Goal: Transaction & Acquisition: Purchase product/service

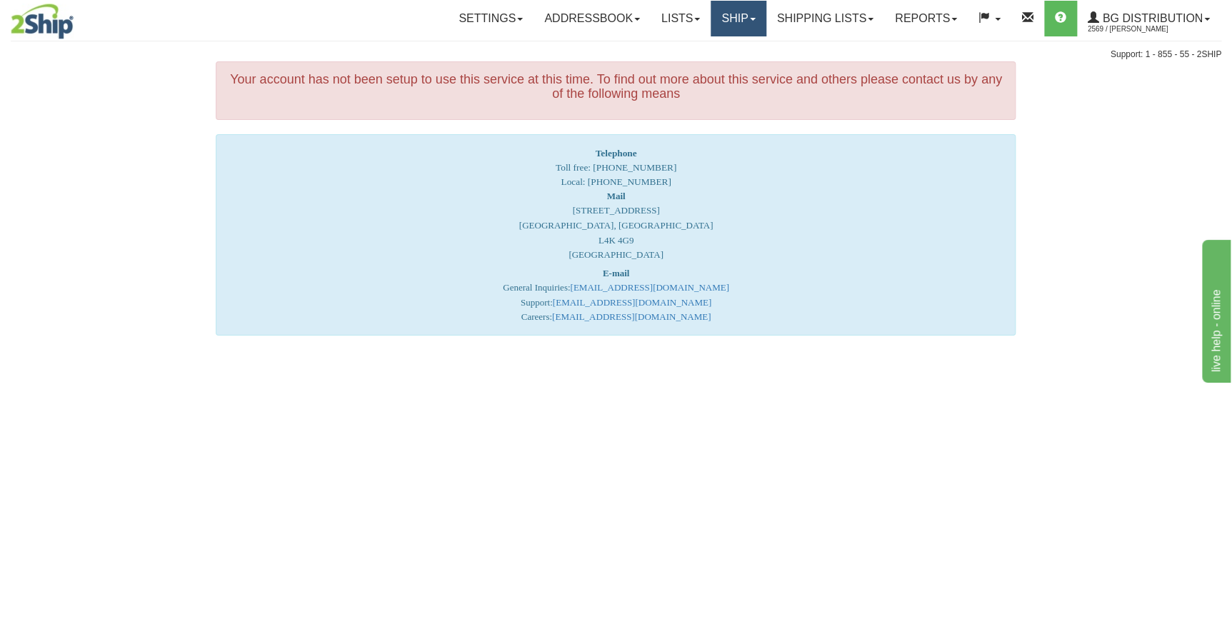
click at [737, 16] on link "Ship" at bounding box center [738, 19] width 55 height 36
click at [708, 56] on link "Ship Screen" at bounding box center [709, 50] width 113 height 19
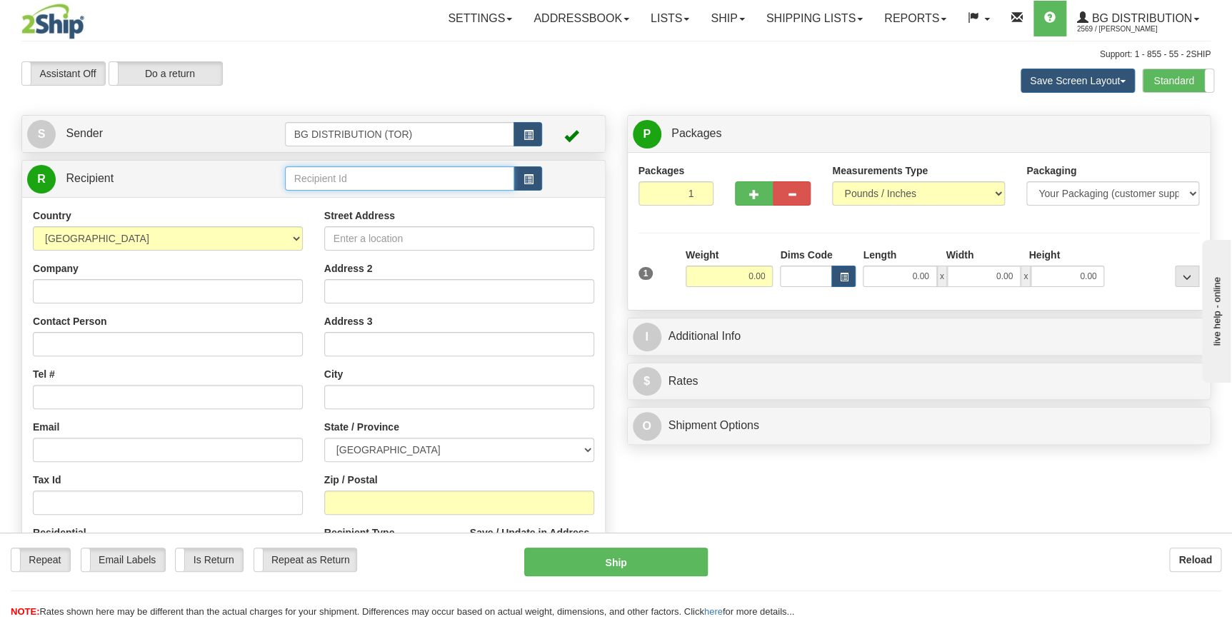
click at [311, 176] on input "text" at bounding box center [400, 178] width 230 height 24
click at [318, 199] on div "60156" at bounding box center [397, 202] width 216 height 16
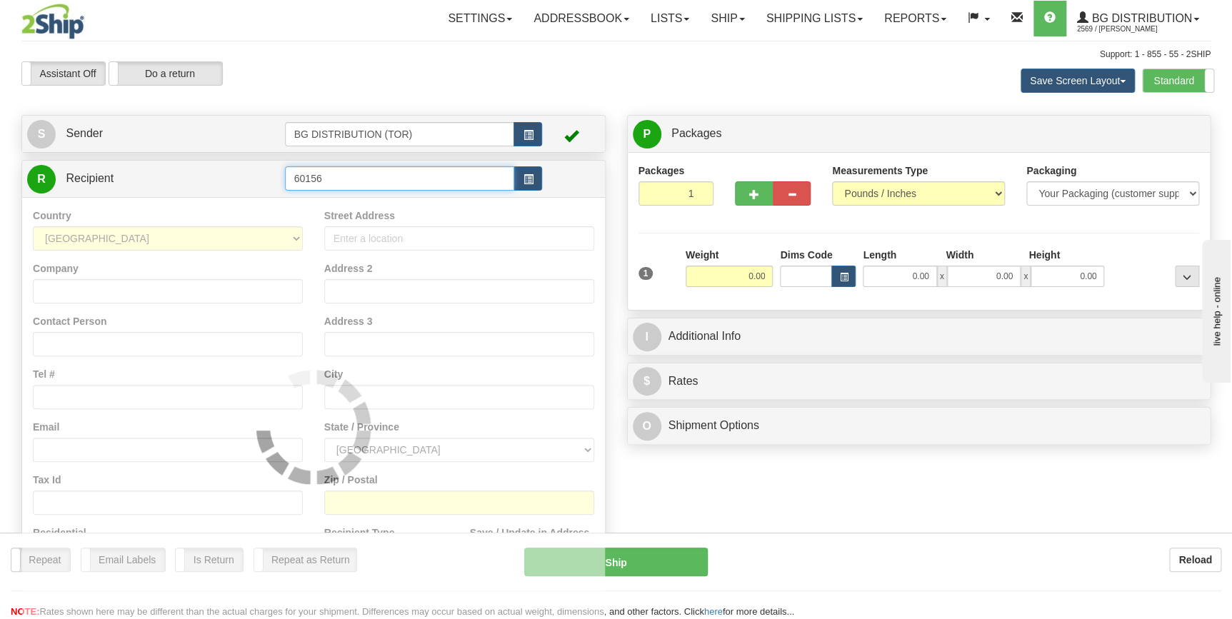
type input "60156"
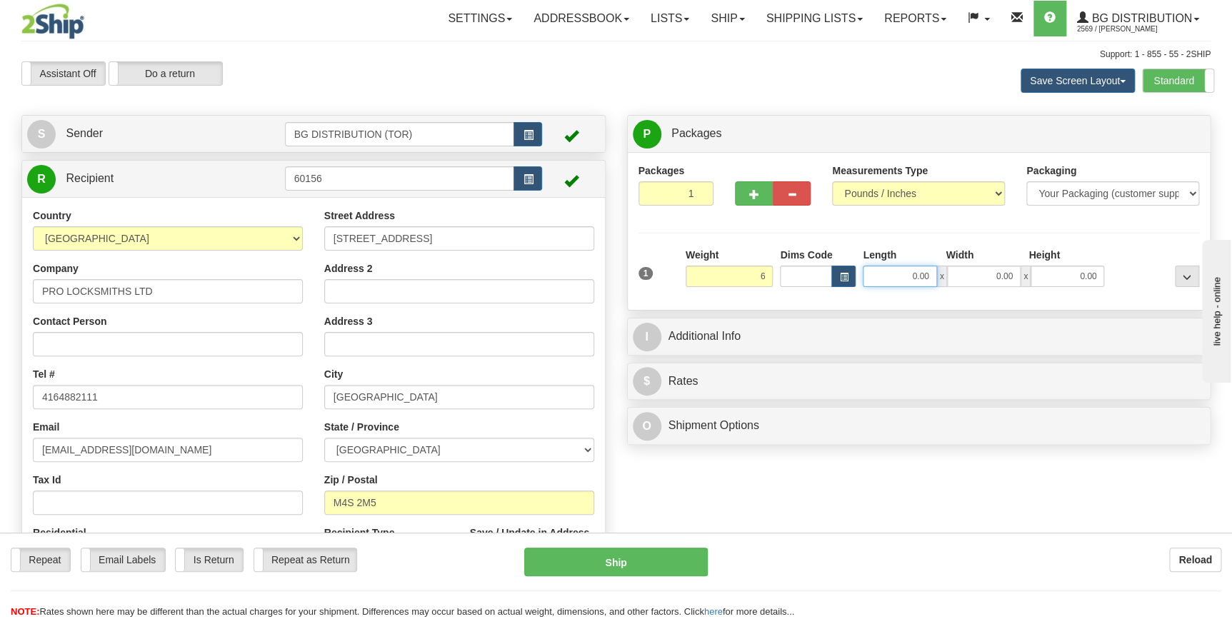
type input "6.00"
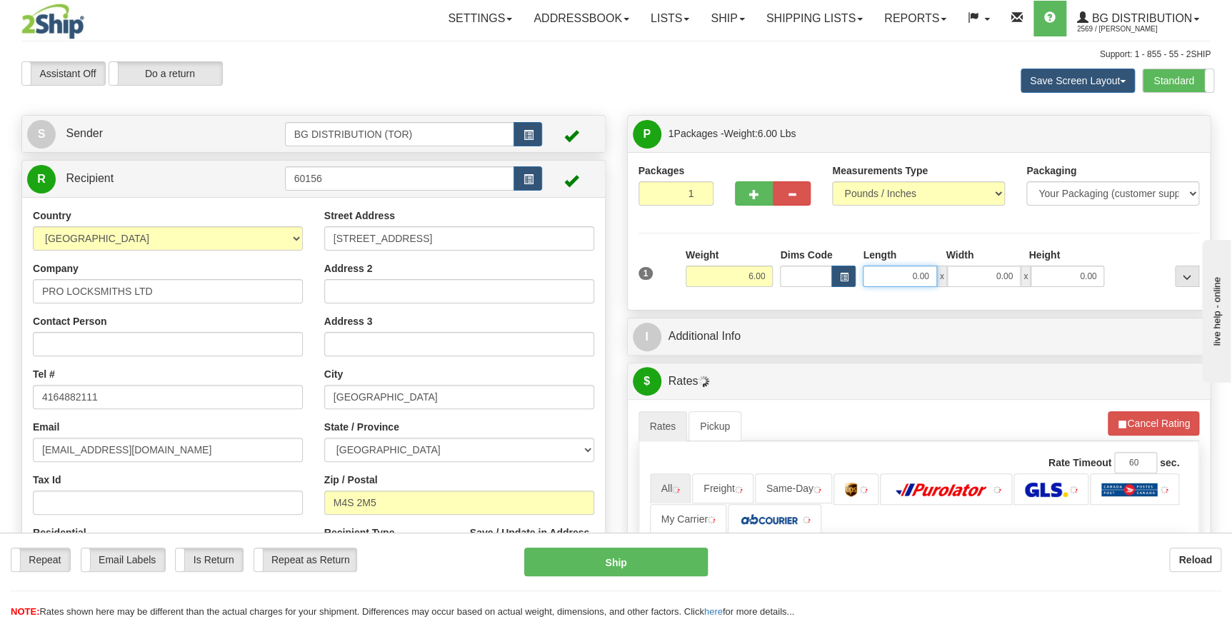
click at [920, 269] on input "0.00" at bounding box center [900, 276] width 74 height 21
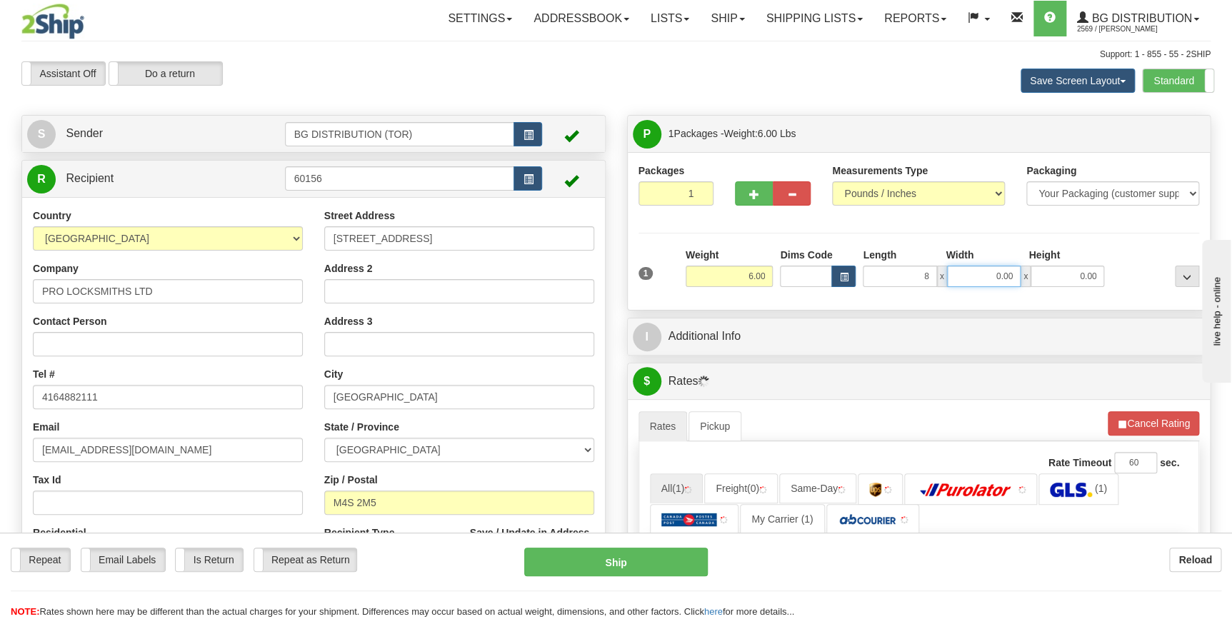
type input "8.00"
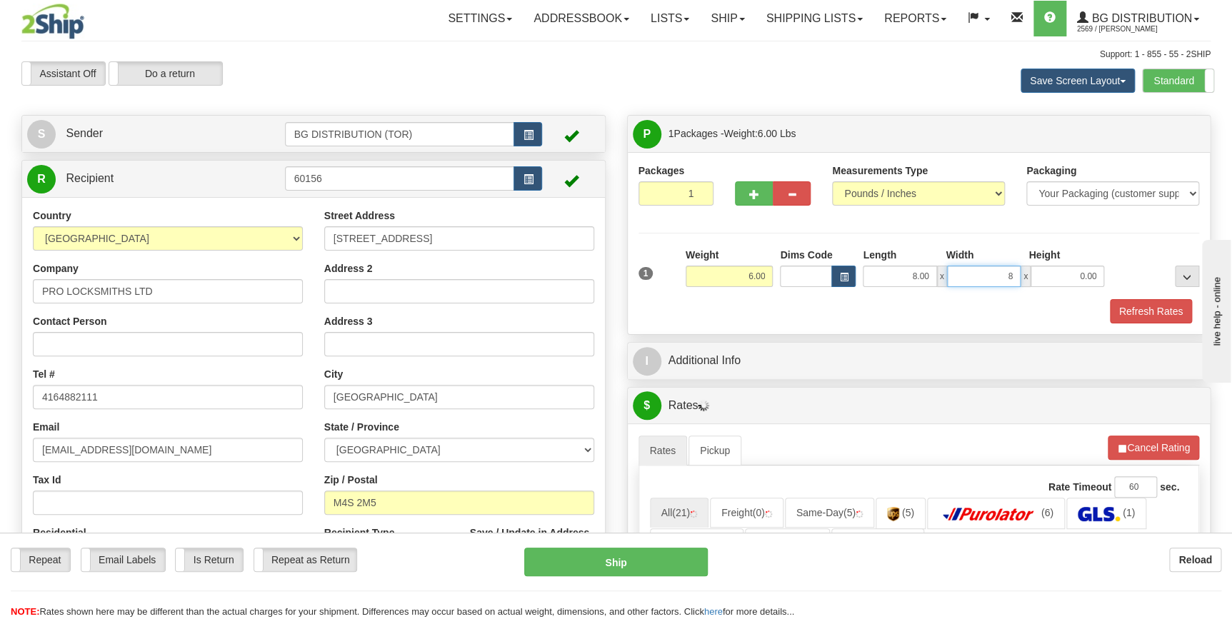
type input "8.00"
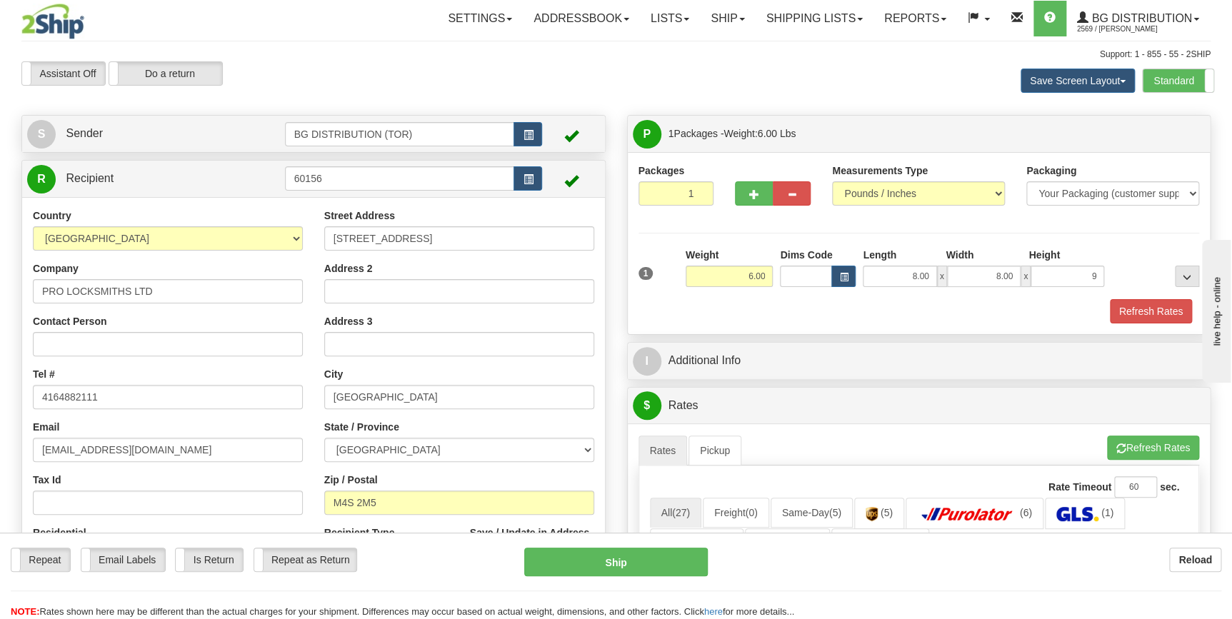
type input "9.00"
click at [830, 314] on div "Refresh Rates" at bounding box center [919, 311] width 569 height 24
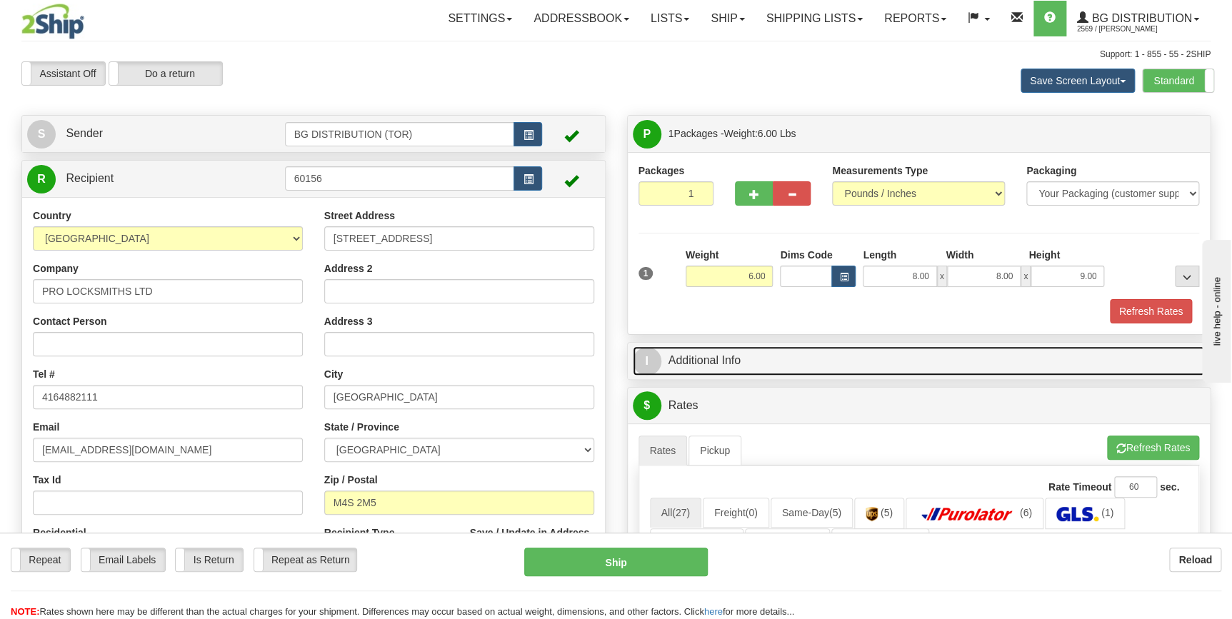
click at [694, 365] on link "I Additional Info" at bounding box center [919, 361] width 573 height 29
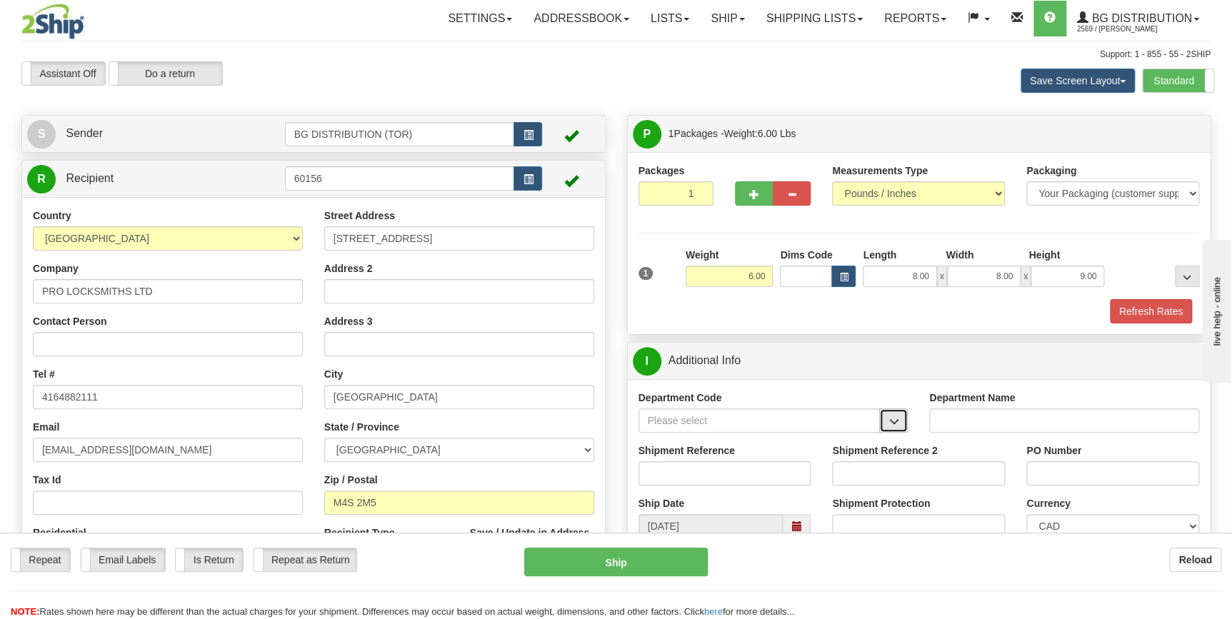
click at [893, 427] on span "button" at bounding box center [894, 421] width 10 height 9
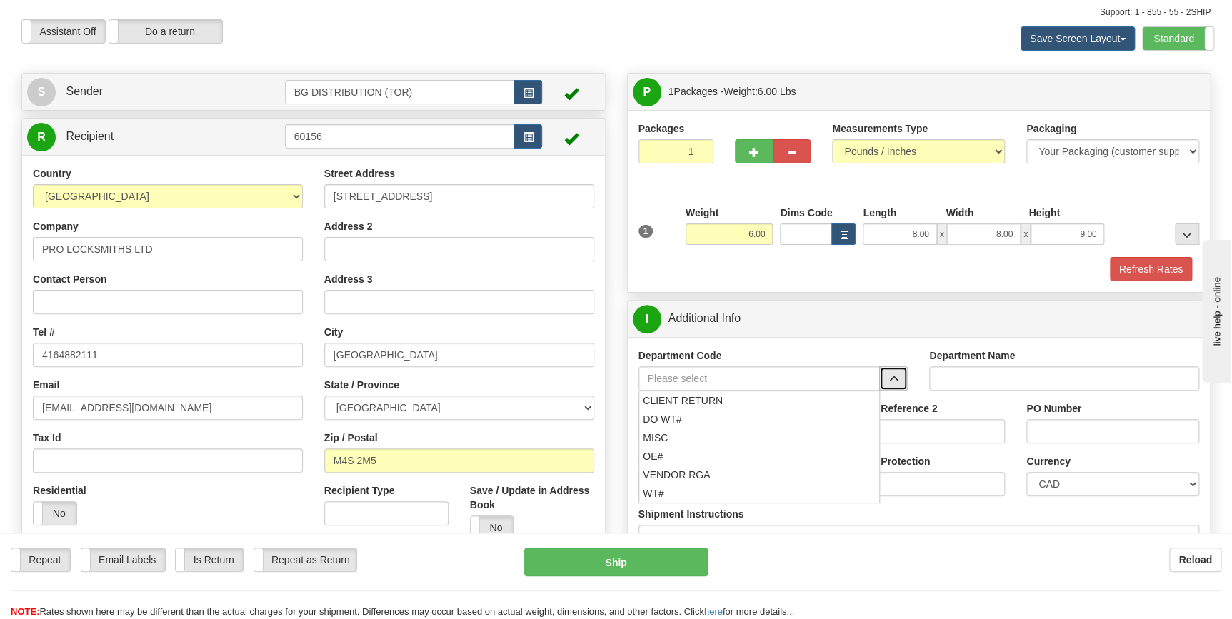
scroll to position [64, 0]
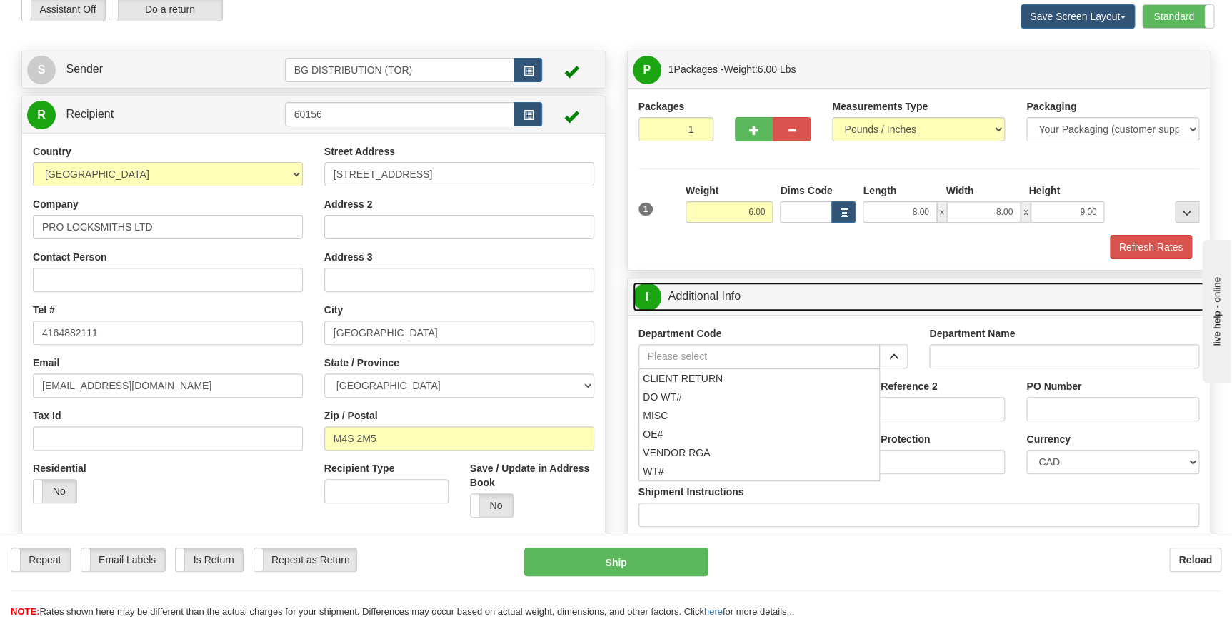
click at [879, 302] on link "I Additional Info" at bounding box center [919, 296] width 573 height 29
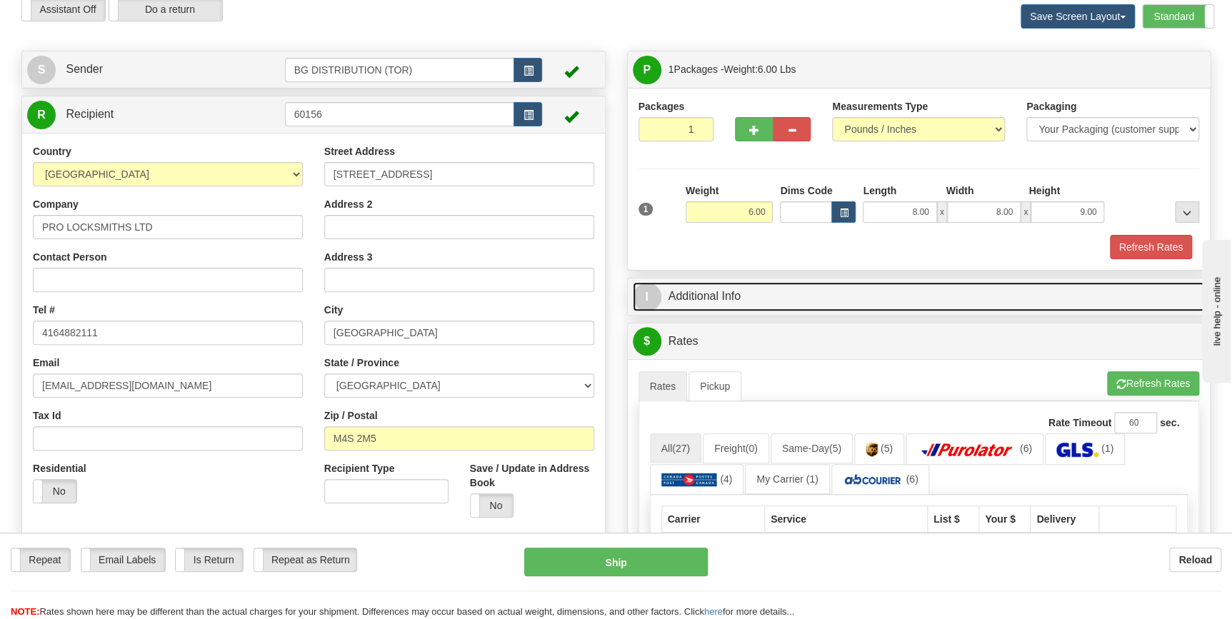
click at [900, 300] on link "I Additional Info" at bounding box center [919, 296] width 573 height 29
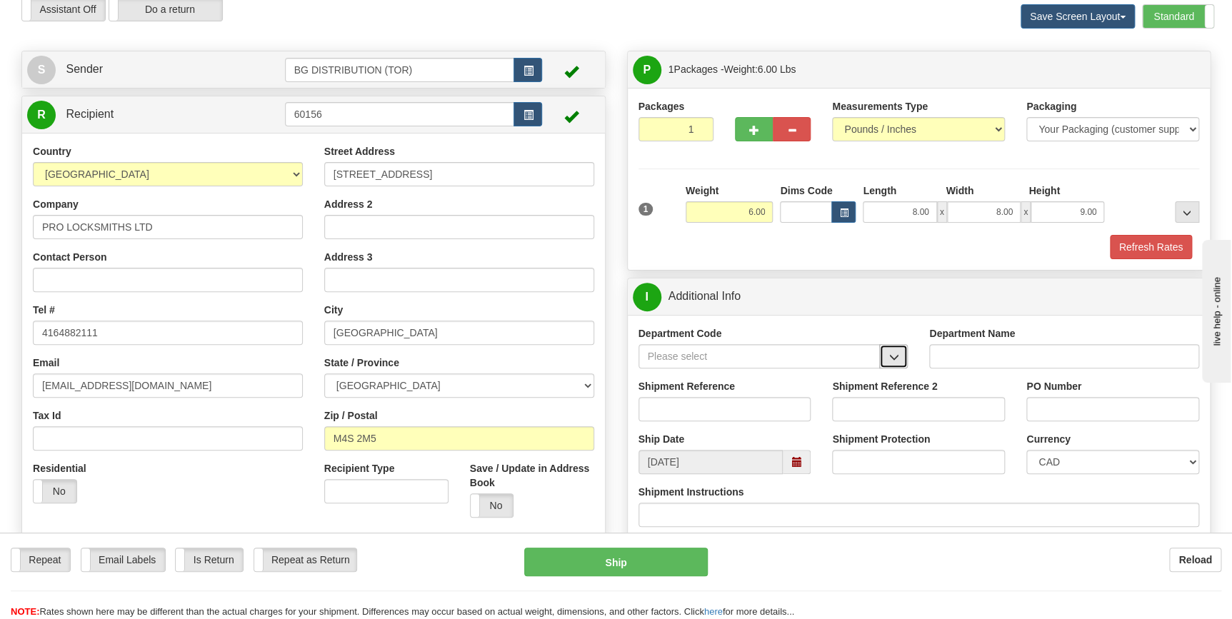
click at [892, 357] on span "button" at bounding box center [894, 357] width 10 height 9
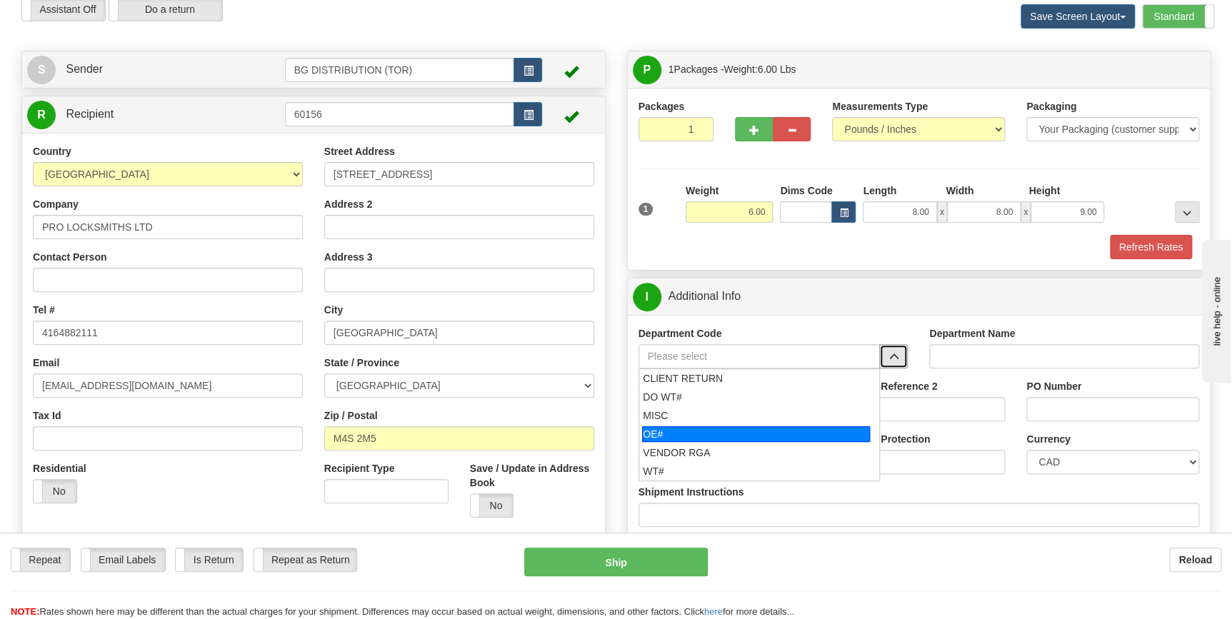
click at [707, 428] on div "OE#" at bounding box center [756, 435] width 228 height 16
type input "OE#"
type input "ORDERS"
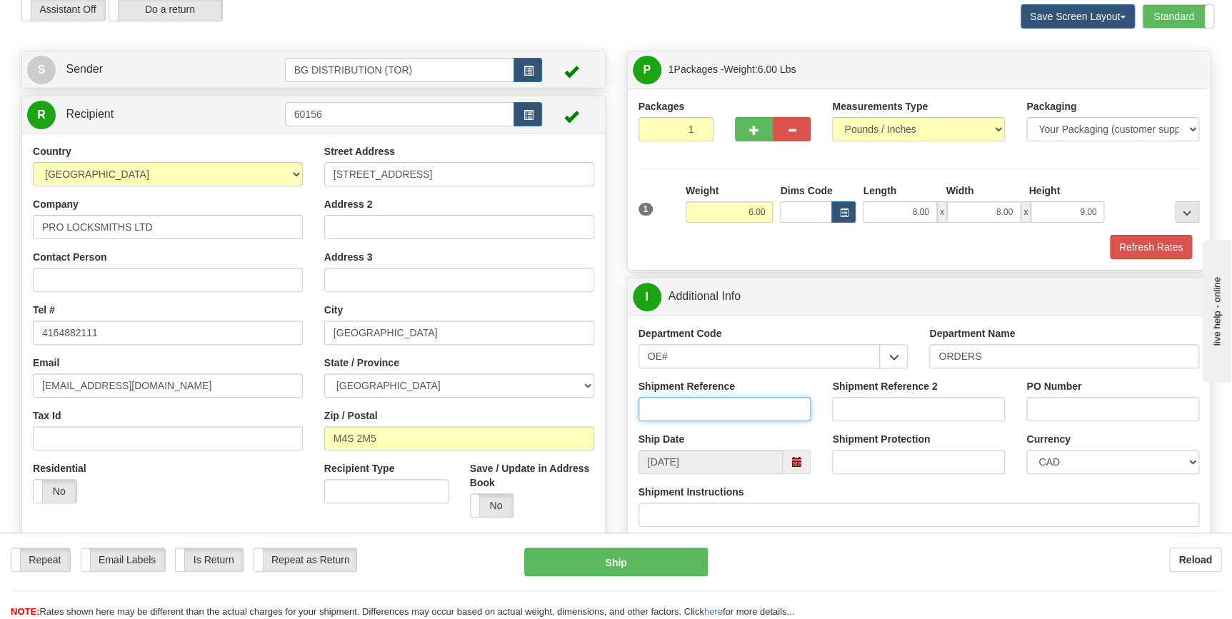
click at [703, 413] on input "Shipment Reference" at bounding box center [725, 409] width 173 height 24
click at [703, 413] on input "70186078-00" at bounding box center [725, 409] width 173 height 24
type input "70186078-00"
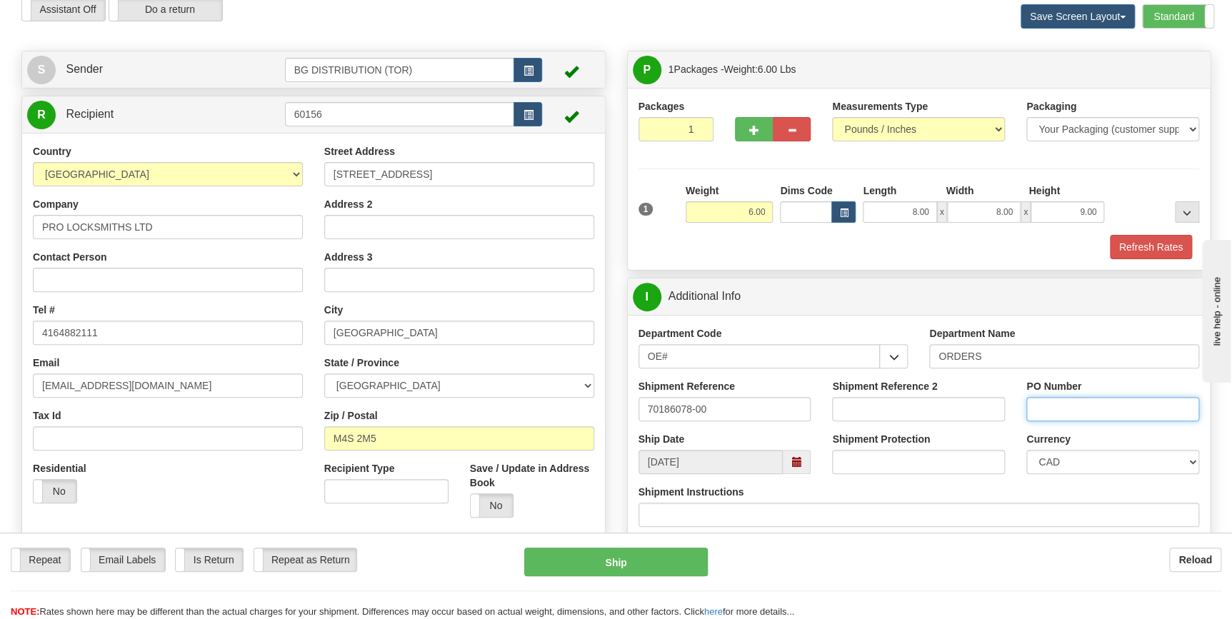
click at [1076, 402] on input "PO Number" at bounding box center [1113, 409] width 173 height 24
type input "317993"
click at [1102, 372] on div "Department Name ORDERS" at bounding box center [1065, 353] width 292 height 53
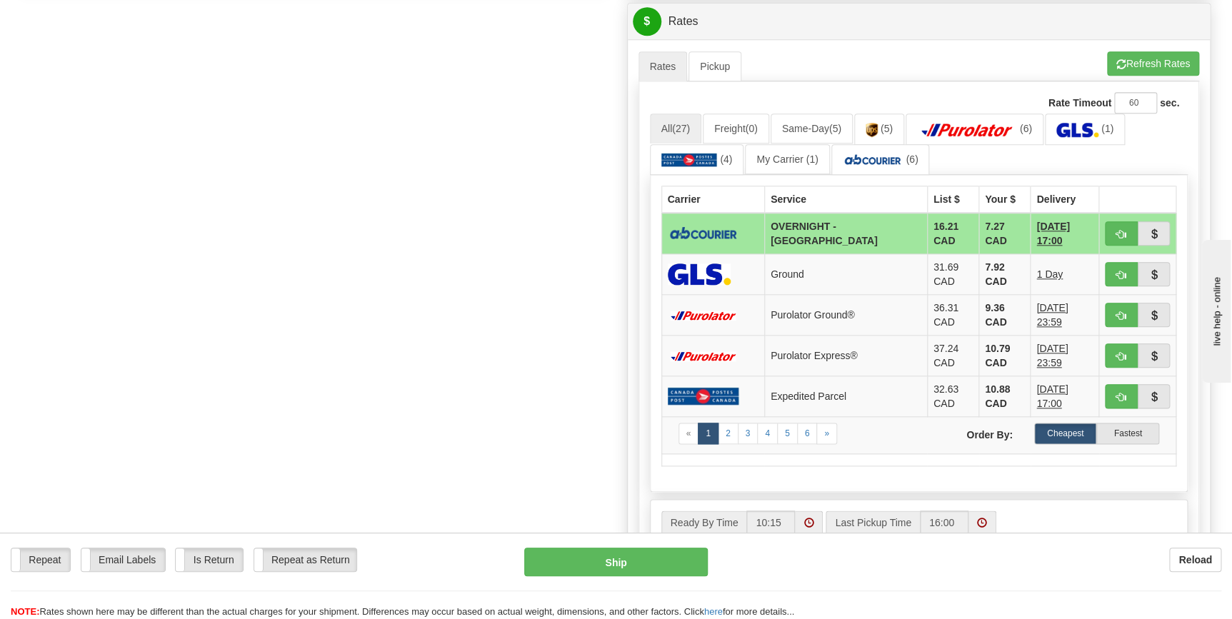
scroll to position [649, 0]
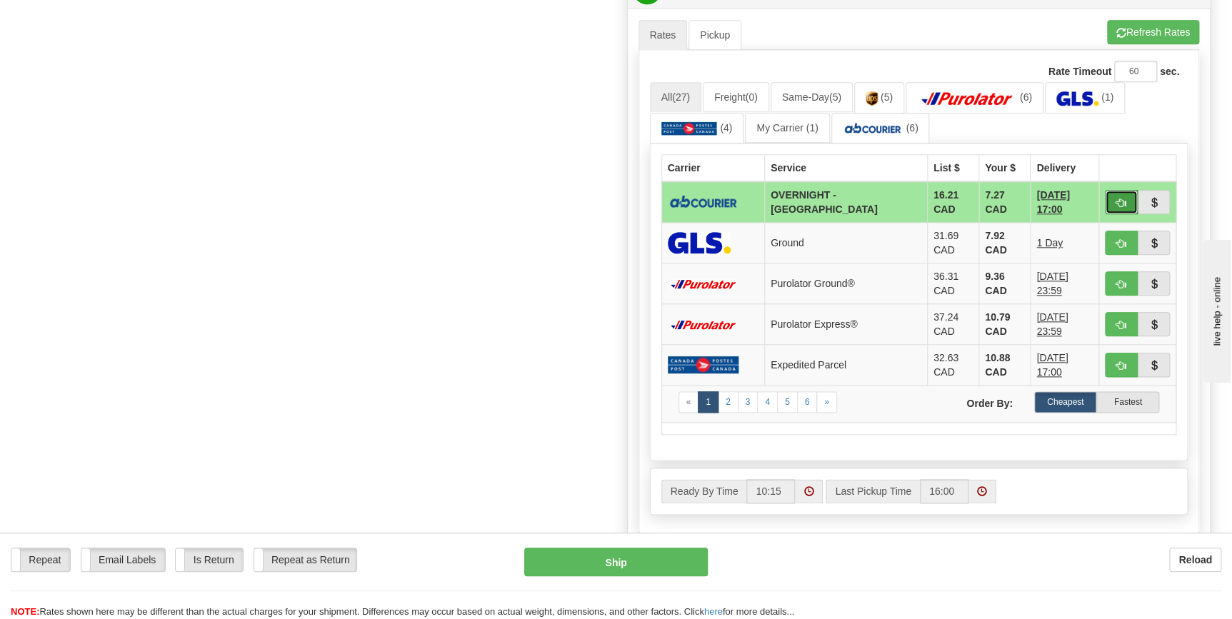
click at [1121, 204] on span "button" at bounding box center [1122, 203] width 10 height 9
type input "4"
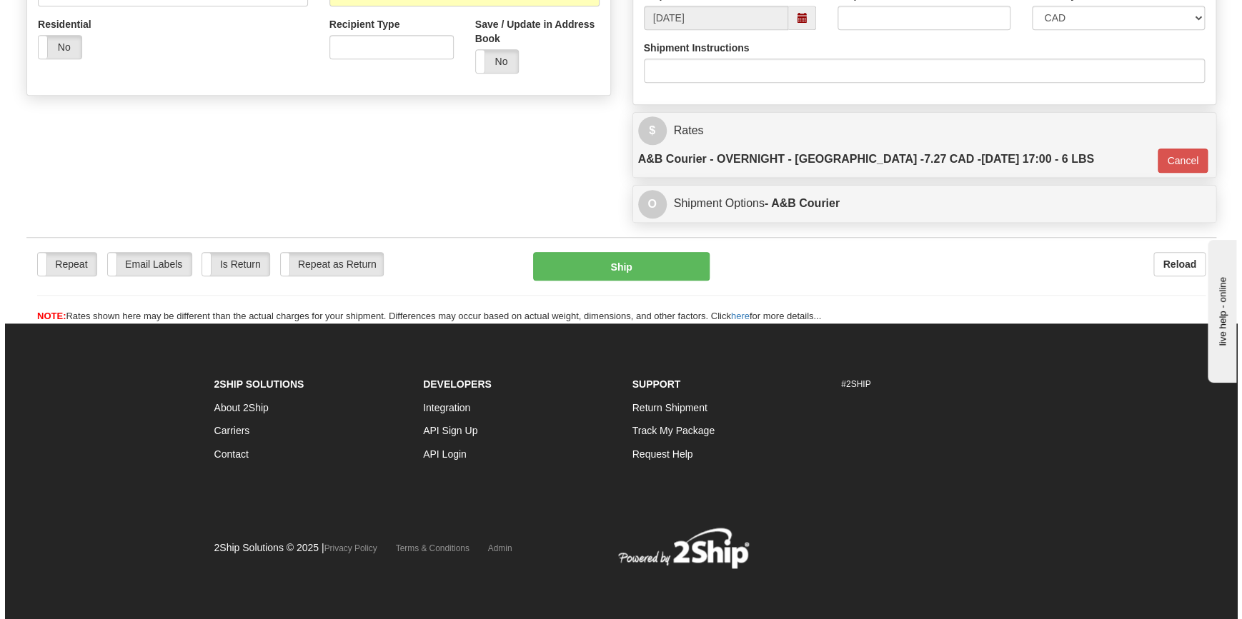
scroll to position [479, 0]
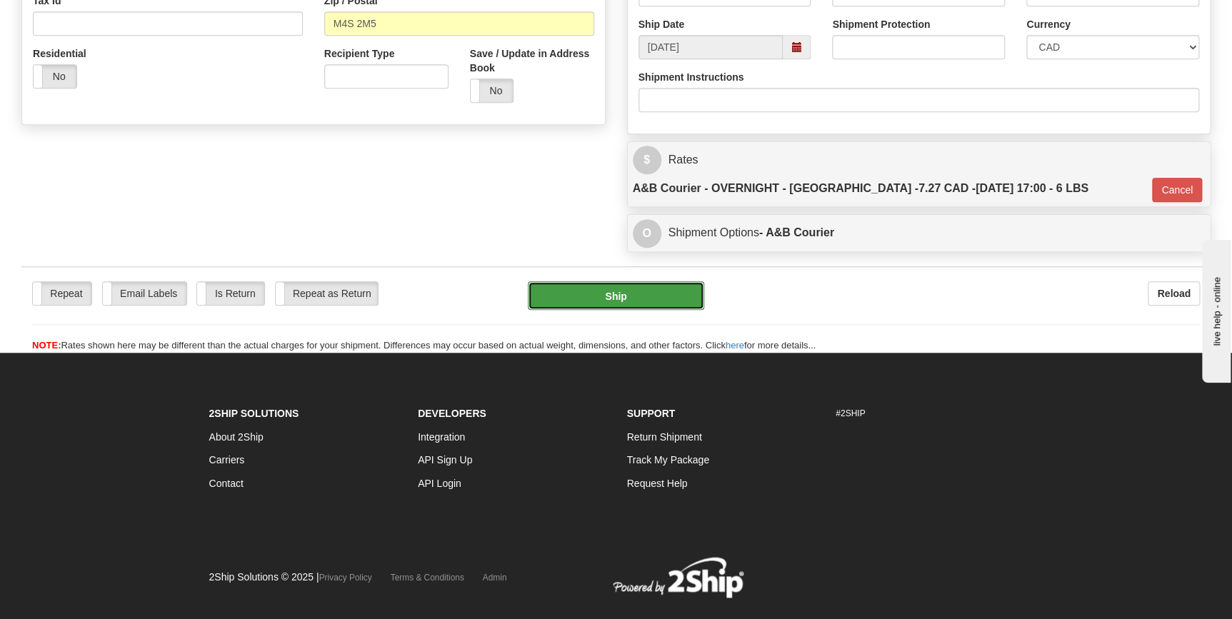
click at [642, 282] on button "Ship" at bounding box center [616, 296] width 176 height 29
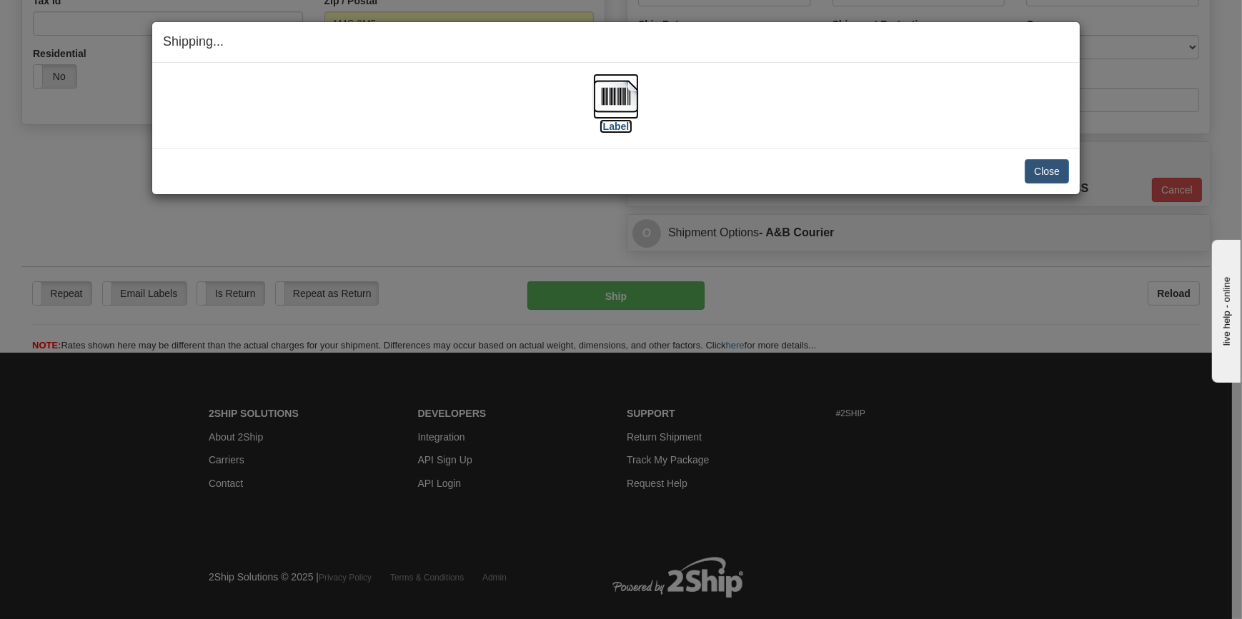
click at [617, 116] on img at bounding box center [616, 97] width 46 height 46
click at [1038, 170] on button "Close" at bounding box center [1047, 171] width 44 height 24
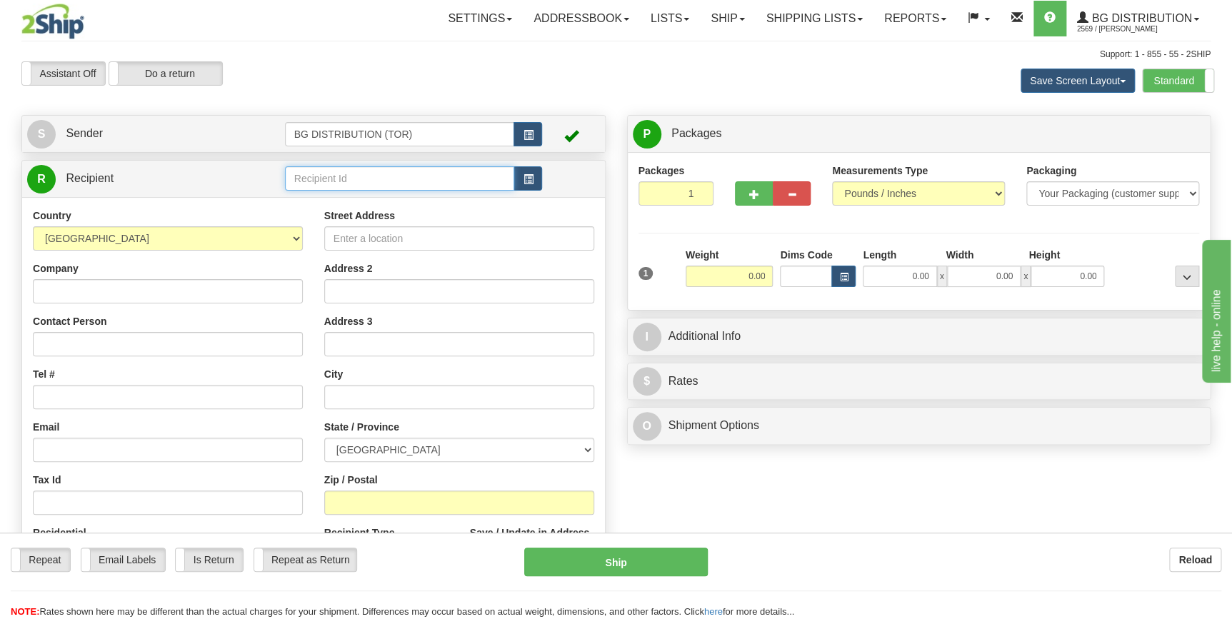
click at [309, 169] on input "text" at bounding box center [400, 178] width 230 height 24
click at [311, 204] on div "60235" at bounding box center [397, 202] width 216 height 16
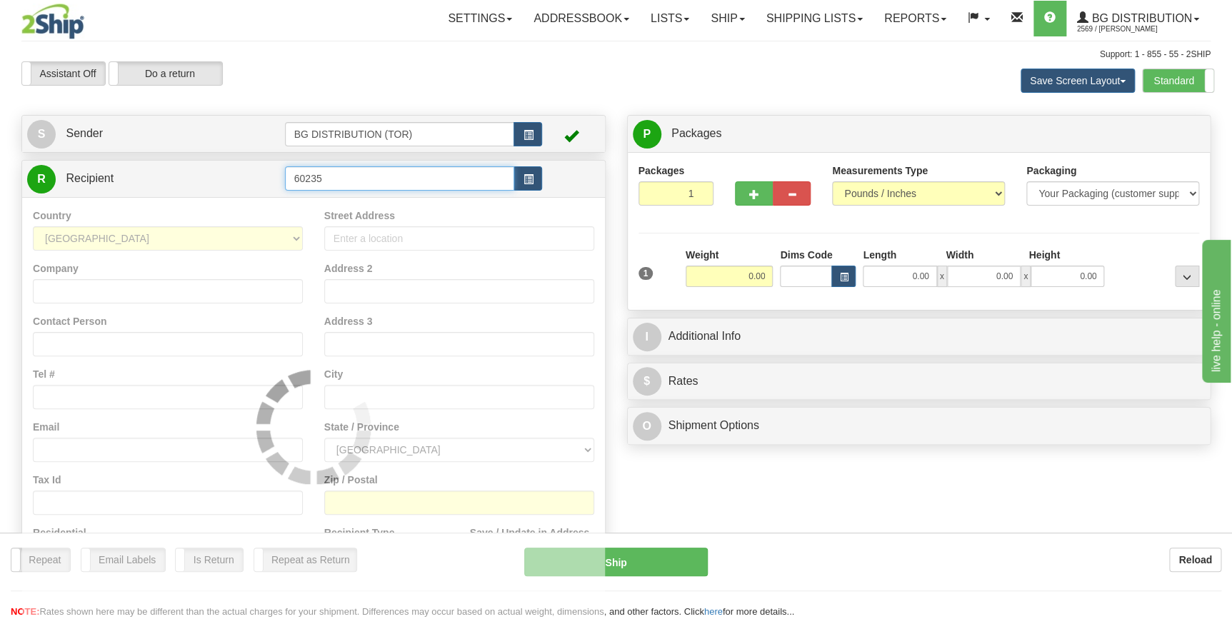
type input "60235"
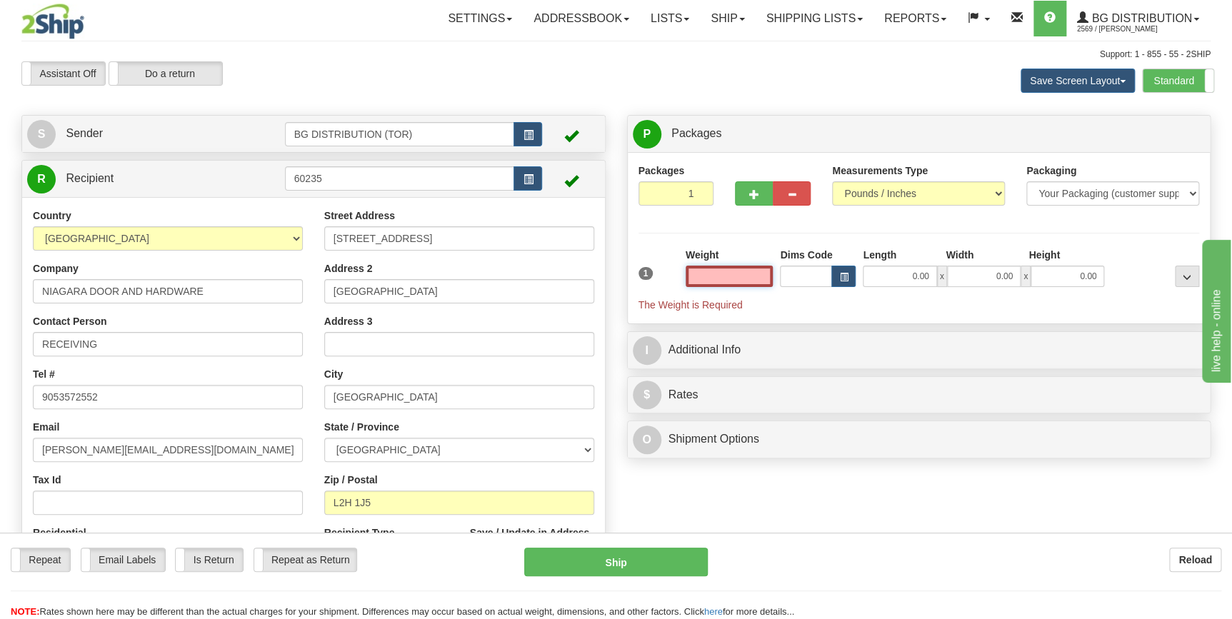
click at [757, 277] on input "text" at bounding box center [730, 276] width 88 height 21
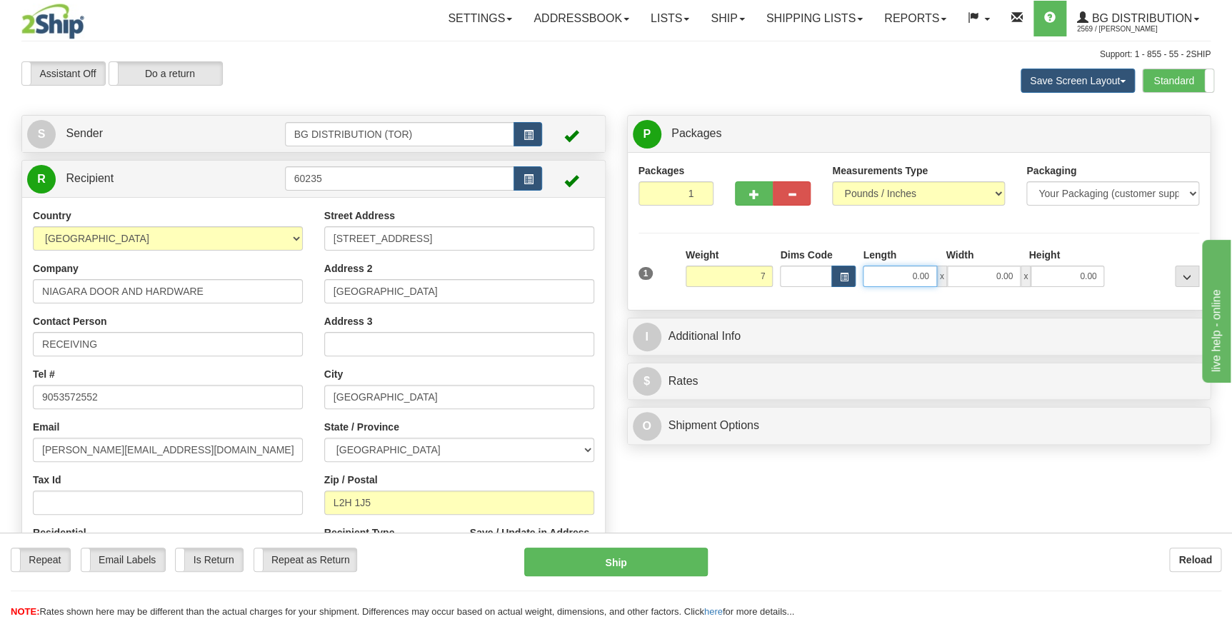
type input "7.00"
click at [920, 279] on input "0.00" at bounding box center [900, 276] width 74 height 21
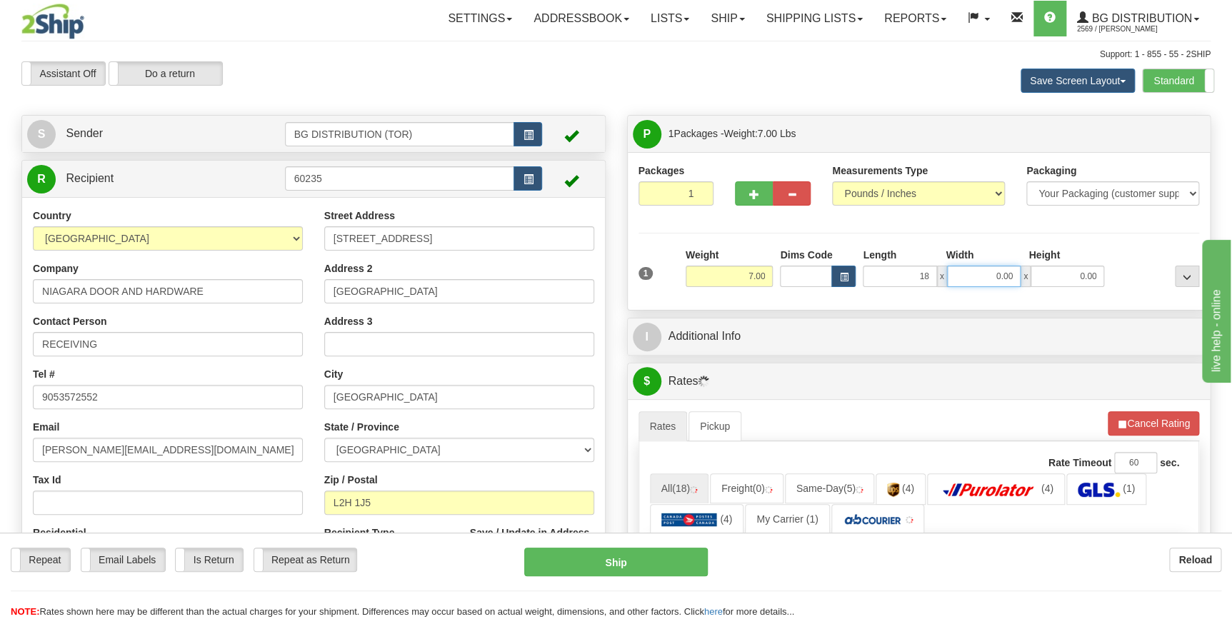
type input "18.00"
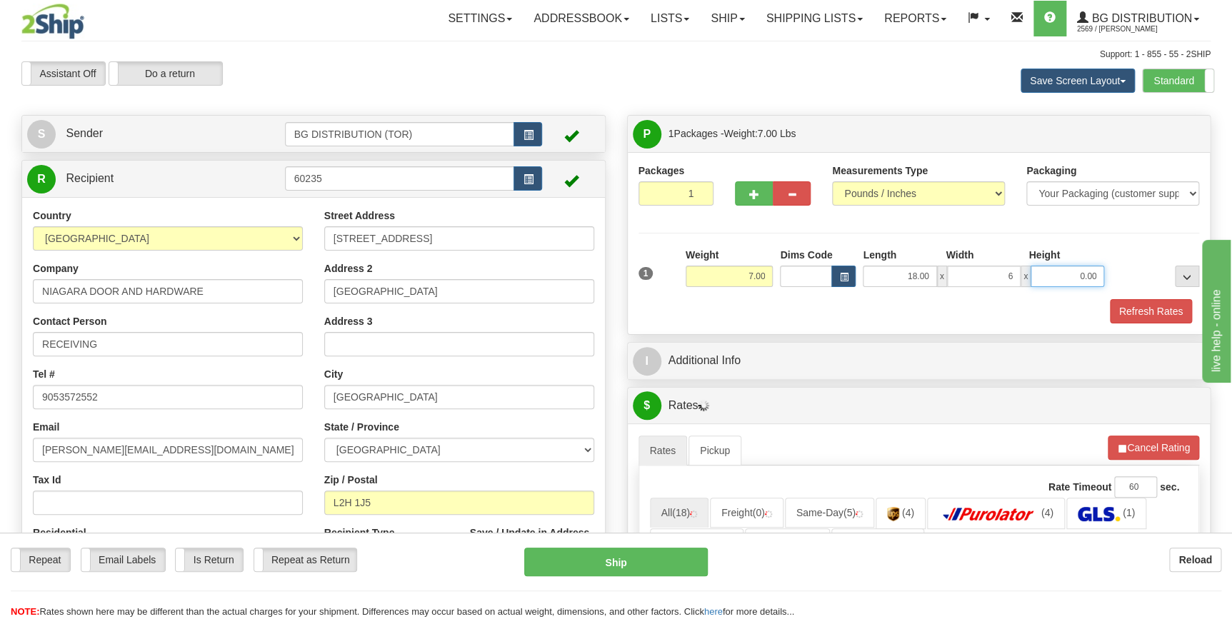
type input "6.00"
click at [815, 313] on div "Refresh Rates" at bounding box center [919, 311] width 569 height 24
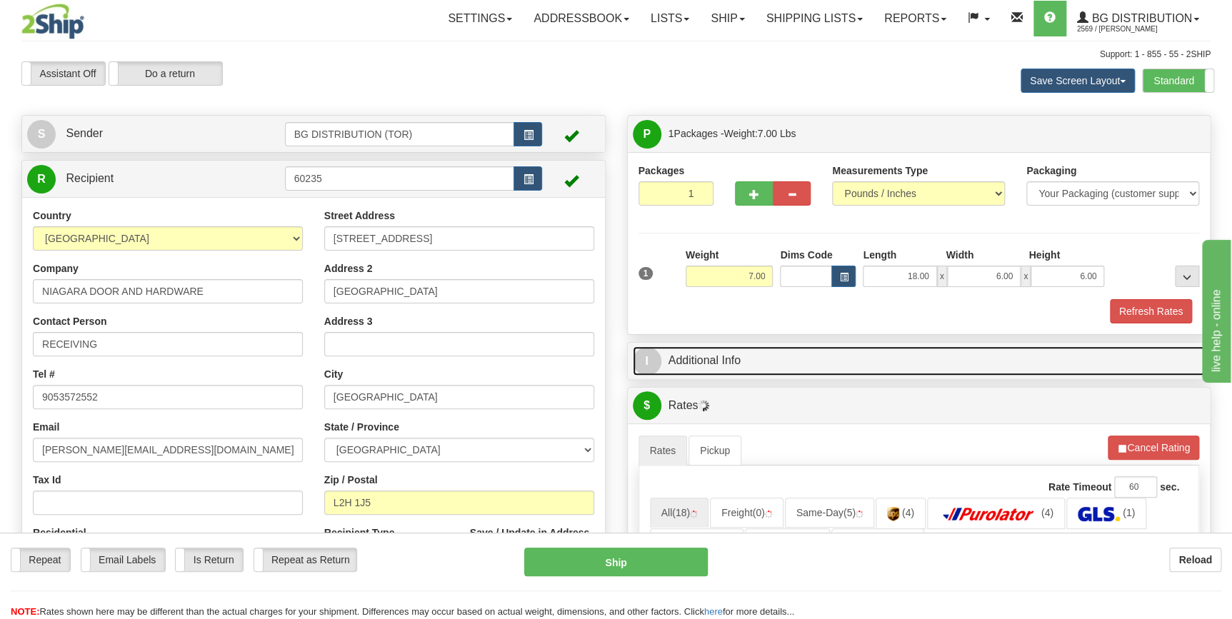
click at [732, 360] on link "I Additional Info" at bounding box center [919, 361] width 573 height 29
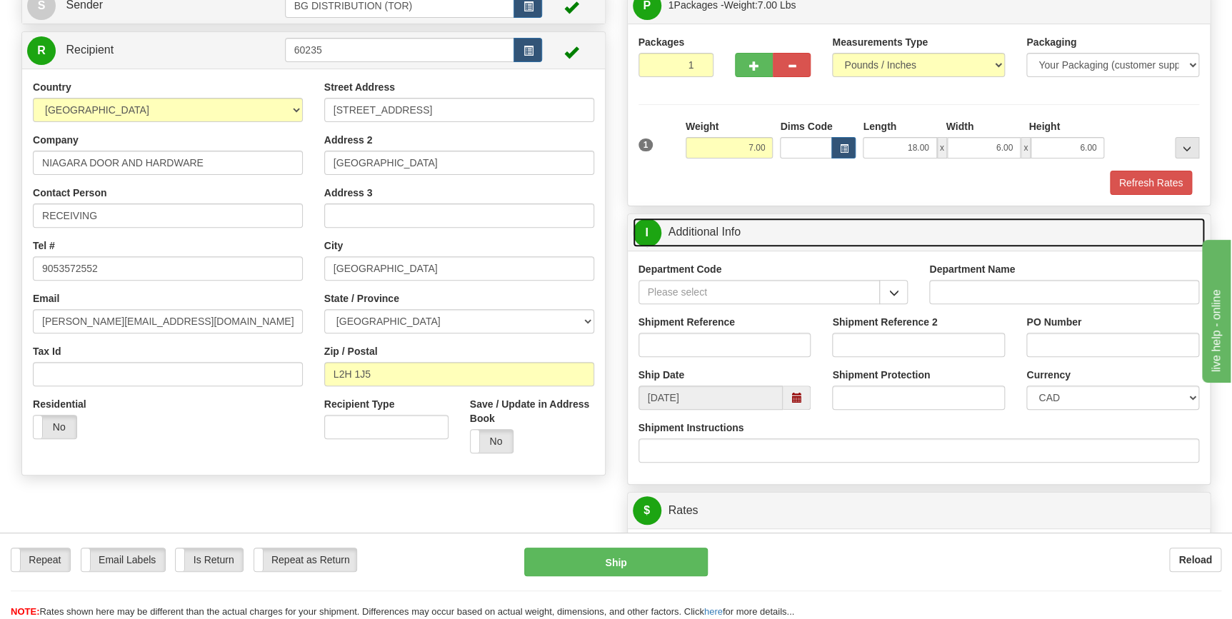
scroll to position [129, 0]
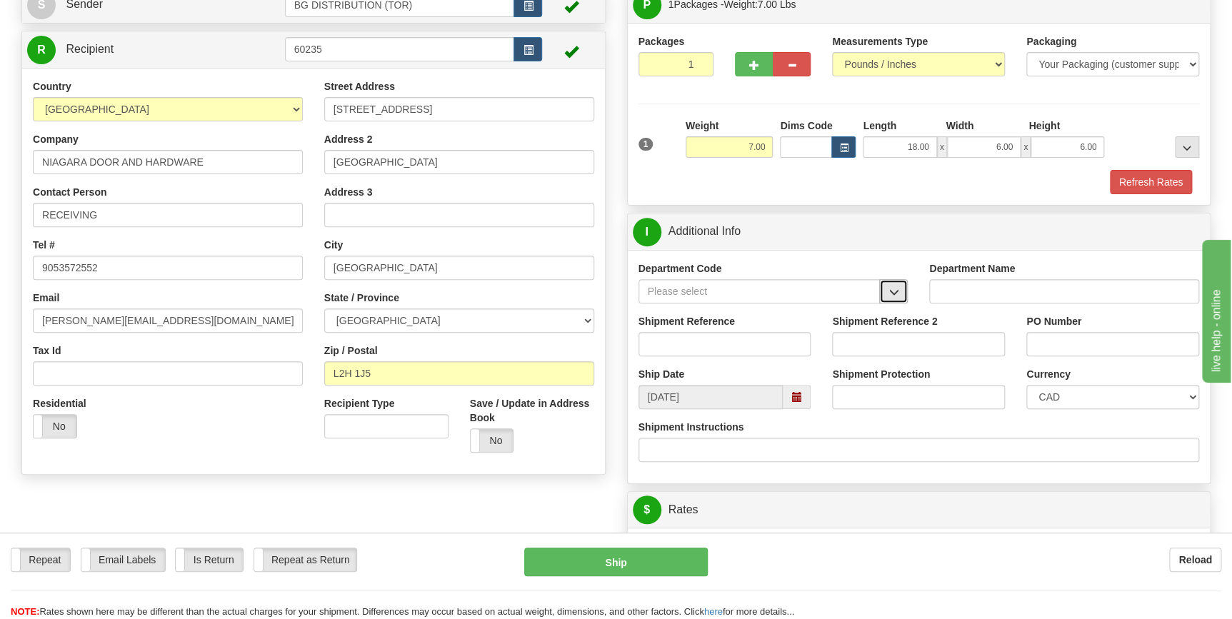
click at [896, 293] on span "button" at bounding box center [894, 292] width 10 height 9
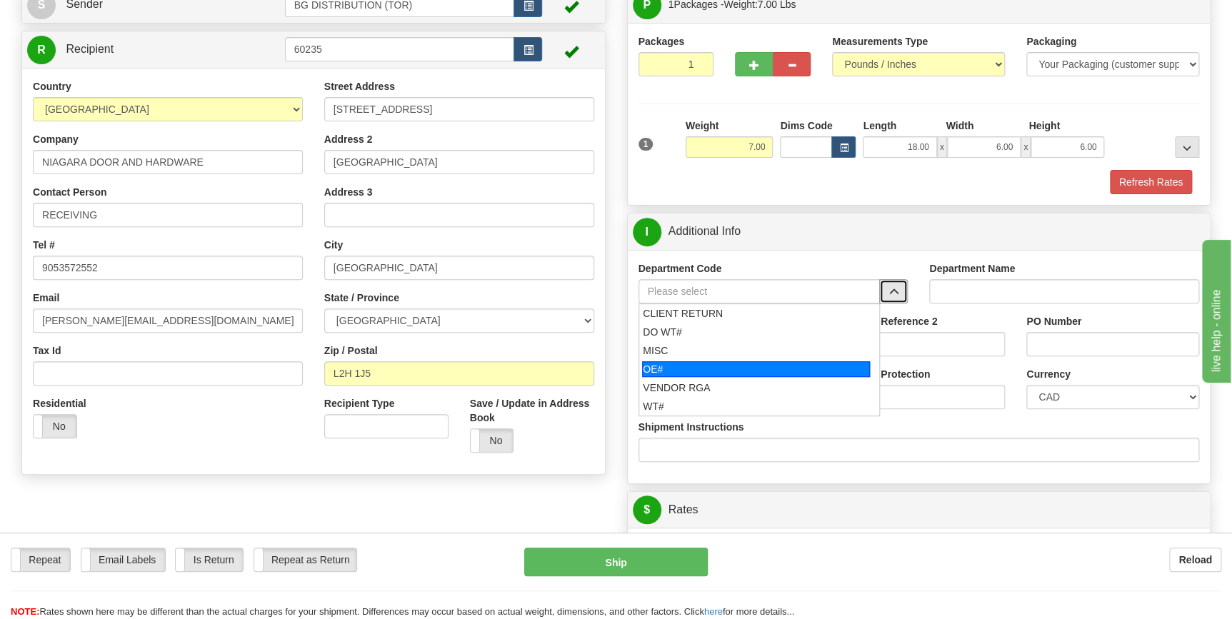
click at [722, 364] on div "OE#" at bounding box center [756, 370] width 228 height 16
type input "OE#"
type input "ORDERS"
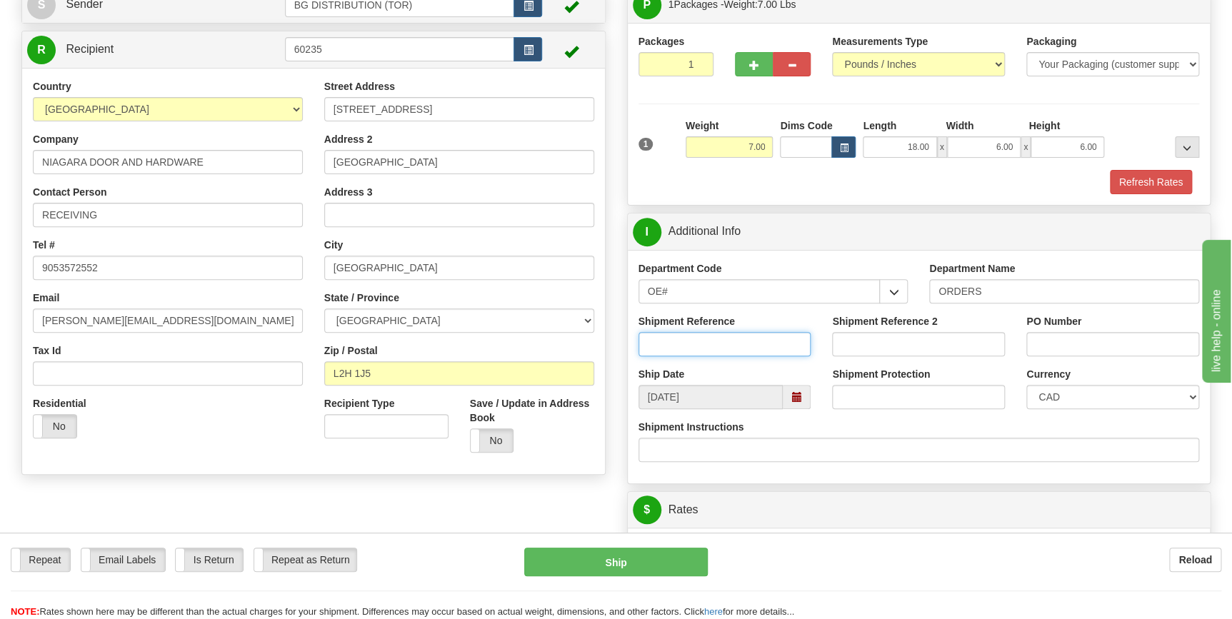
click at [701, 336] on input "Shipment Reference" at bounding box center [725, 344] width 173 height 24
type input "70185340-00"
click at [1050, 347] on input "PO Number" at bounding box center [1113, 344] width 173 height 24
type input "9594"
click at [1056, 424] on div "Shipment Instructions" at bounding box center [920, 441] width 562 height 42
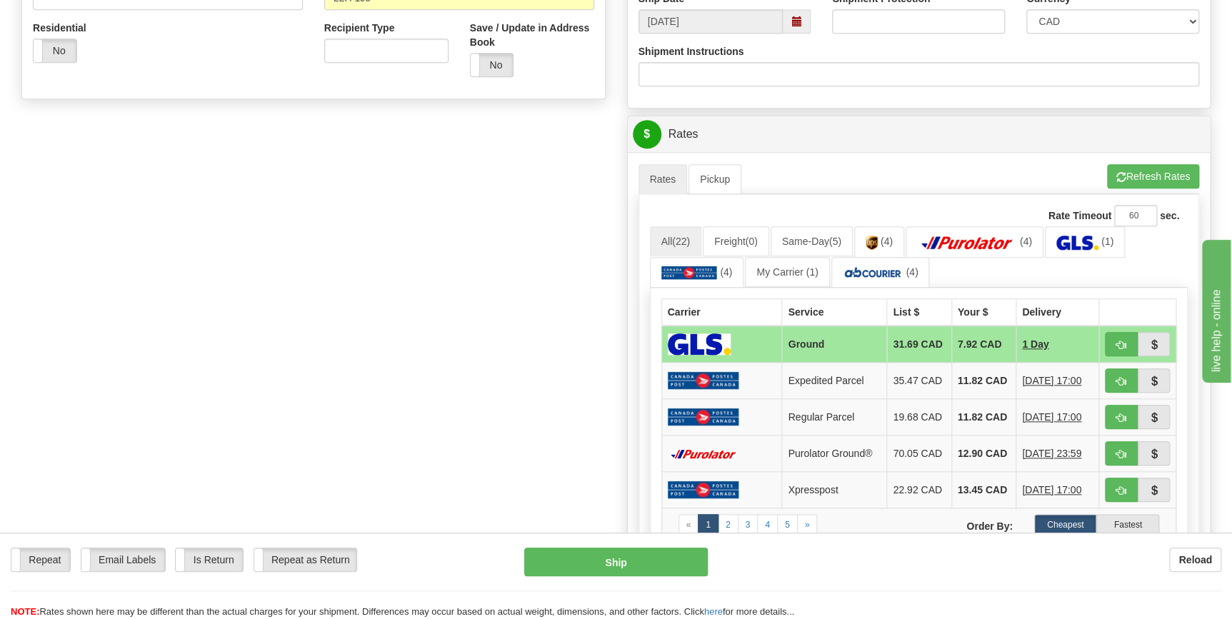
scroll to position [519, 0]
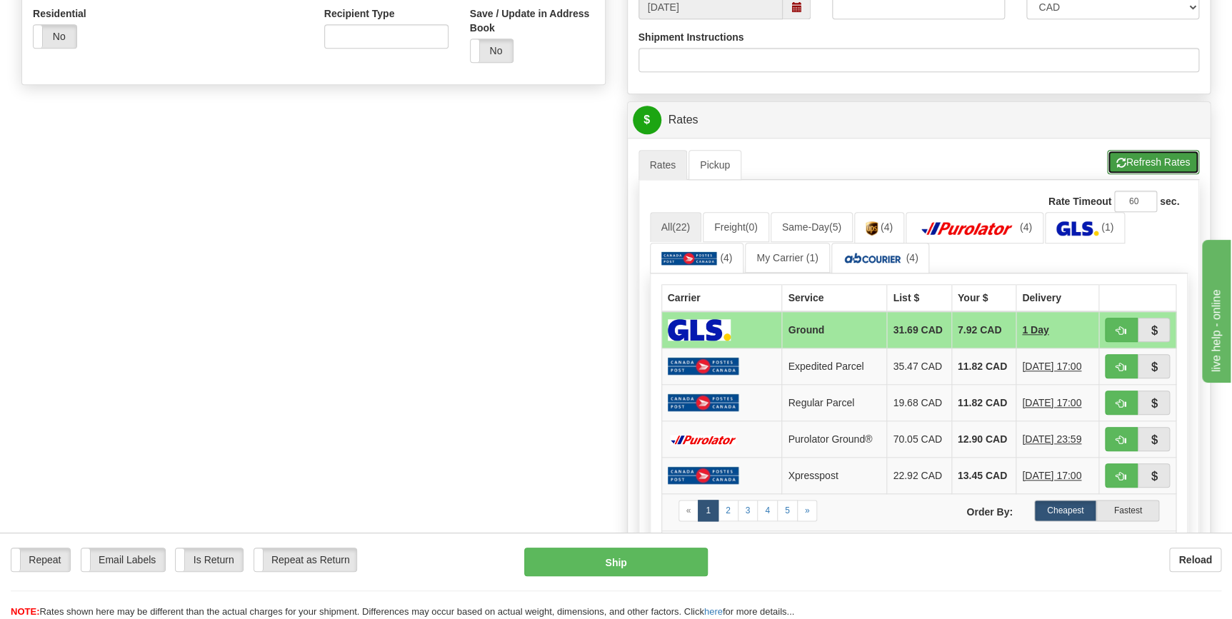
click at [1130, 163] on button "Refresh Rates" at bounding box center [1153, 162] width 92 height 24
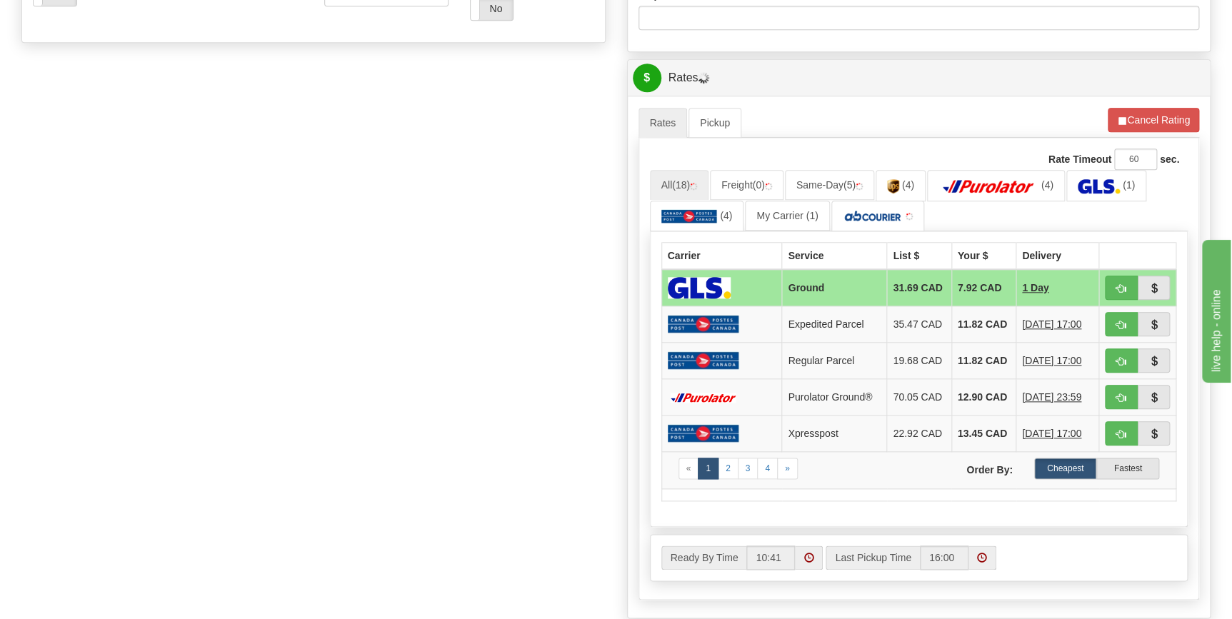
scroll to position [584, 0]
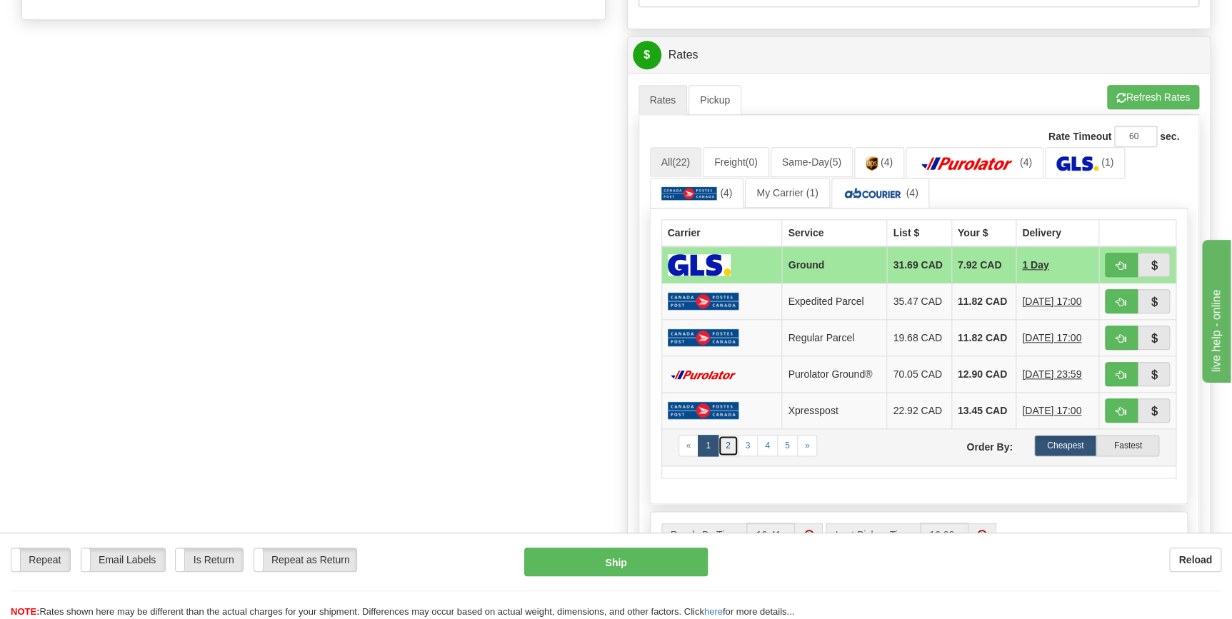
click at [725, 457] on link "2" at bounding box center [728, 445] width 21 height 21
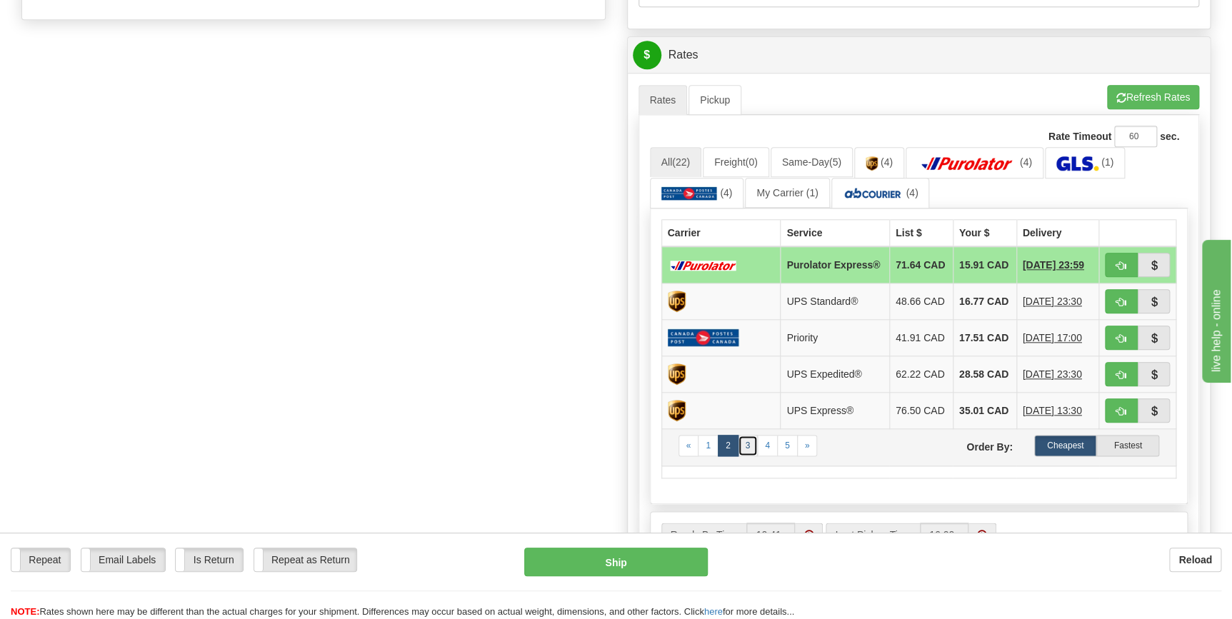
click at [746, 457] on link "3" at bounding box center [748, 445] width 21 height 21
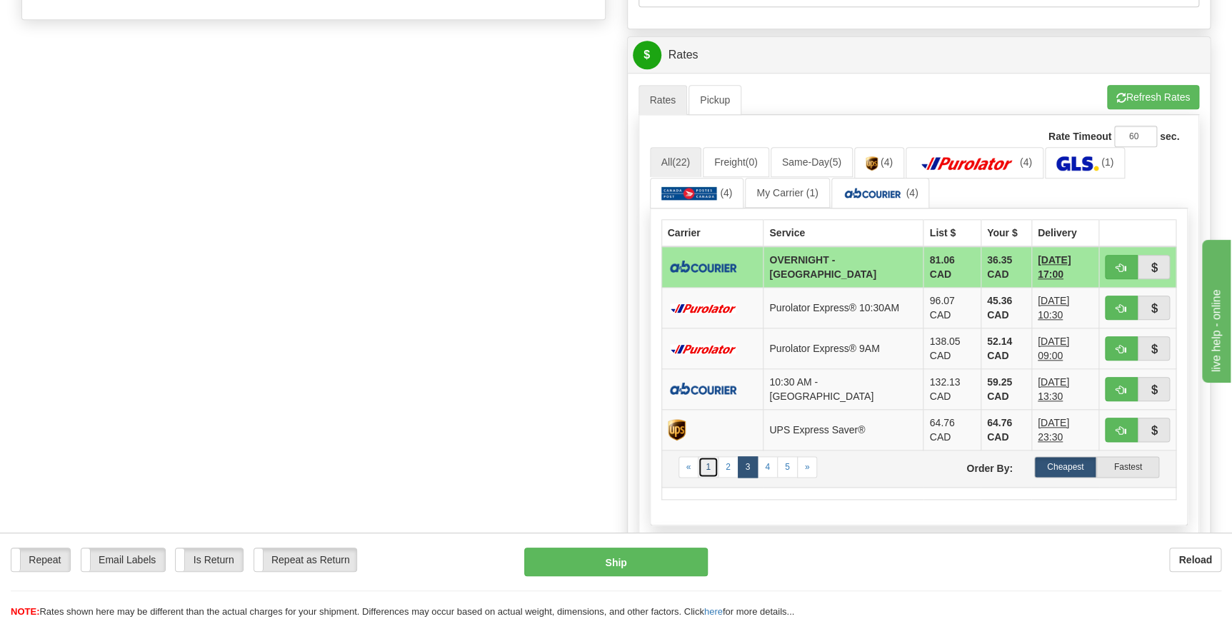
click at [710, 459] on link "1" at bounding box center [708, 467] width 21 height 21
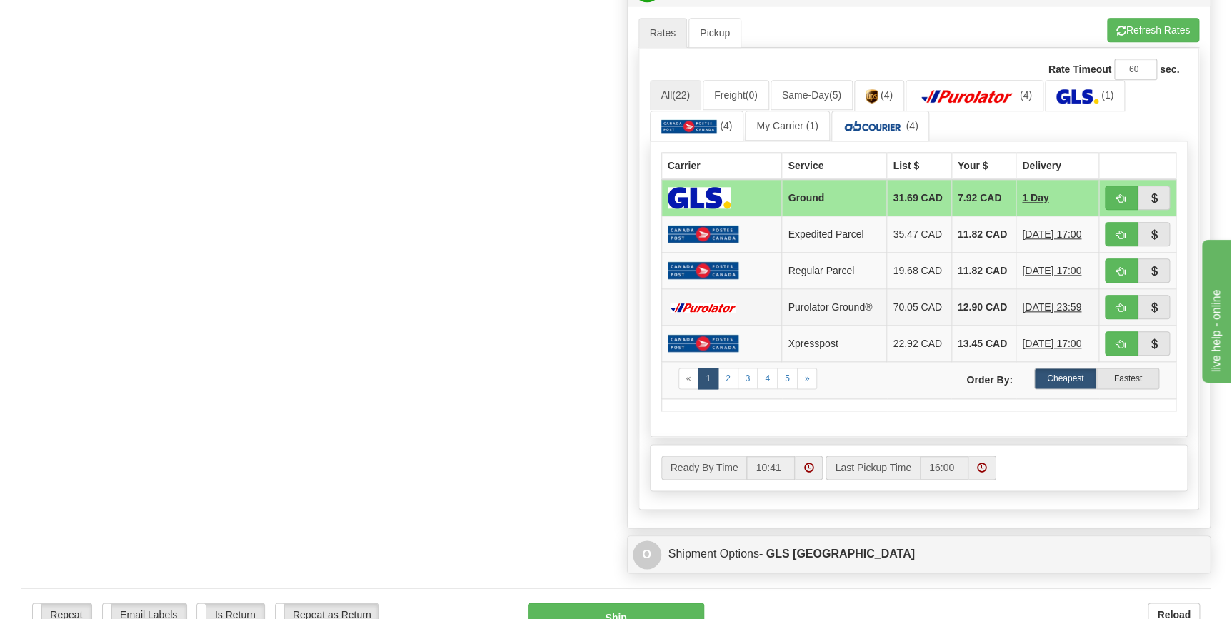
scroll to position [649, 0]
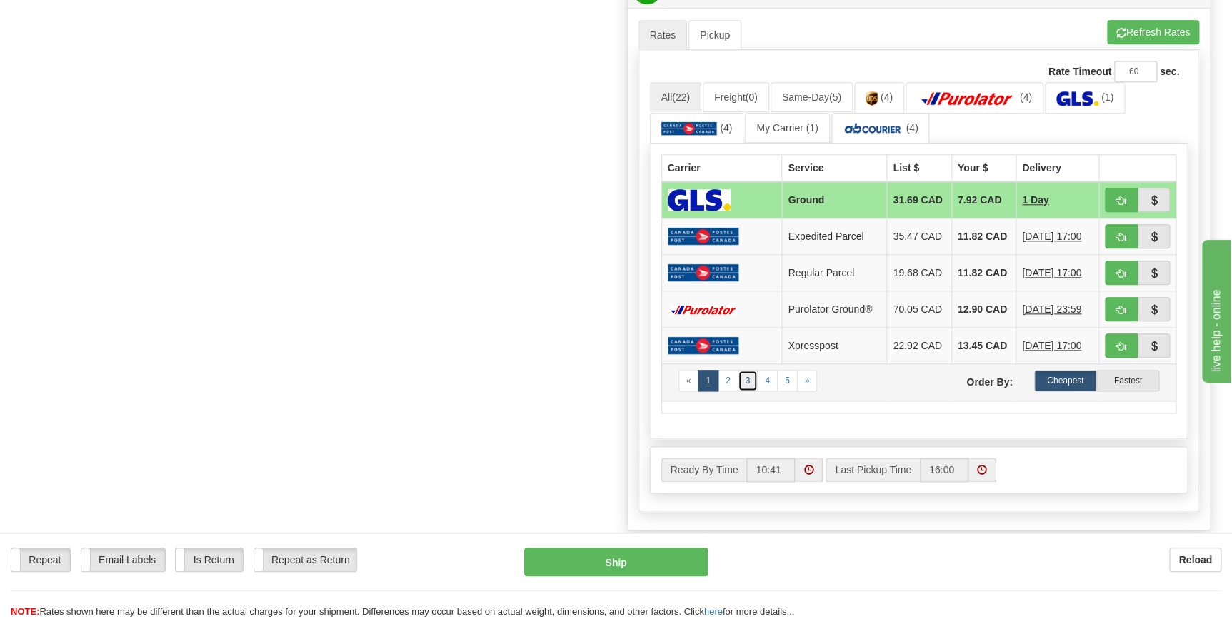
click at [746, 389] on link "3" at bounding box center [748, 380] width 21 height 21
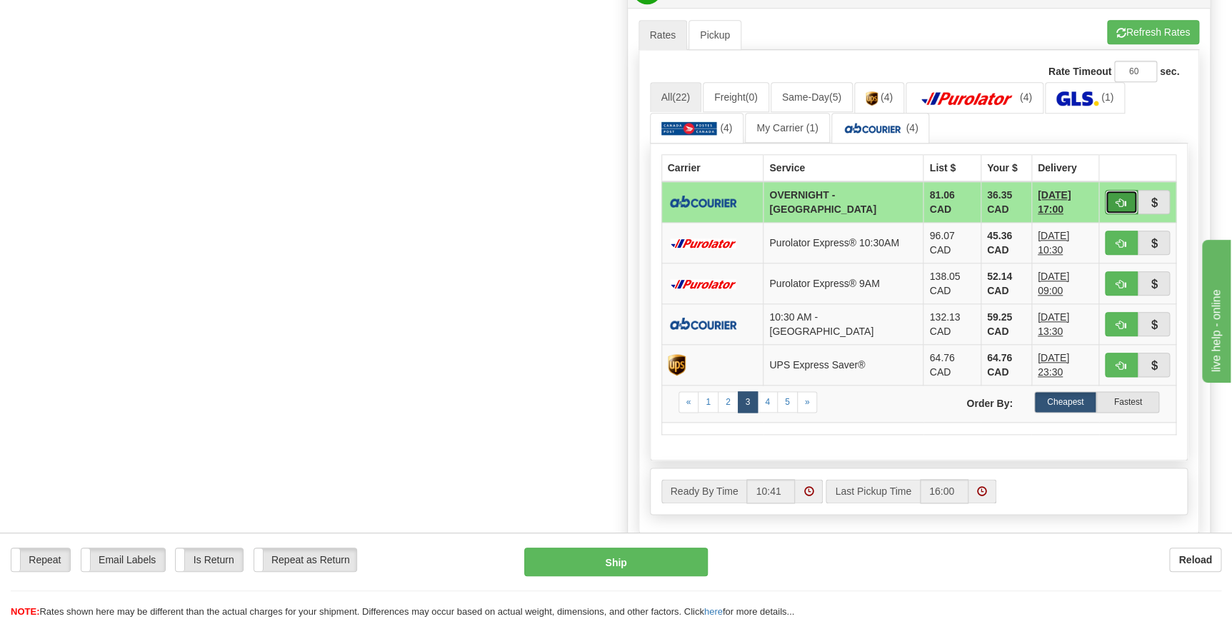
click at [1120, 200] on span "button" at bounding box center [1122, 203] width 10 height 9
type input "4"
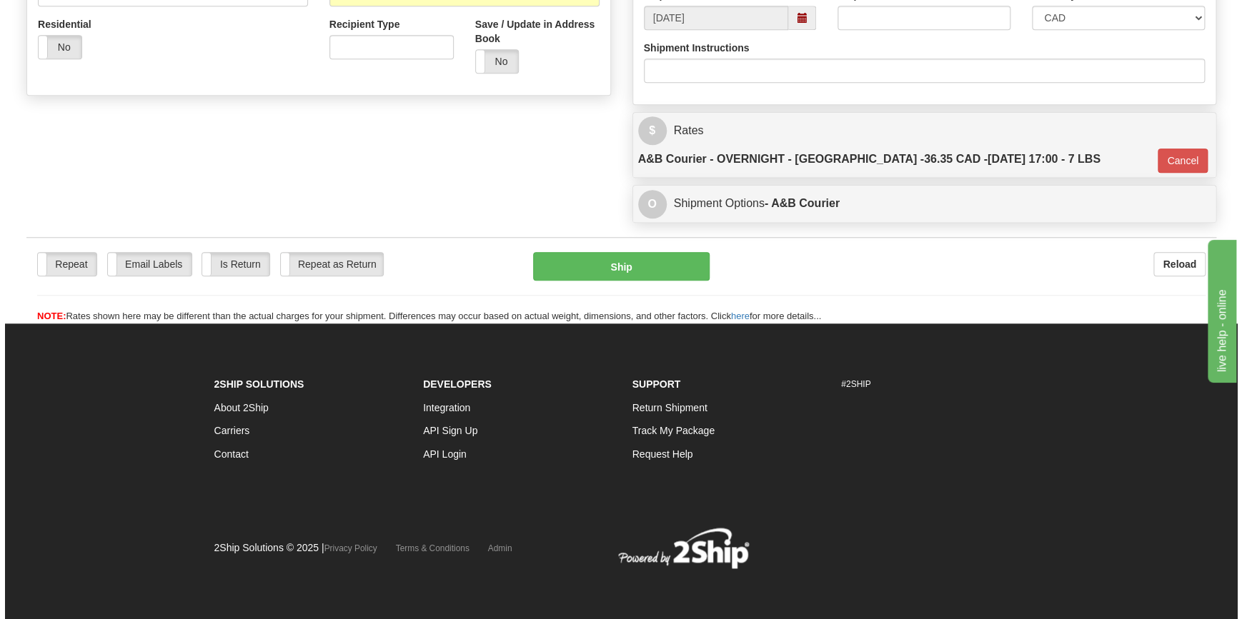
scroll to position [479, 0]
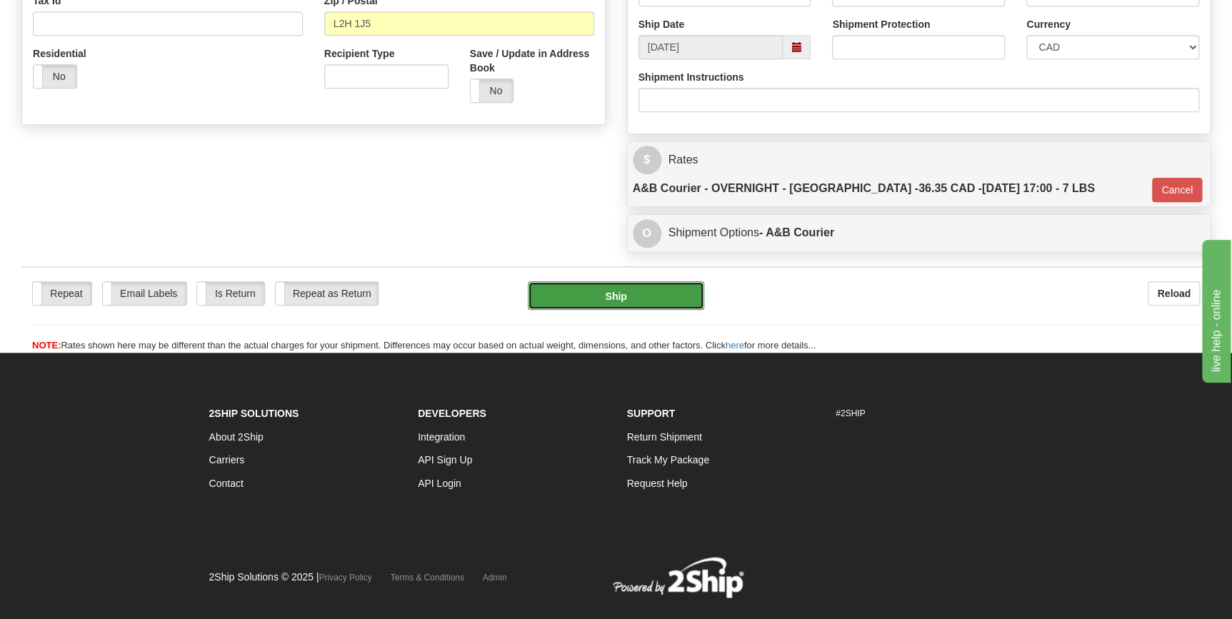
click at [618, 282] on button "Ship" at bounding box center [616, 296] width 176 height 29
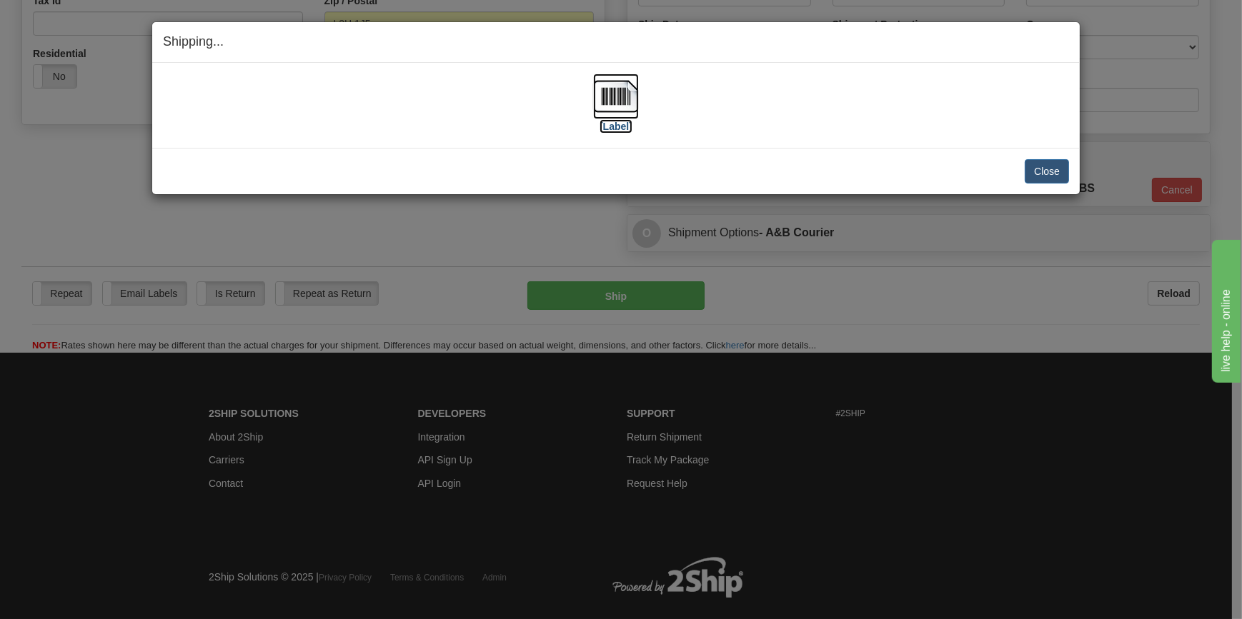
click at [616, 102] on img at bounding box center [616, 97] width 46 height 46
click at [1045, 168] on button "Close" at bounding box center [1047, 171] width 44 height 24
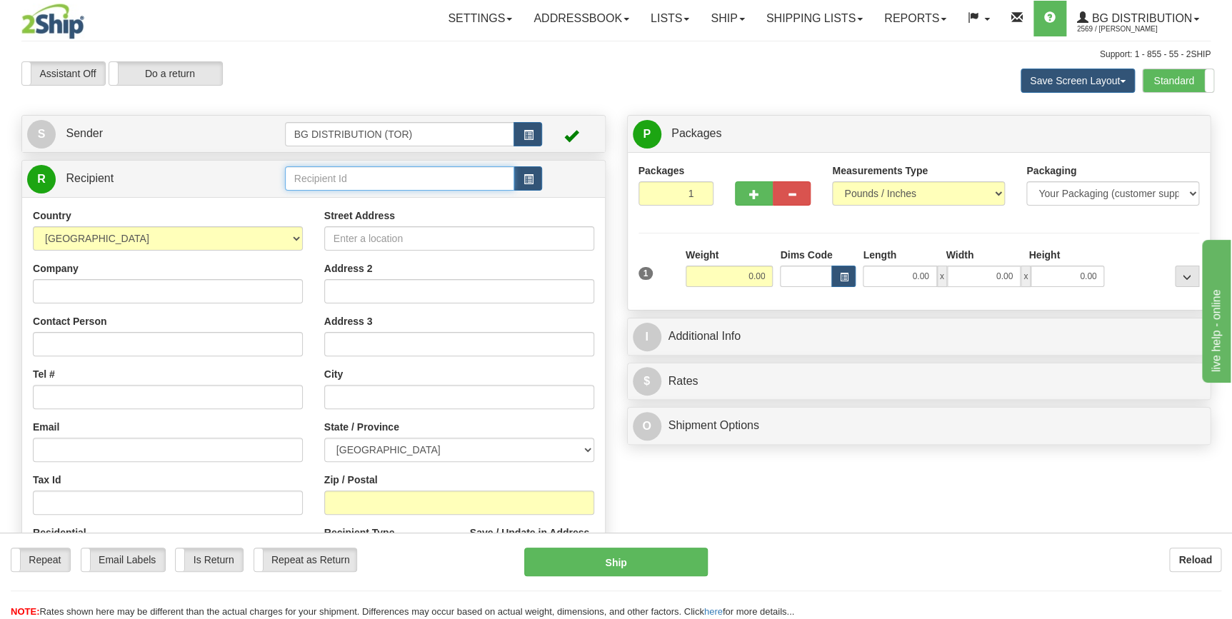
click at [321, 178] on input "text" at bounding box center [400, 178] width 230 height 24
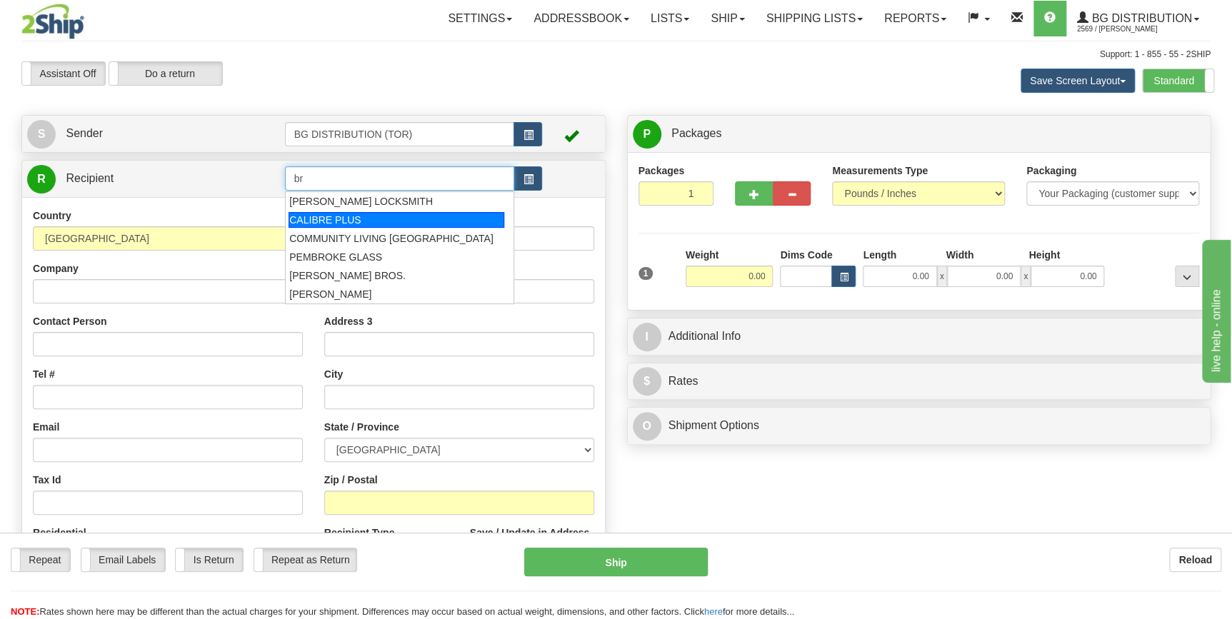
type input "b"
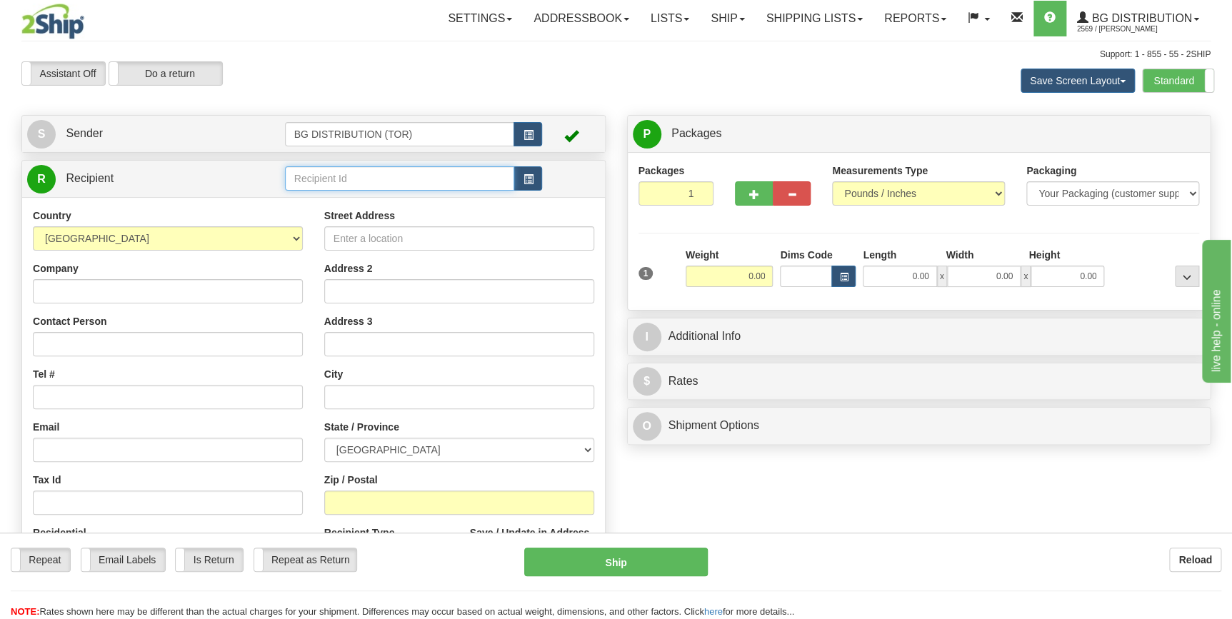
type input "s"
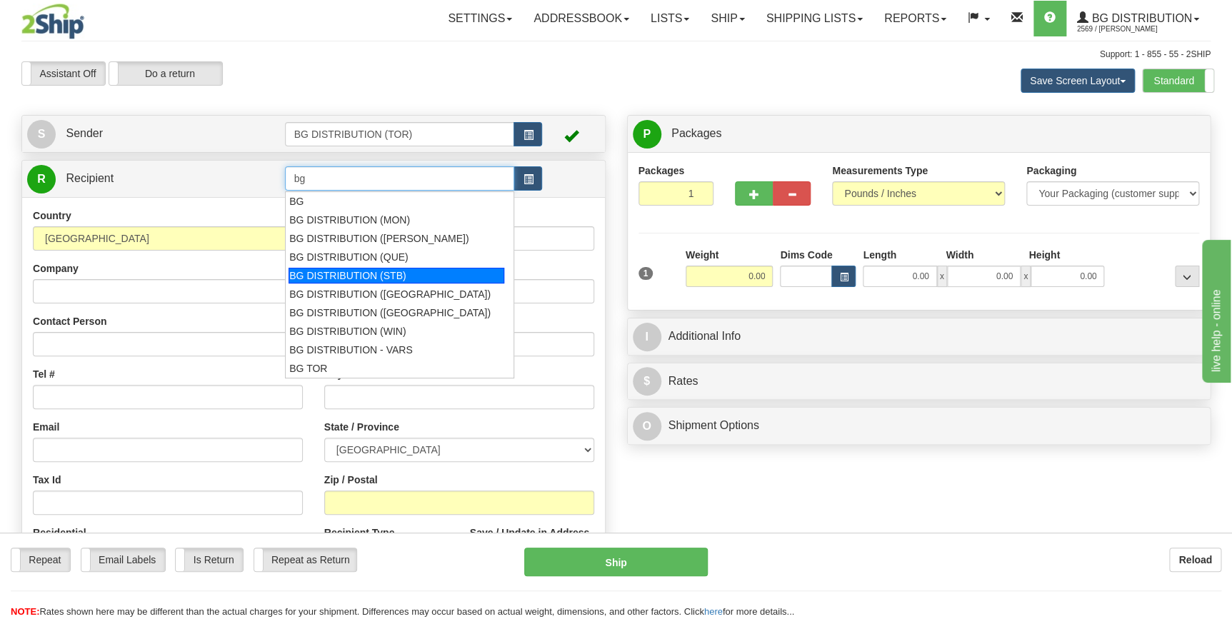
click at [398, 272] on div "BG DISTRIBUTION (STB)" at bounding box center [397, 276] width 216 height 16
type input "BG DISTRIBUTION (STB)"
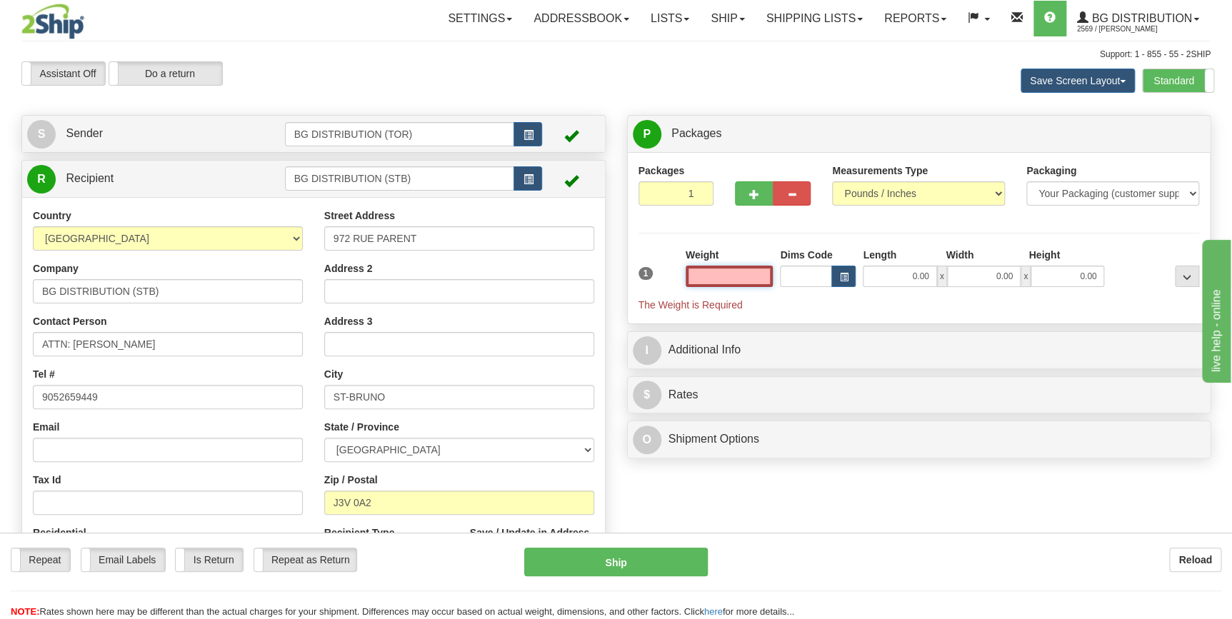
click at [757, 281] on input "text" at bounding box center [730, 276] width 88 height 21
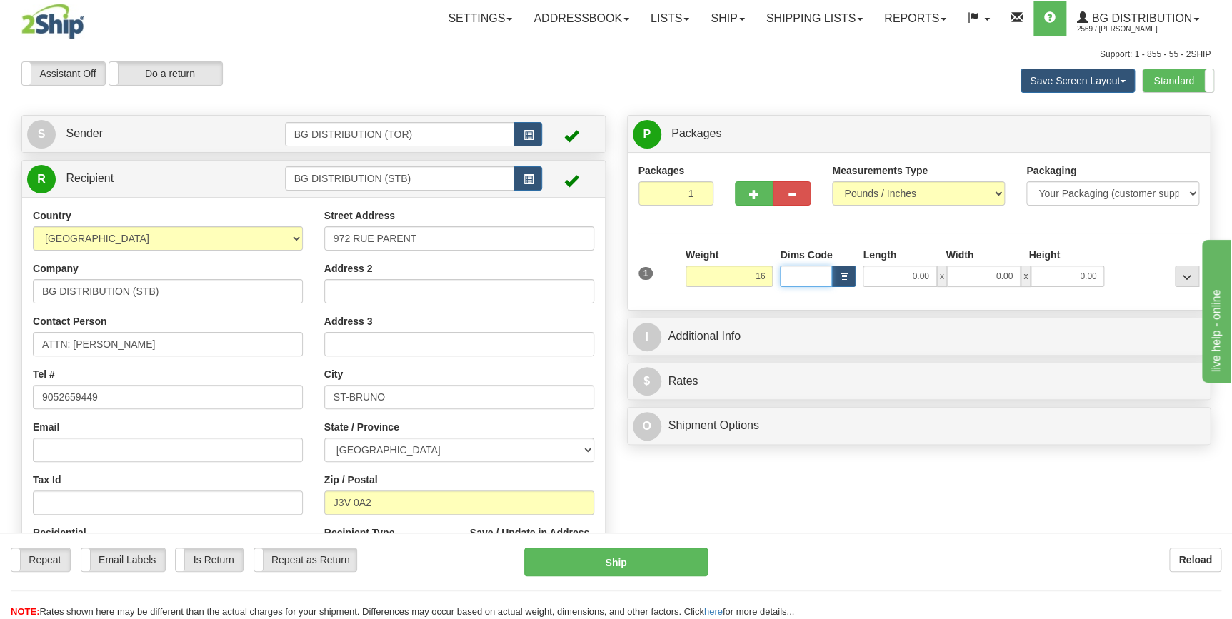
type input "16.00"
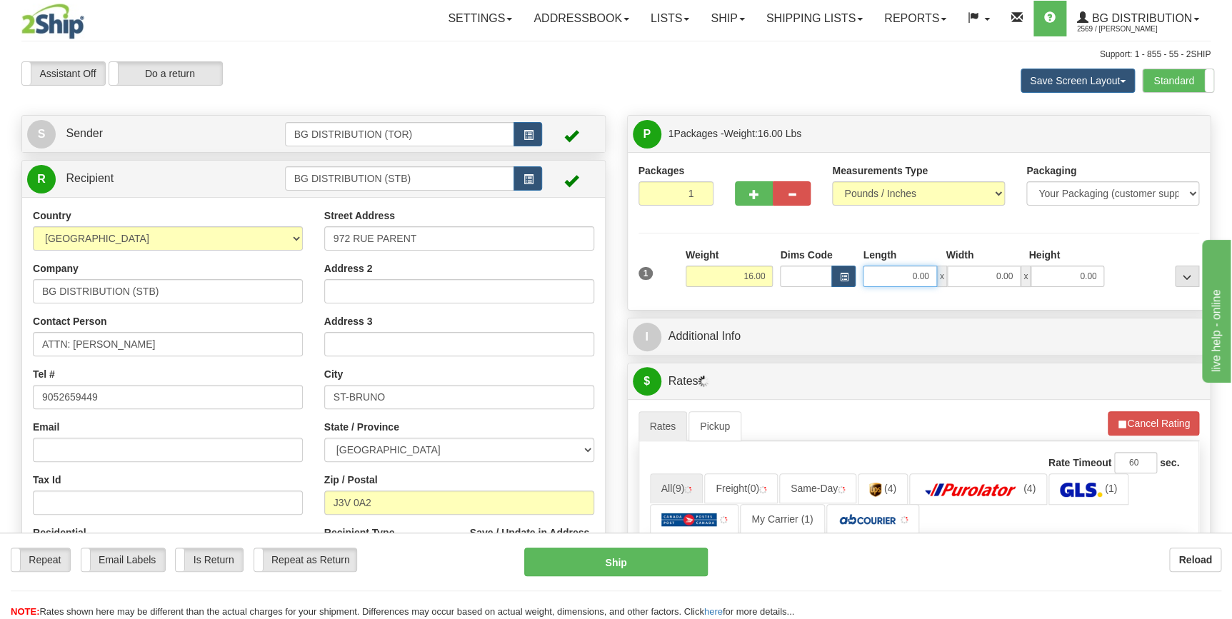
click at [919, 272] on input "0.00" at bounding box center [900, 276] width 74 height 21
type input "15.00"
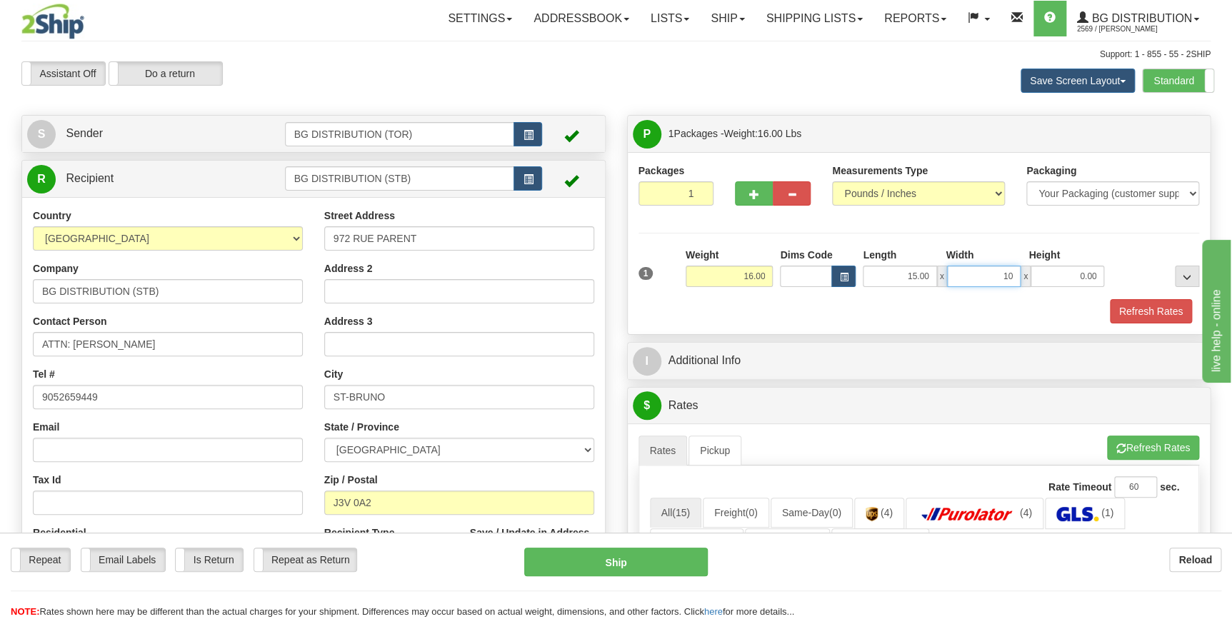
type input "10.00"
click at [817, 312] on div "Refresh Rates" at bounding box center [919, 311] width 569 height 24
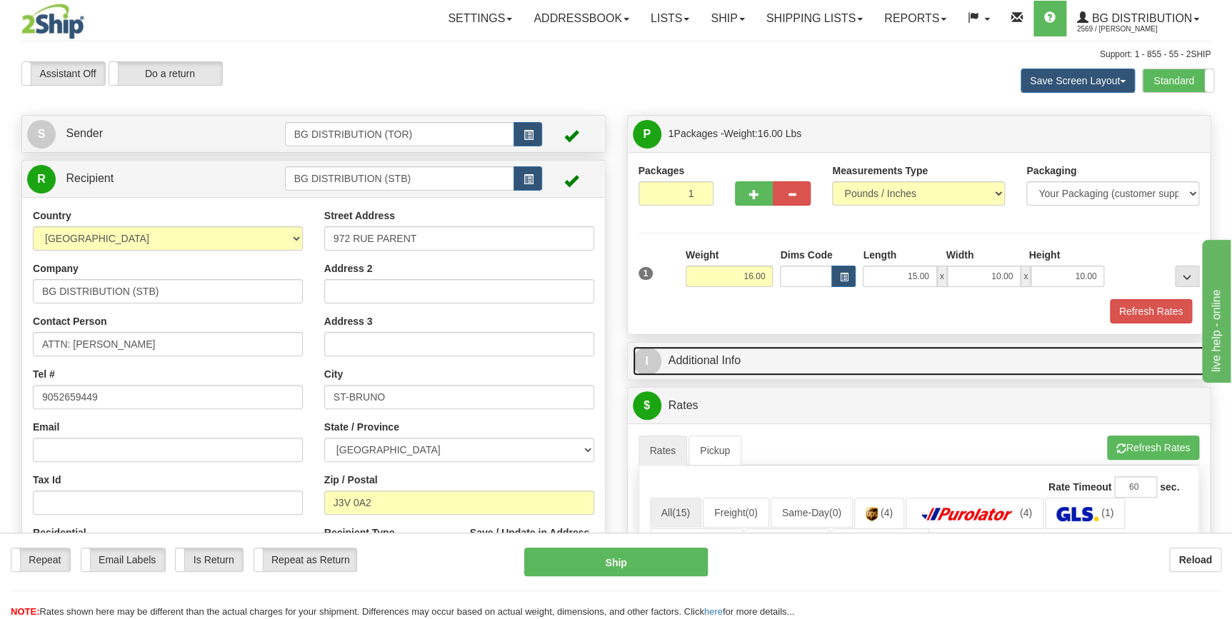
click at [813, 357] on link "I Additional Info" at bounding box center [919, 361] width 573 height 29
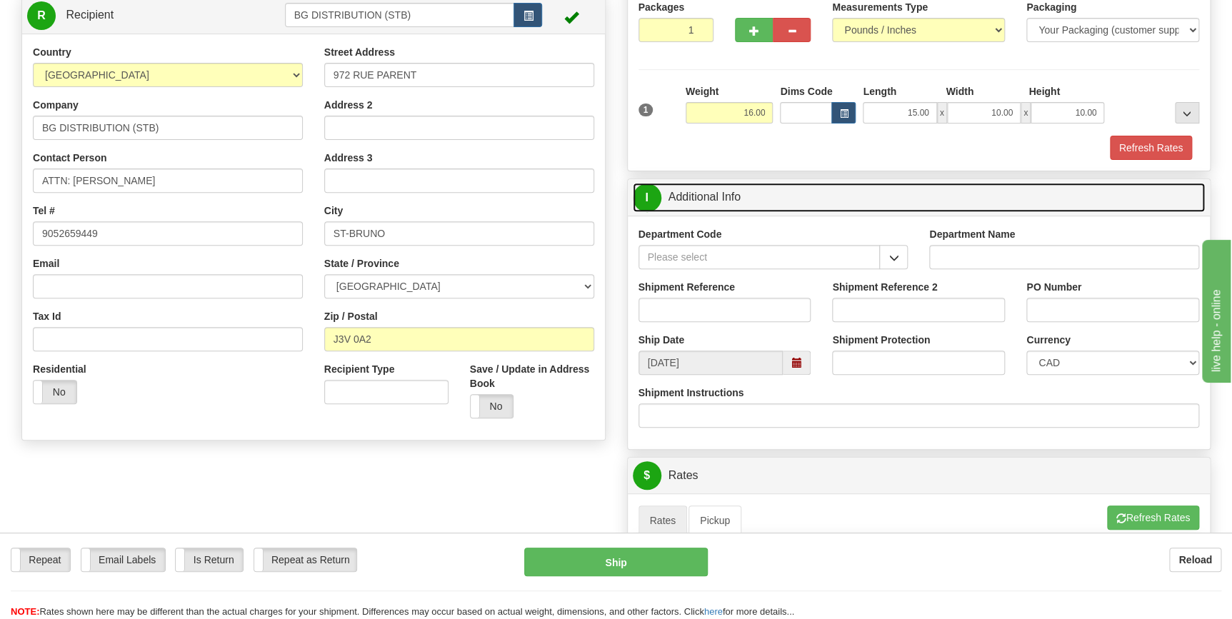
scroll to position [194, 0]
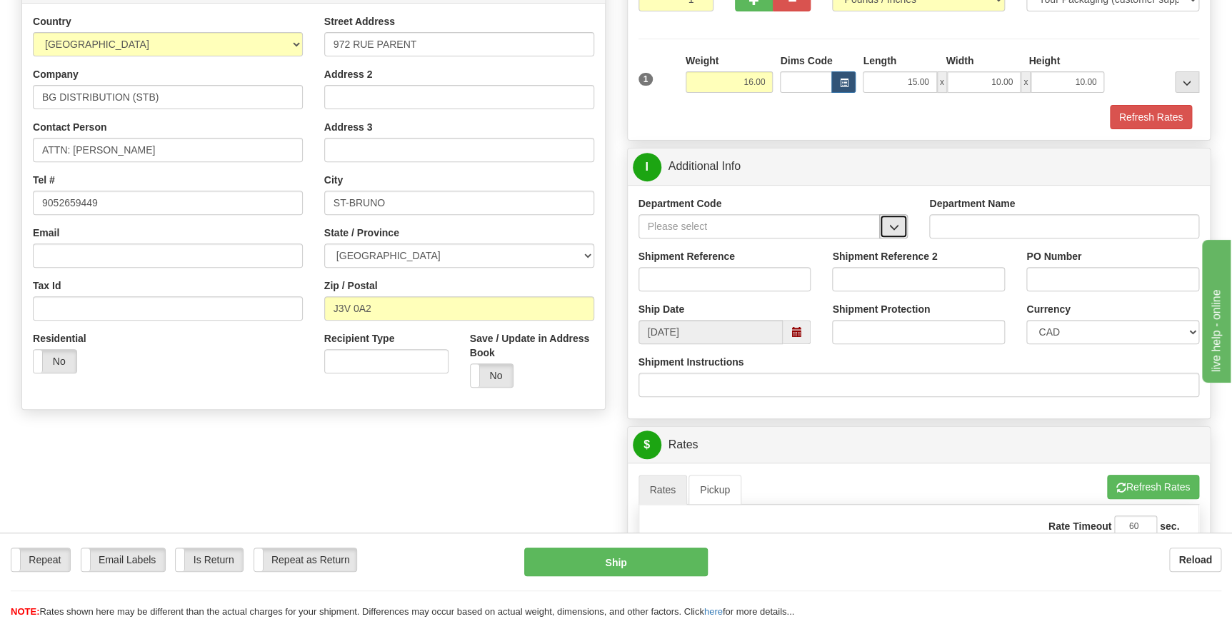
click at [893, 225] on span "button" at bounding box center [894, 227] width 10 height 9
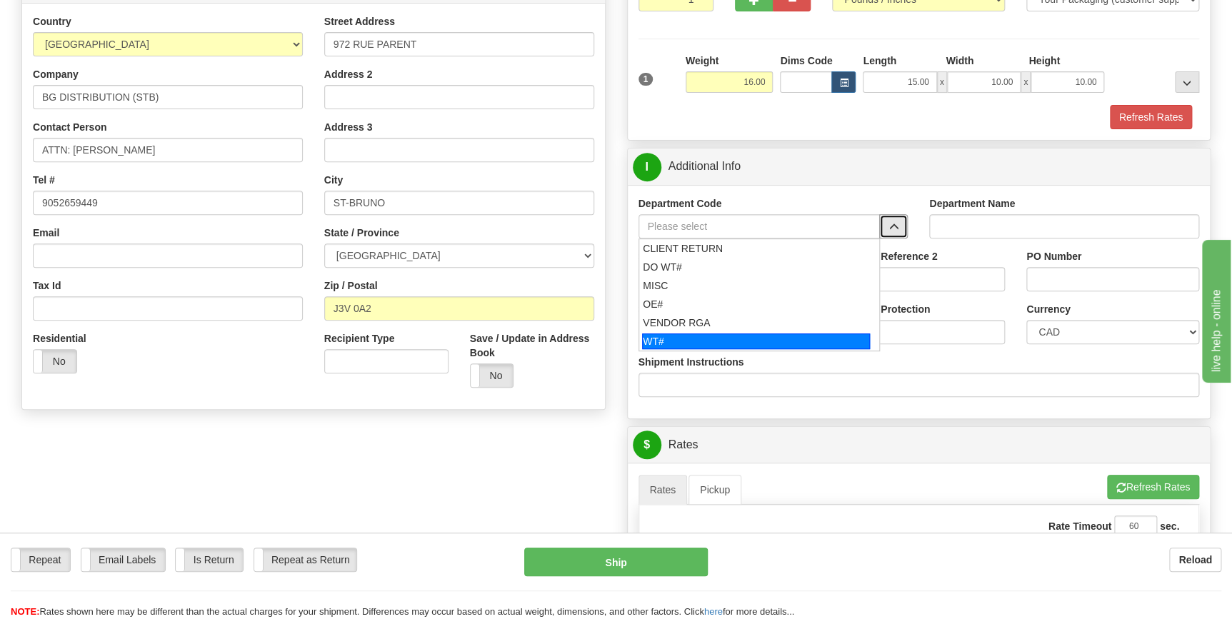
click at [736, 341] on div "WT#" at bounding box center [756, 342] width 228 height 16
type input "WT#"
type input "WAREHOUSE TRANSFERS"
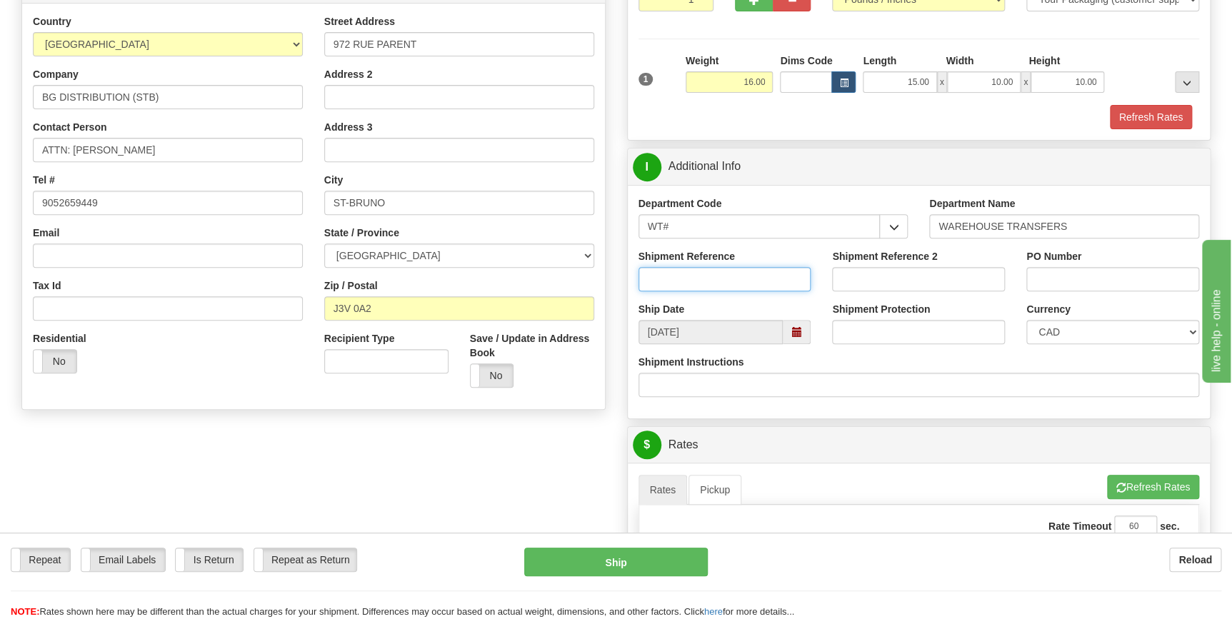
click at [712, 274] on input "Shipment Reference" at bounding box center [725, 279] width 173 height 24
click at [712, 274] on input "167870-00" at bounding box center [725, 279] width 173 height 24
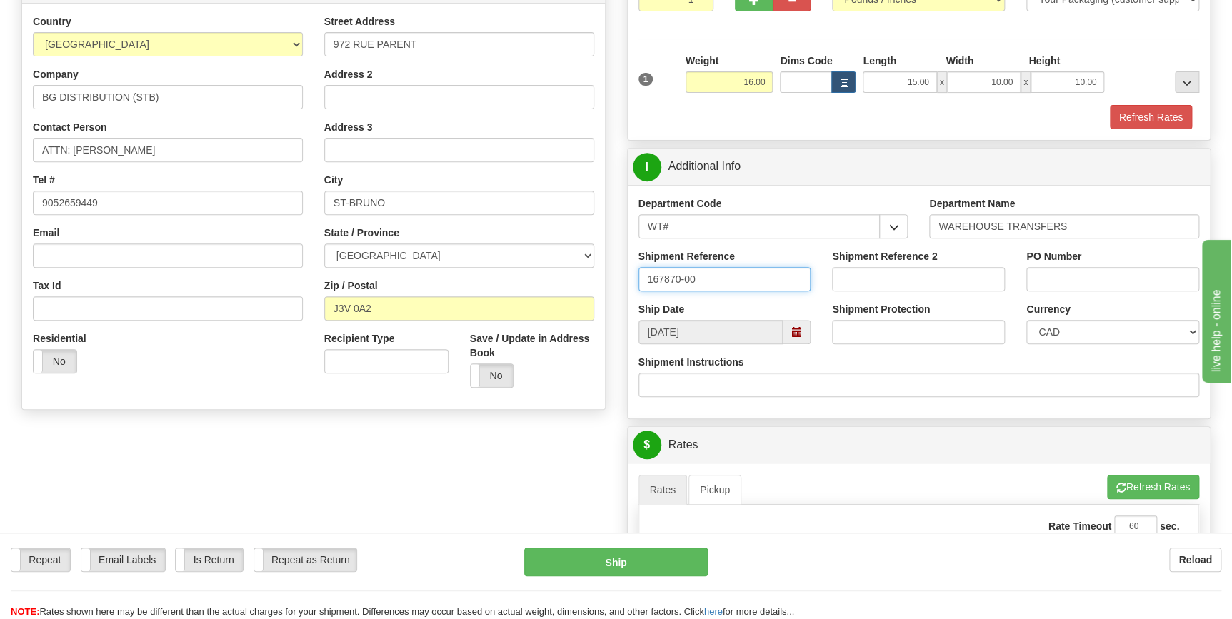
click at [712, 274] on input "167870-00" at bounding box center [725, 279] width 173 height 24
type input "167870-00"
click at [1078, 284] on input "PO Number" at bounding box center [1113, 279] width 173 height 24
paste input "167870-00"
type input "167870-00"
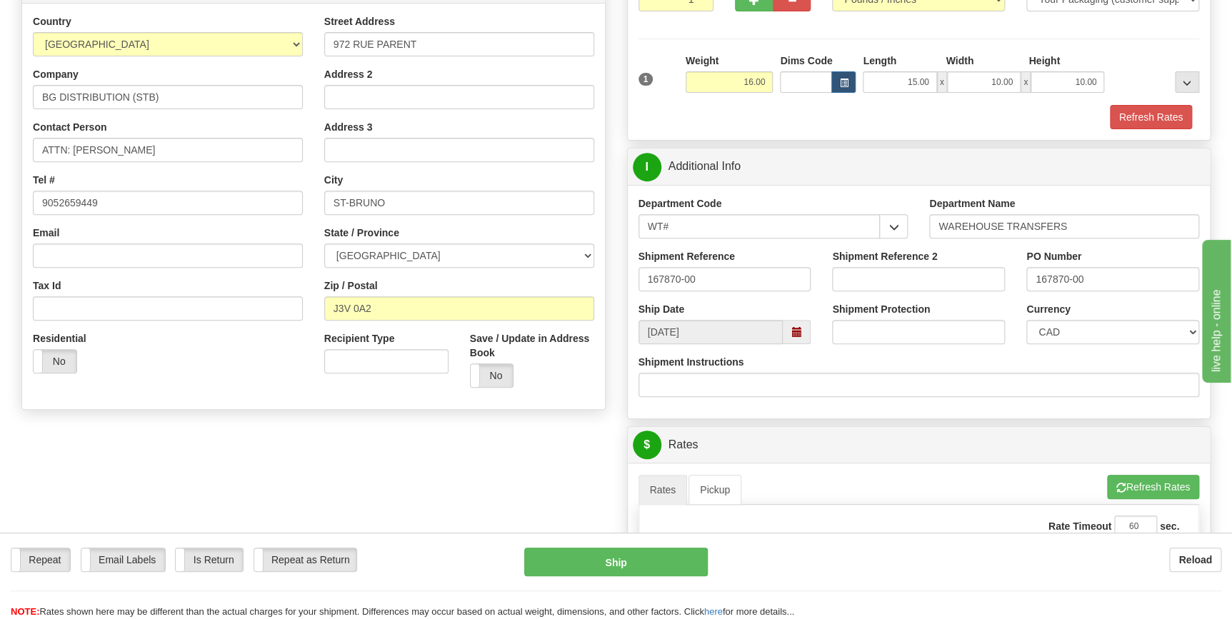
click at [979, 356] on div "Shipment Instructions" at bounding box center [920, 376] width 562 height 42
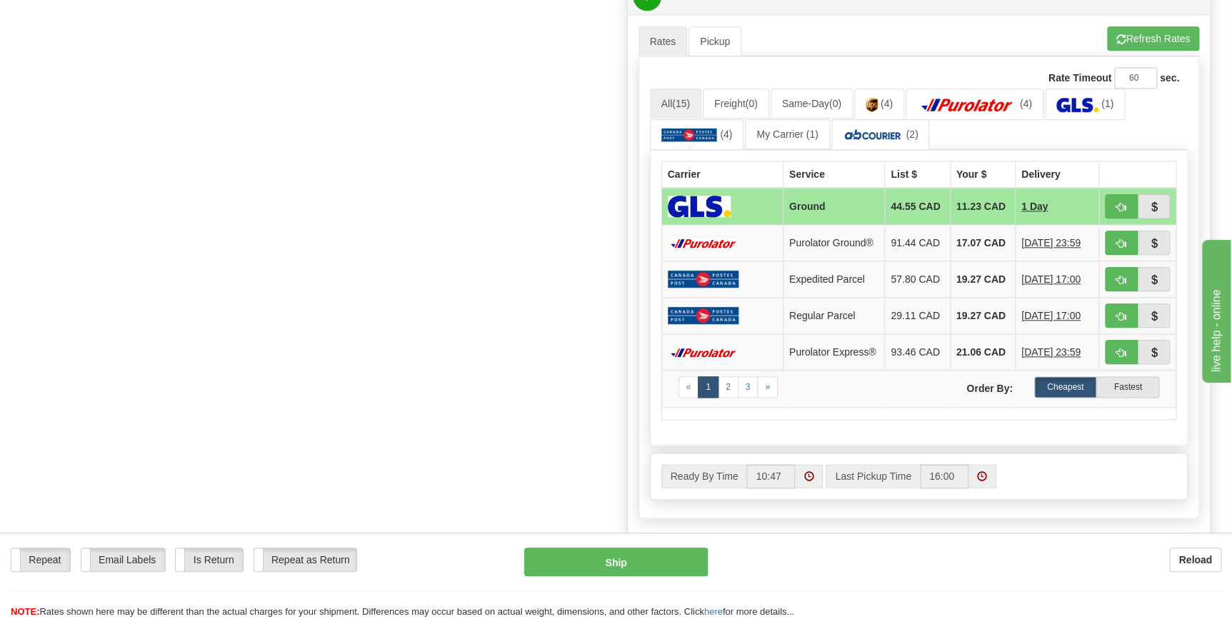
scroll to position [649, 0]
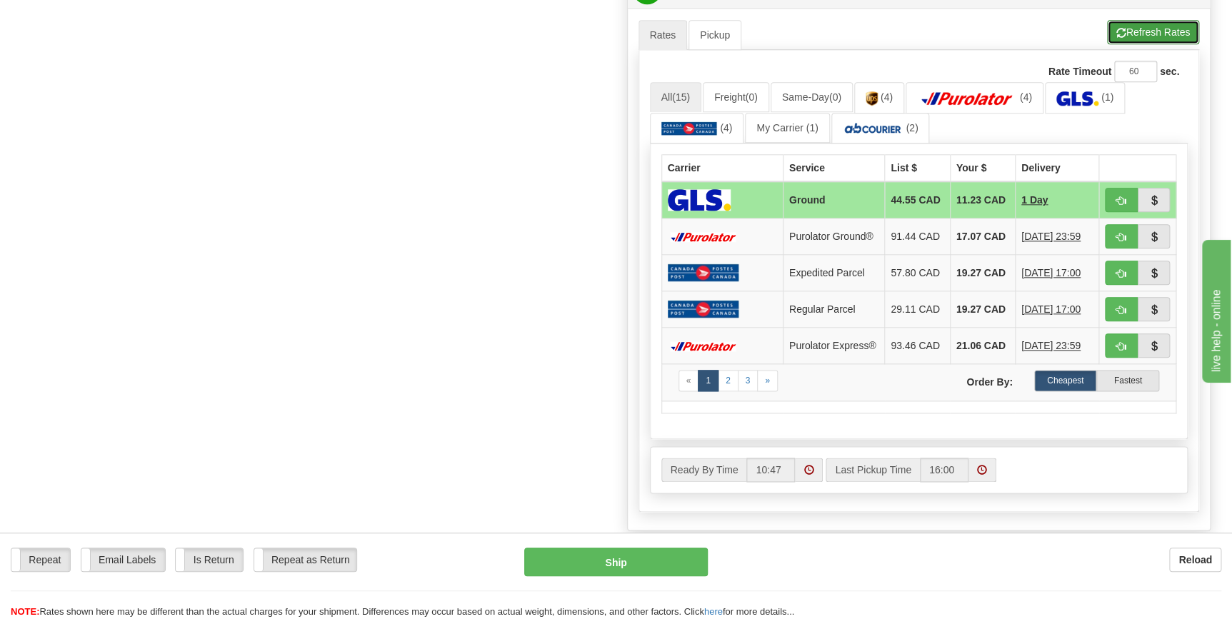
click at [1148, 34] on button "Refresh Rates" at bounding box center [1153, 32] width 92 height 24
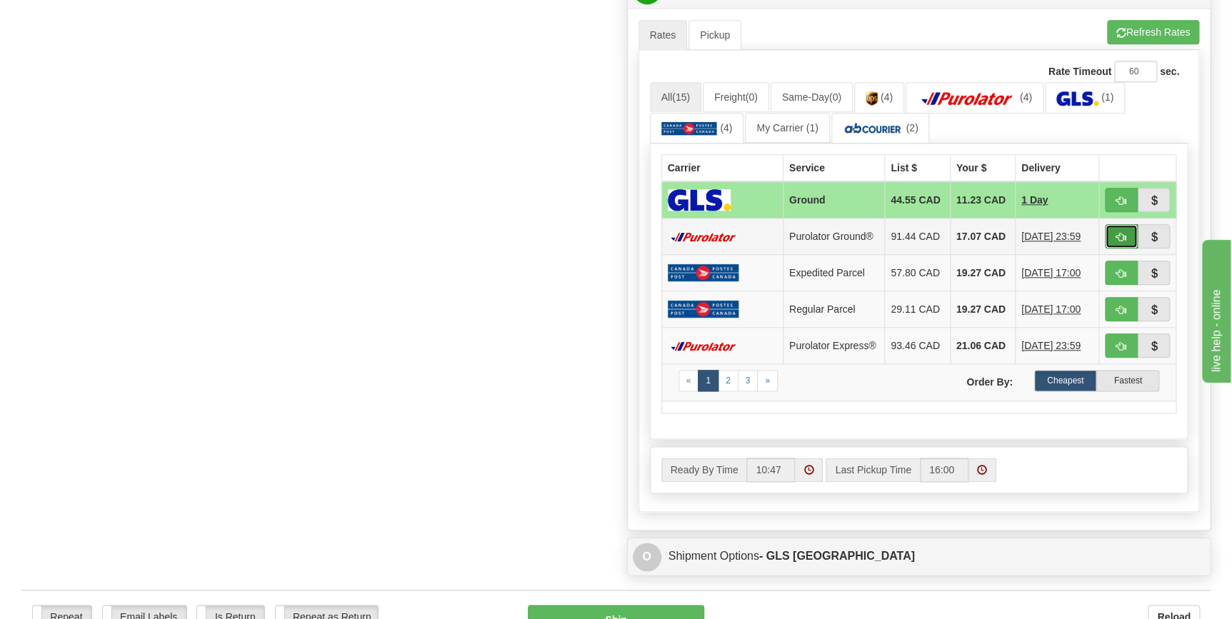
click at [1119, 234] on span "button" at bounding box center [1122, 237] width 10 height 9
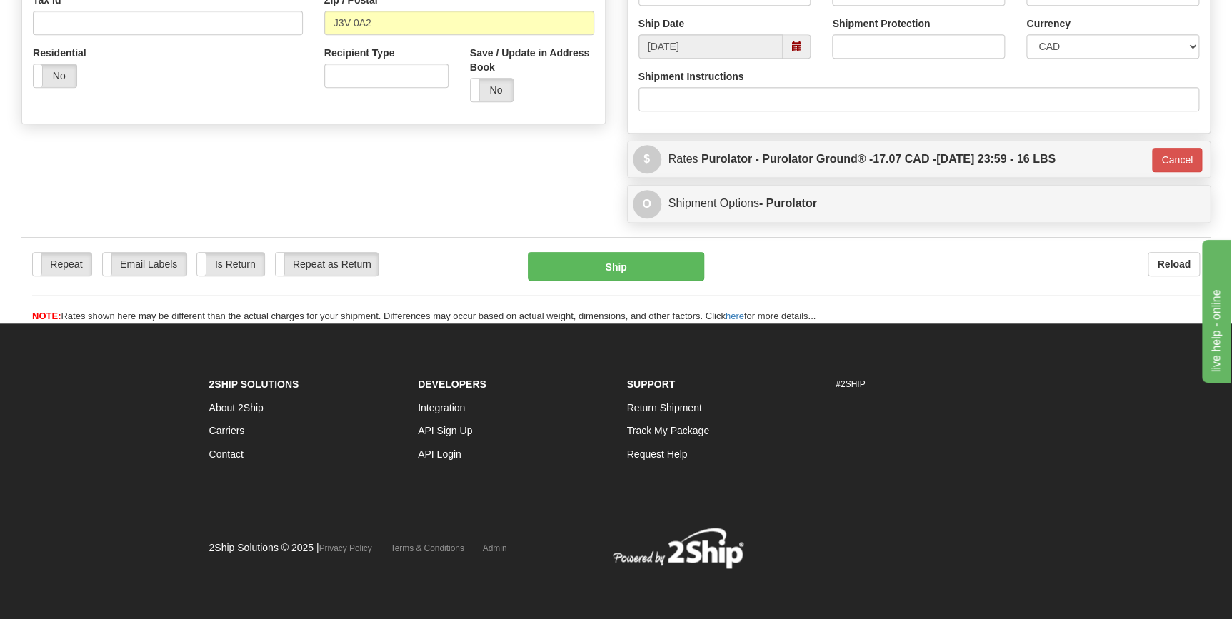
type input "260"
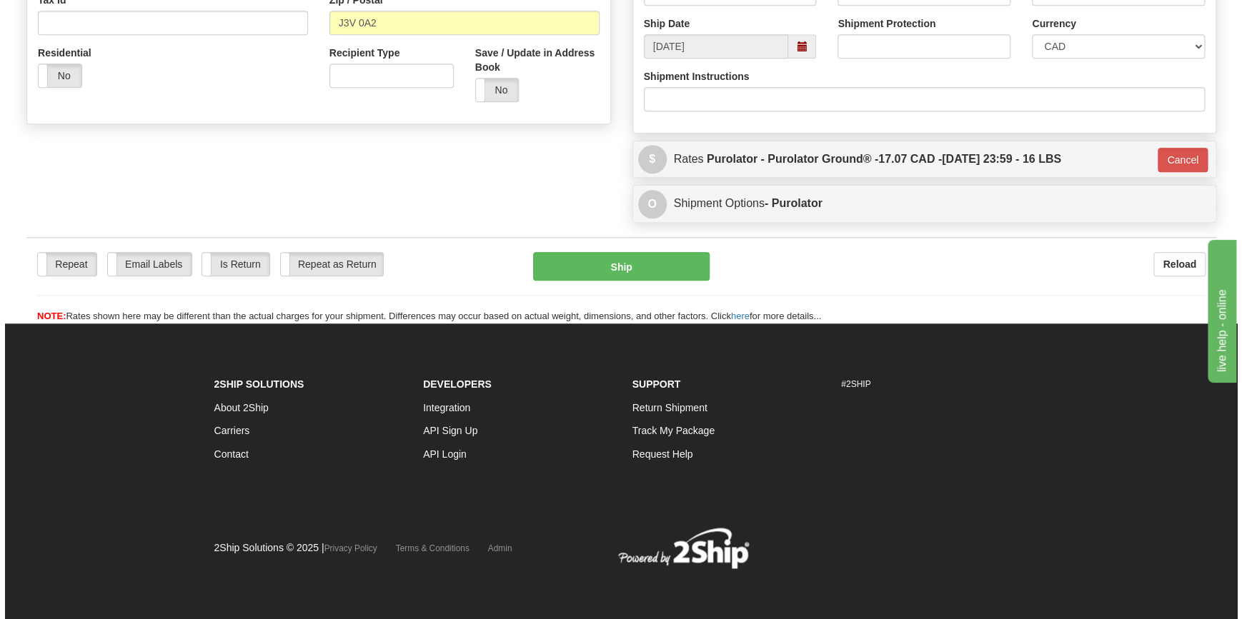
scroll to position [479, 0]
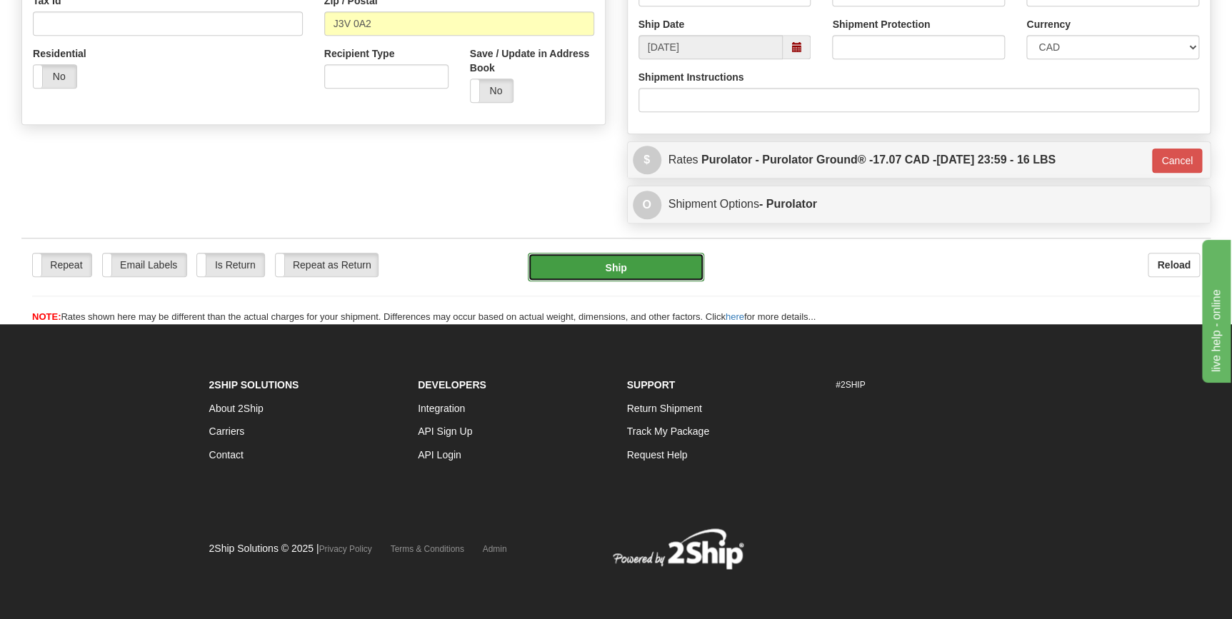
click at [630, 269] on button "Ship" at bounding box center [616, 267] width 176 height 29
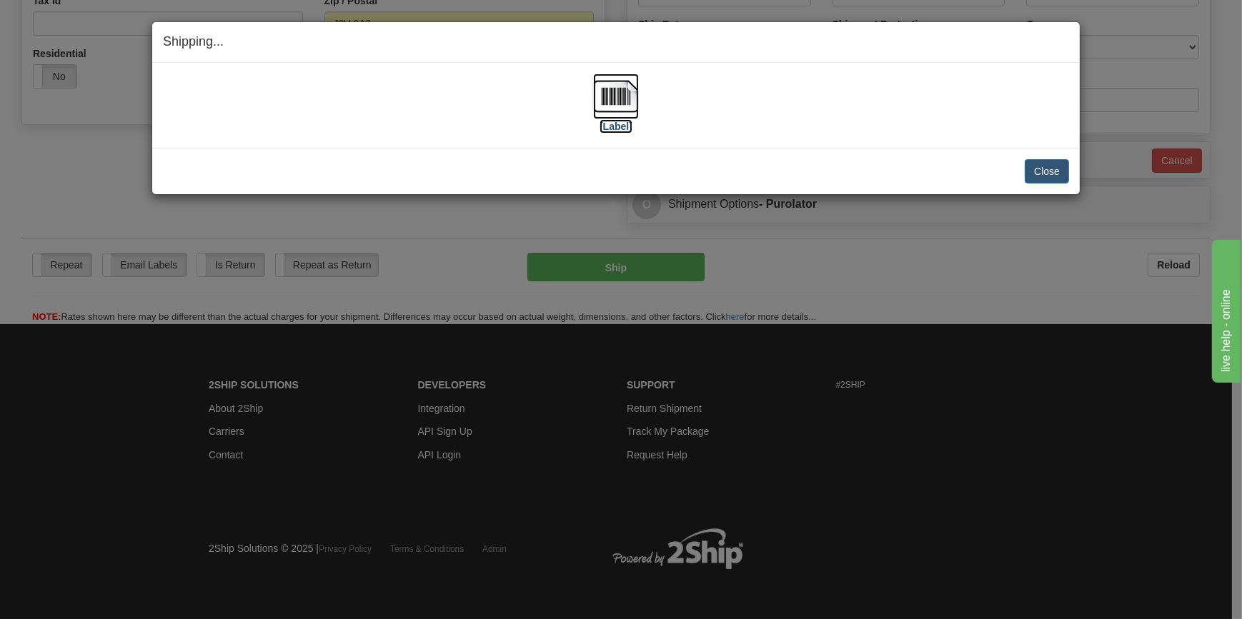
click at [617, 105] on img at bounding box center [616, 97] width 46 height 46
click at [1055, 171] on button "Close" at bounding box center [1047, 171] width 44 height 24
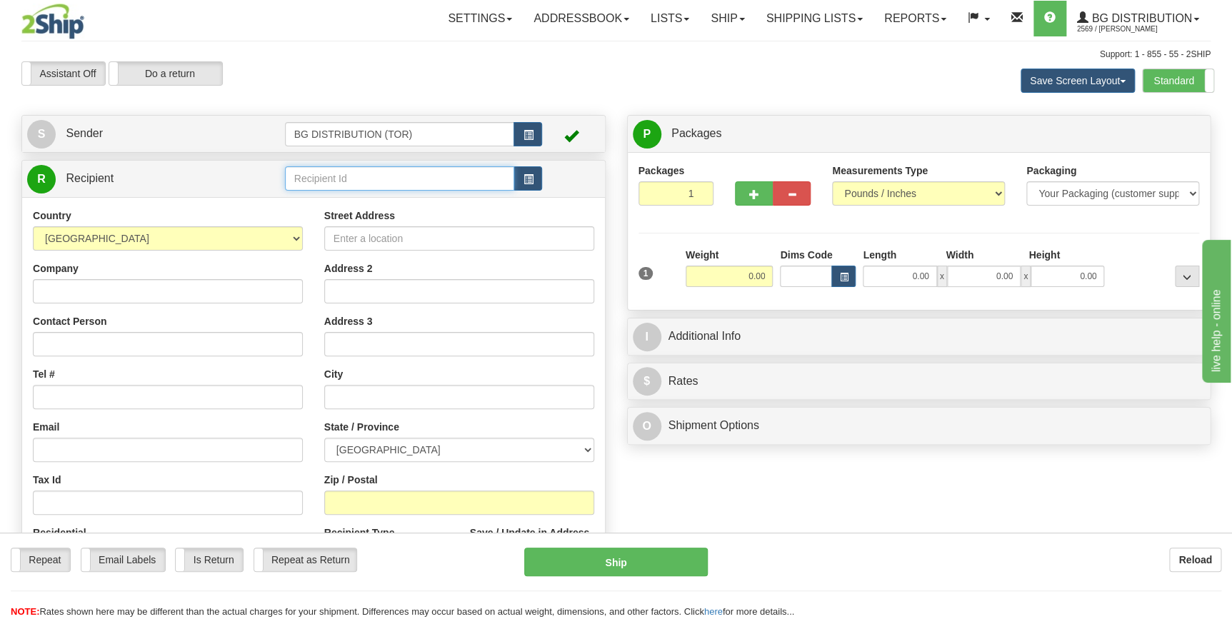
click at [328, 182] on input "text" at bounding box center [400, 178] width 230 height 24
click at [320, 200] on div "60181" at bounding box center [397, 202] width 216 height 16
type input "60181"
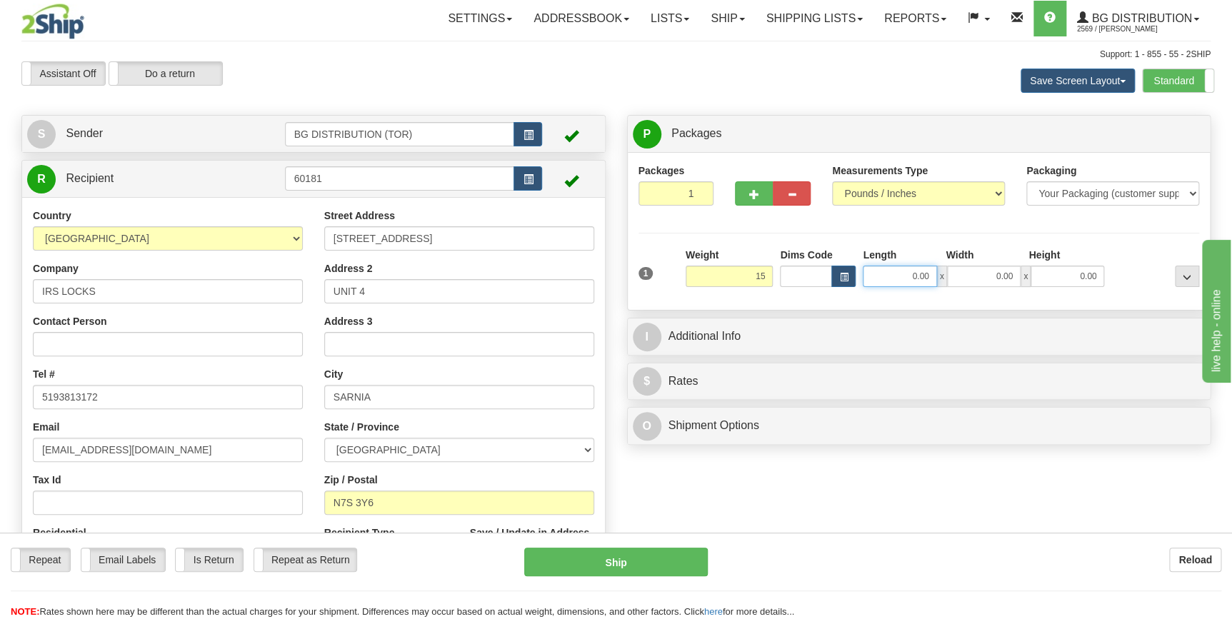
type input "15.00"
click at [912, 270] on input "0.00" at bounding box center [900, 276] width 74 height 21
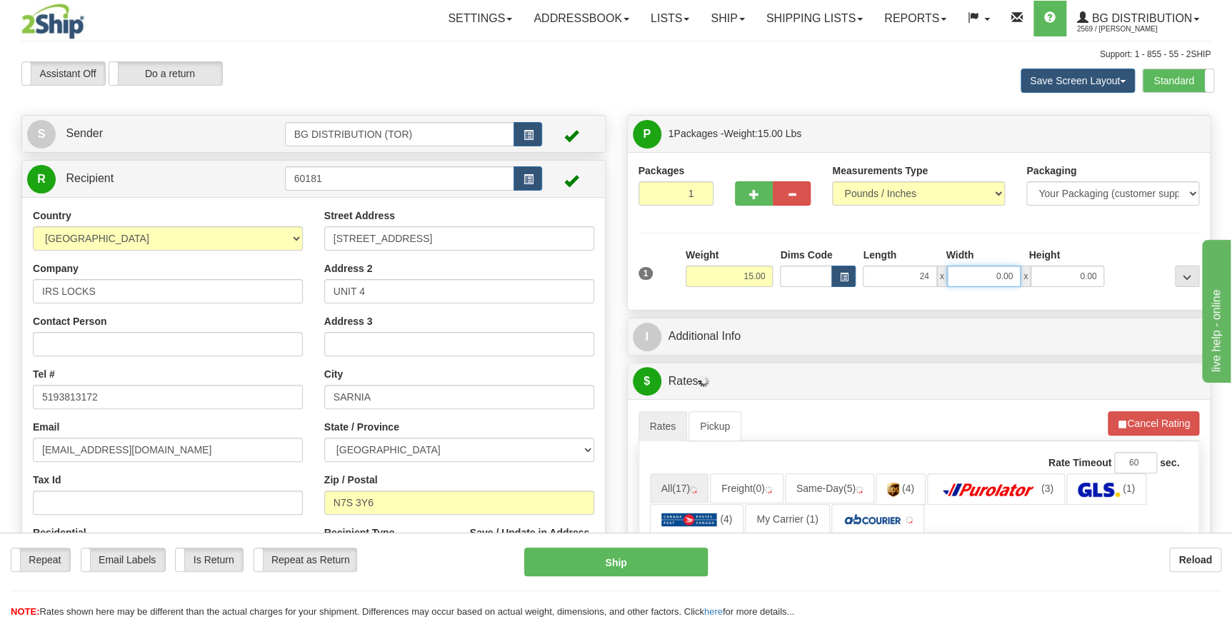
type input "24.00"
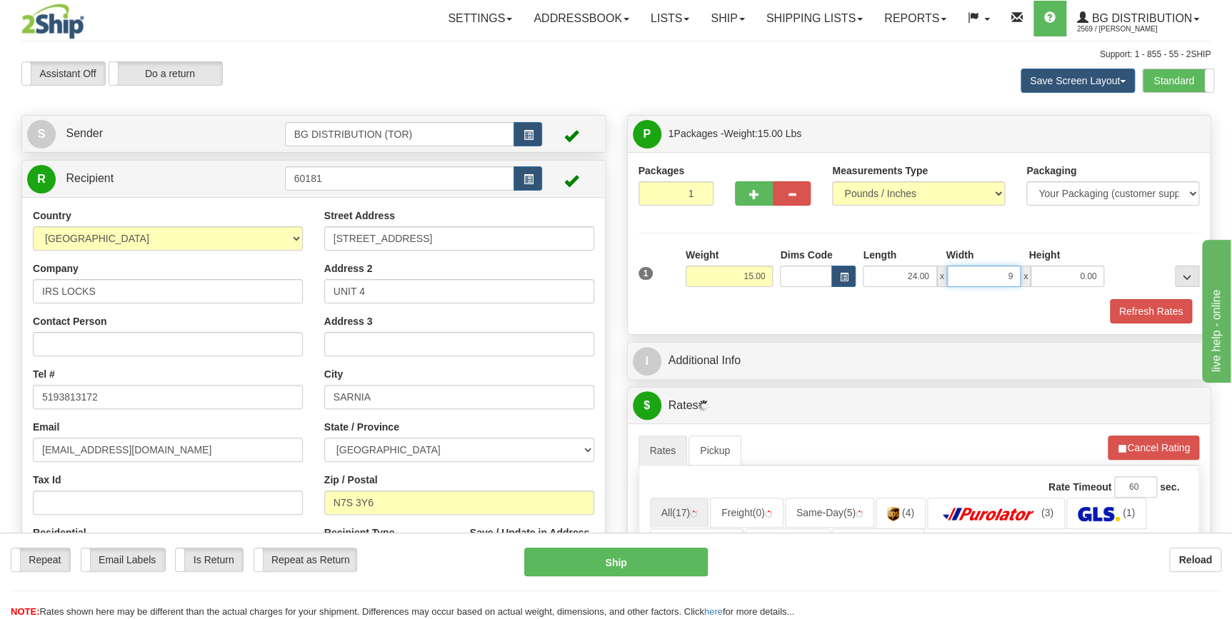
type input "9.00"
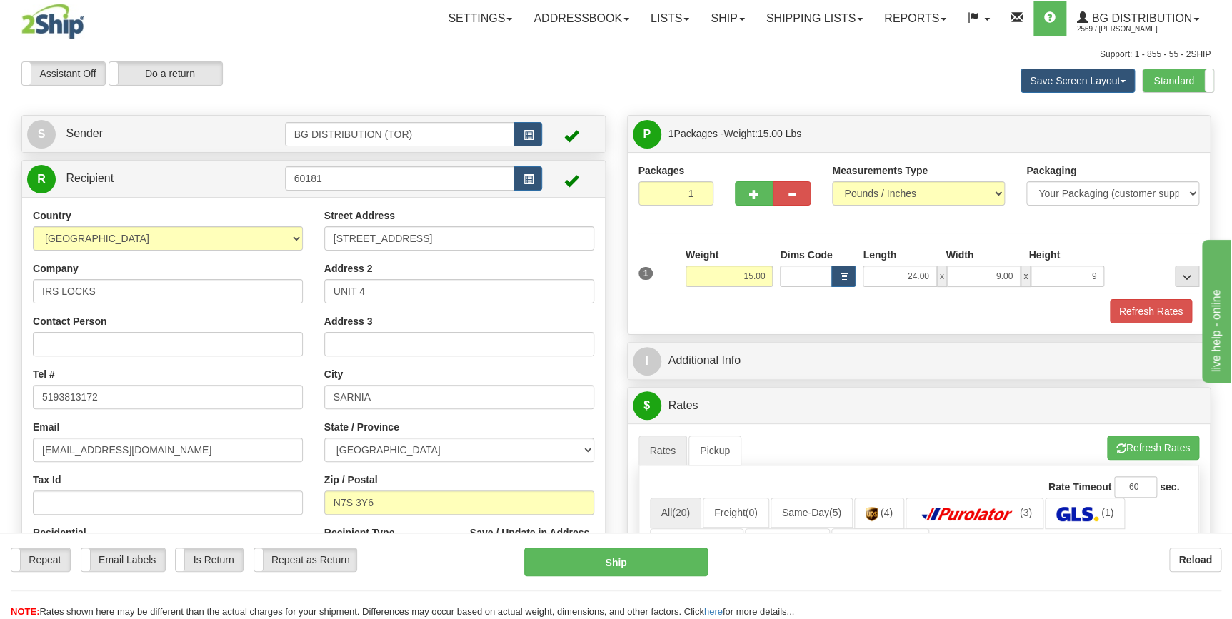
type input "9.00"
click at [851, 313] on div "Refresh Rates" at bounding box center [919, 311] width 569 height 24
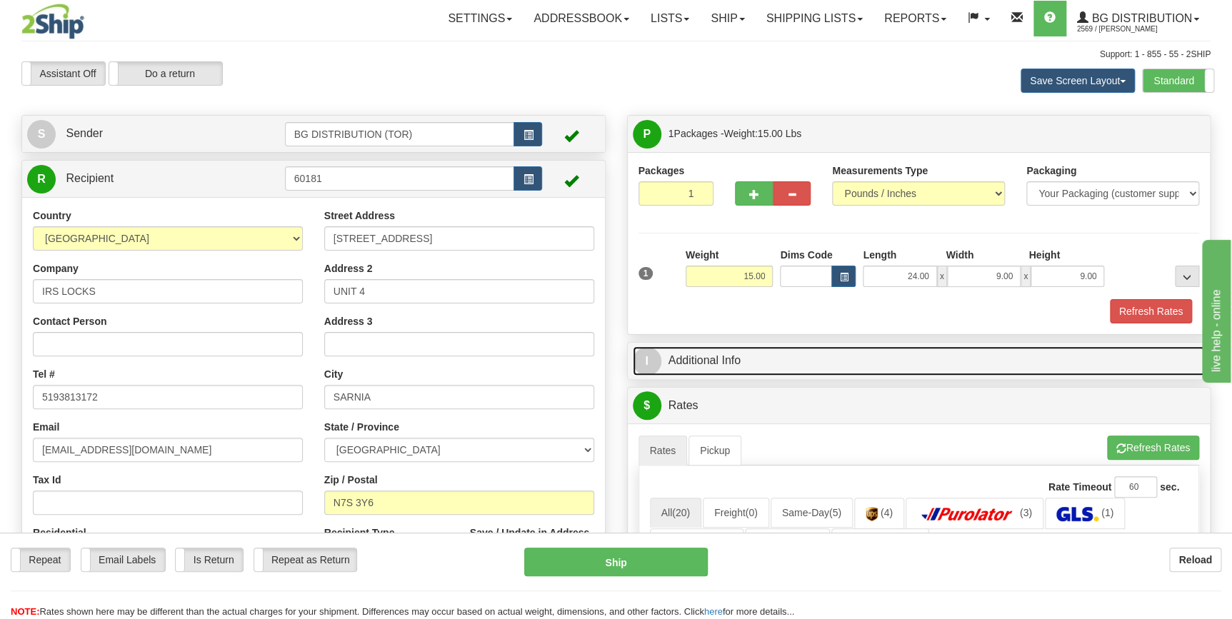
click at [794, 357] on link "I Additional Info" at bounding box center [919, 361] width 573 height 29
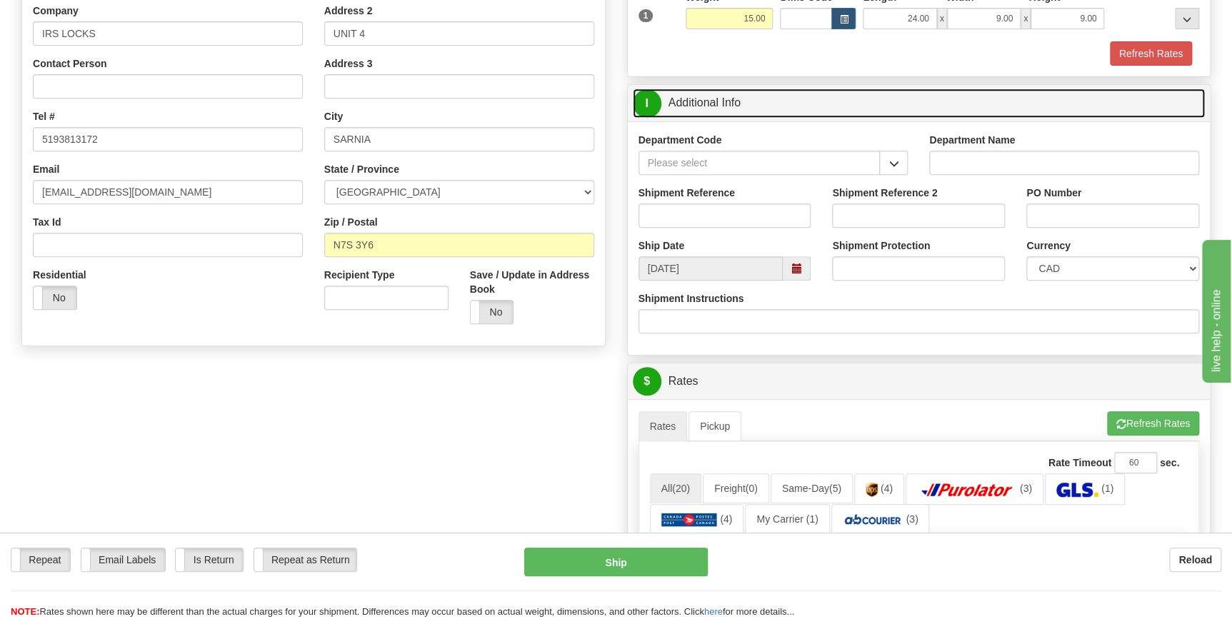
scroll to position [259, 0]
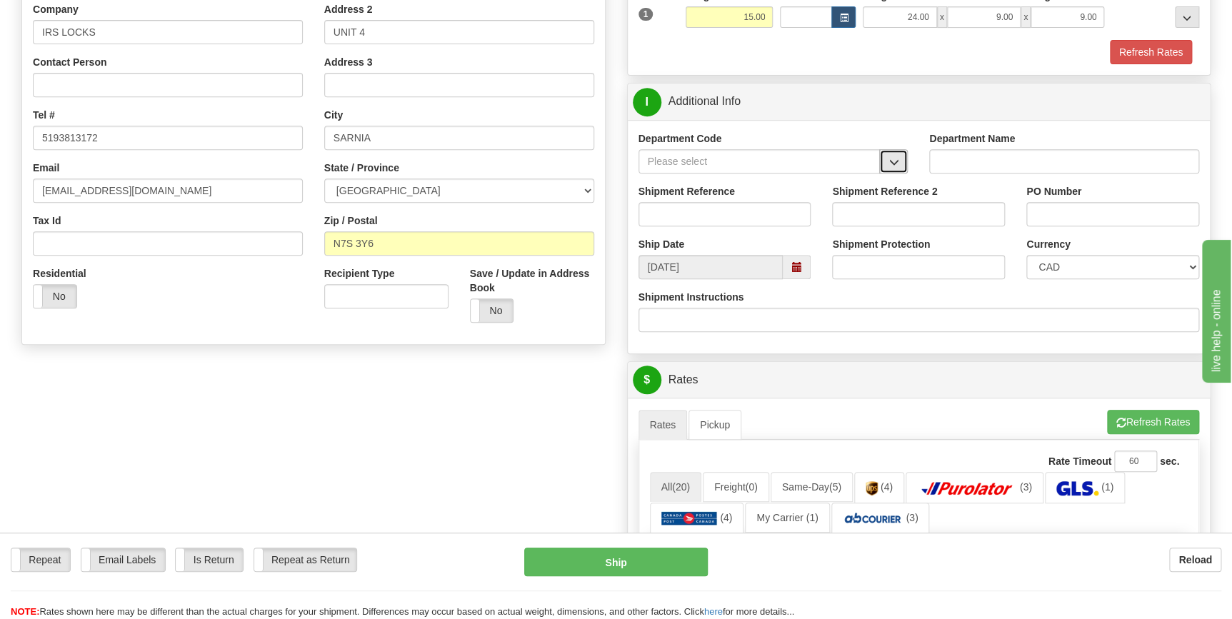
click at [893, 166] on span "button" at bounding box center [894, 162] width 10 height 9
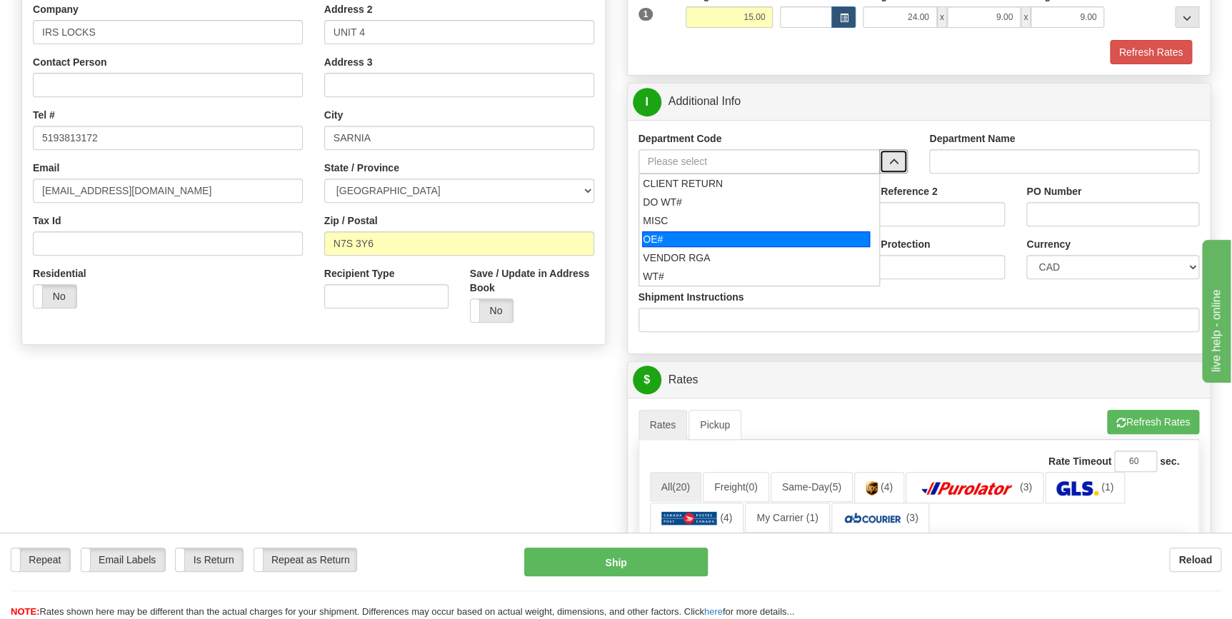
click at [729, 239] on div "OE#" at bounding box center [756, 239] width 228 height 16
type input "OE#"
type input "ORDERS"
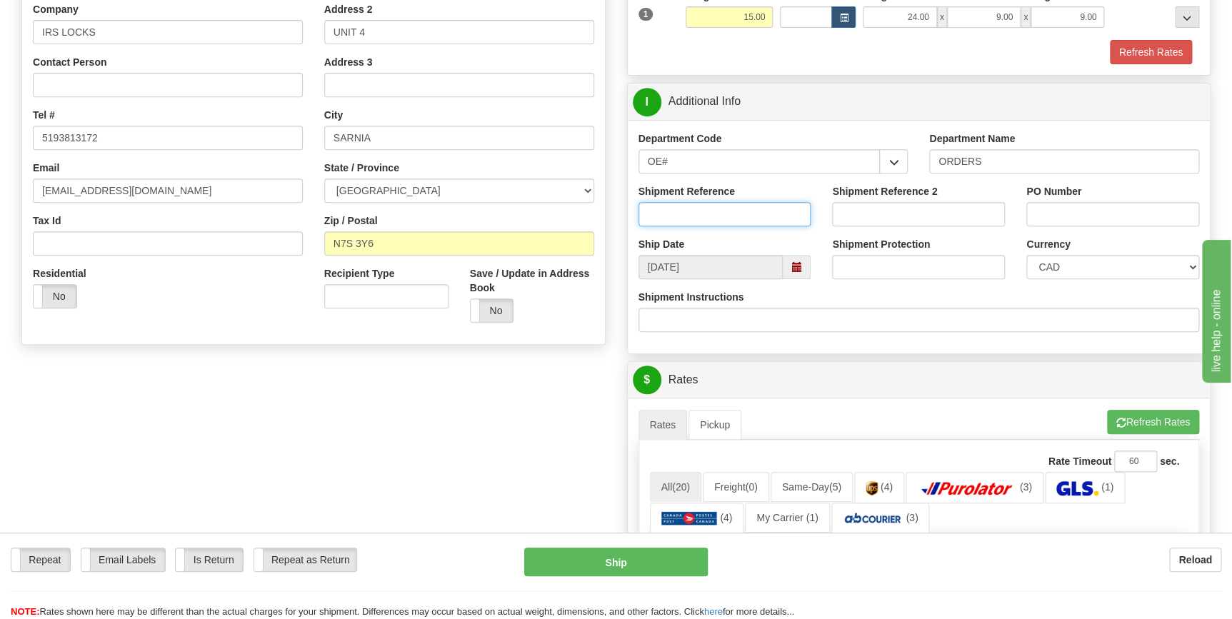
click at [727, 211] on input "Shipment Reference" at bounding box center [725, 214] width 173 height 24
type input "70185958-00"
click at [1057, 211] on input "PO Number" at bounding box center [1113, 214] width 173 height 24
type input "j"
type input "Jesse 251008"
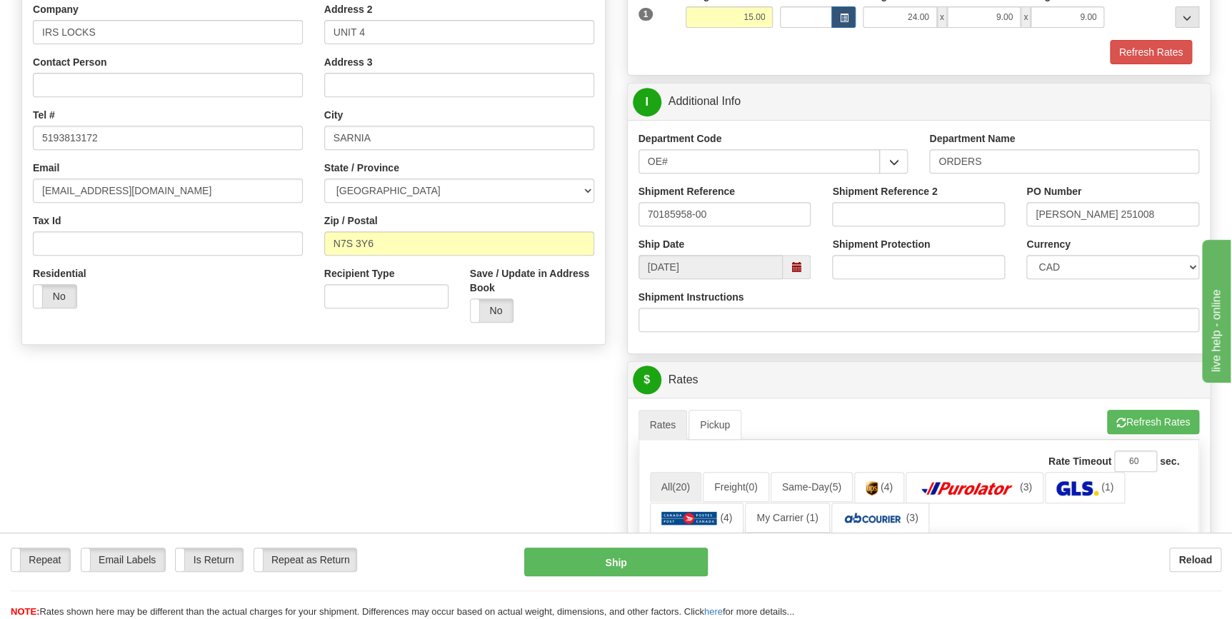
click at [1036, 340] on div "Shipment Instructions" at bounding box center [919, 316] width 583 height 53
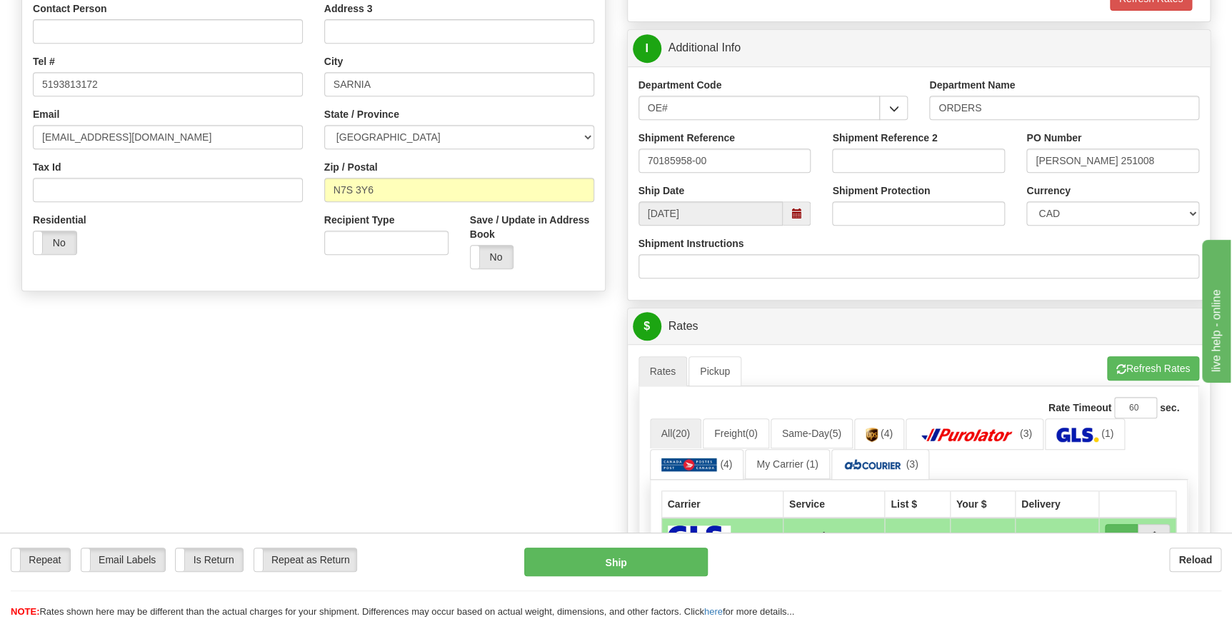
scroll to position [389, 0]
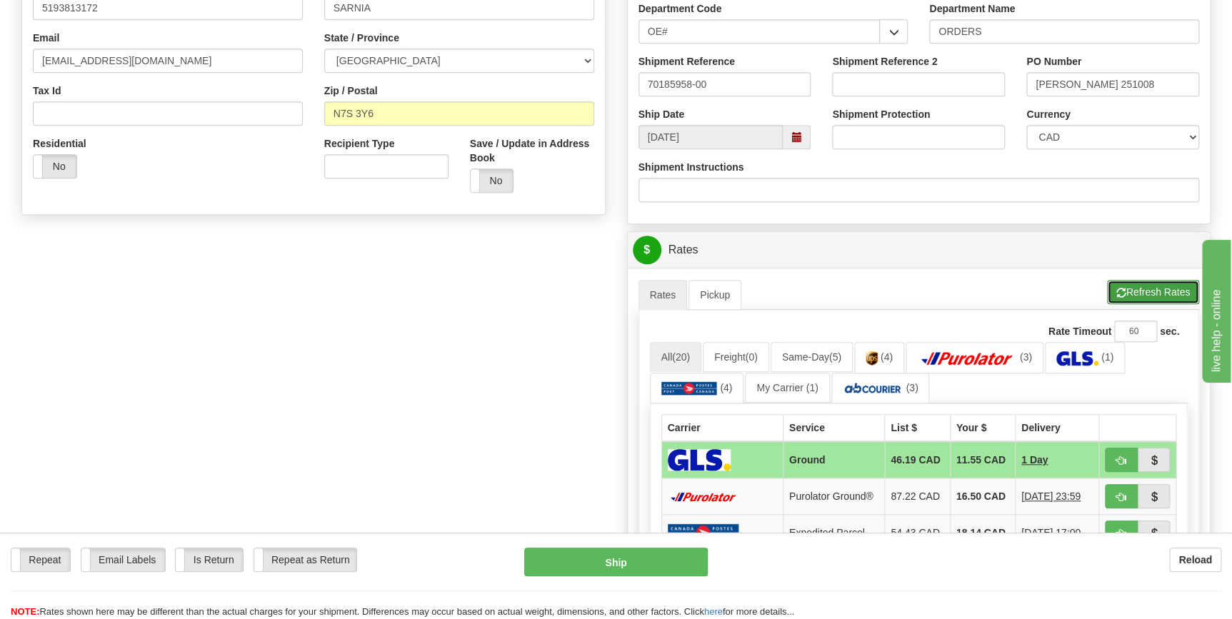
click at [1143, 295] on button "Refresh Rates" at bounding box center [1153, 292] width 92 height 24
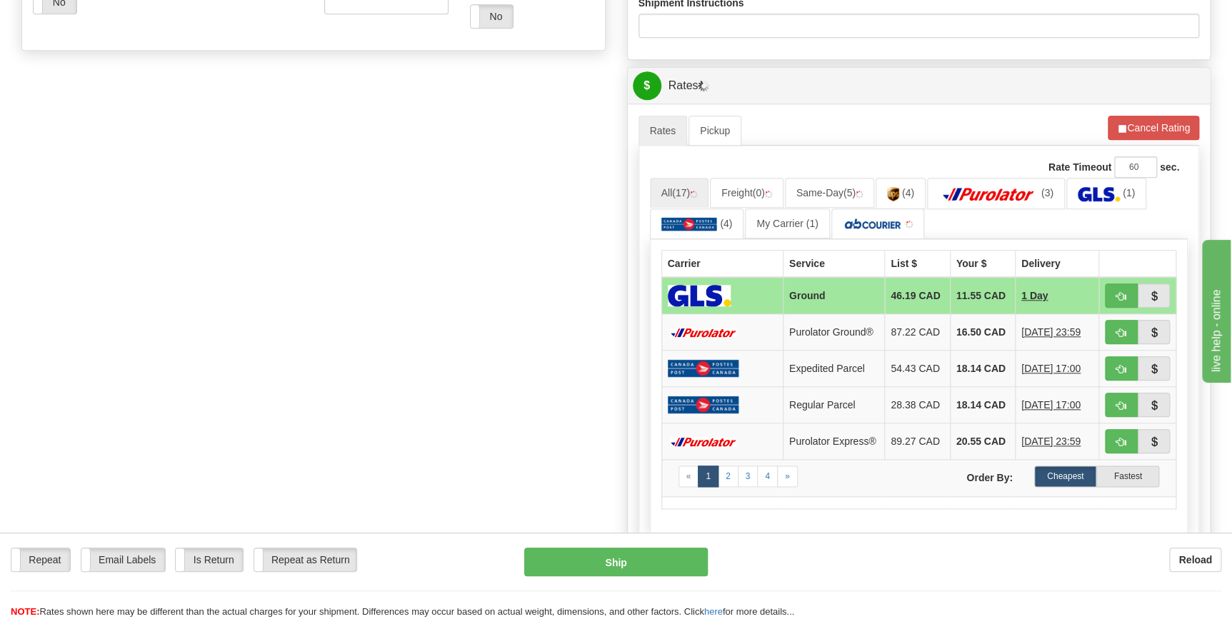
scroll to position [584, 0]
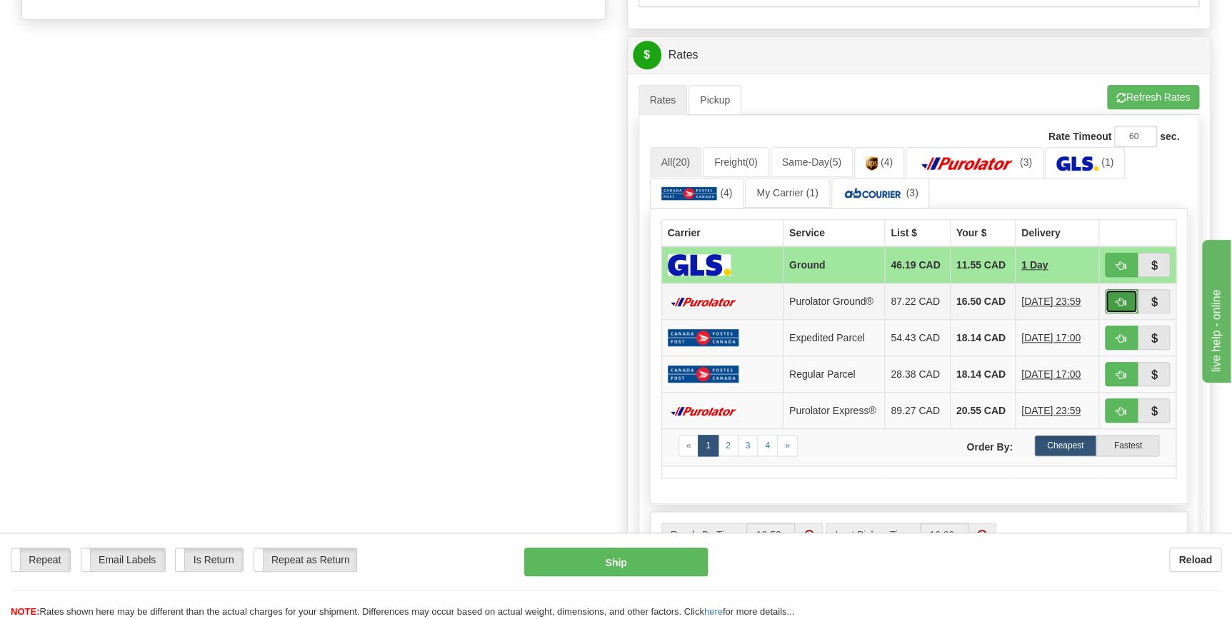
click at [1121, 300] on span "button" at bounding box center [1122, 302] width 10 height 9
type input "260"
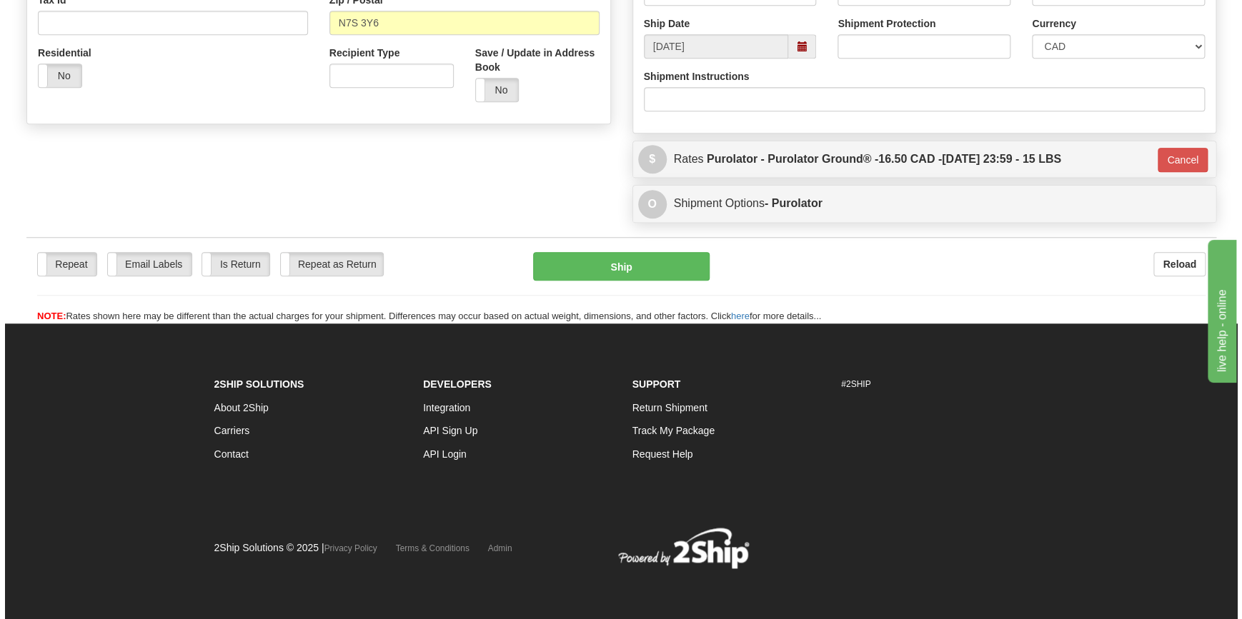
scroll to position [479, 0]
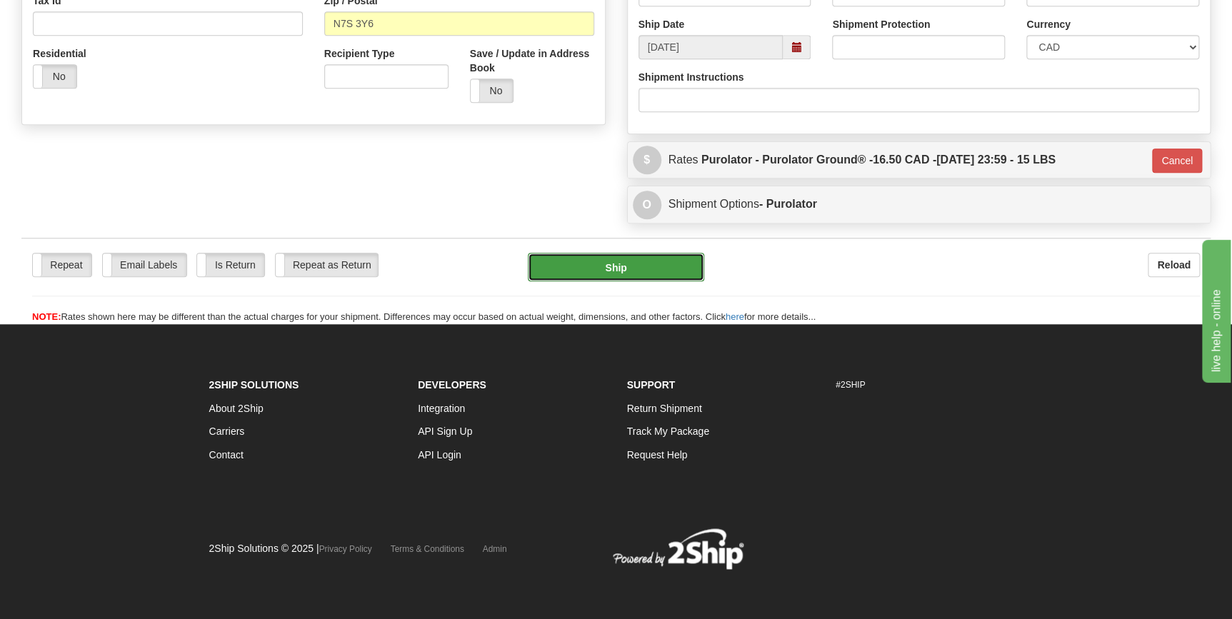
click at [614, 266] on button "Ship" at bounding box center [616, 267] width 176 height 29
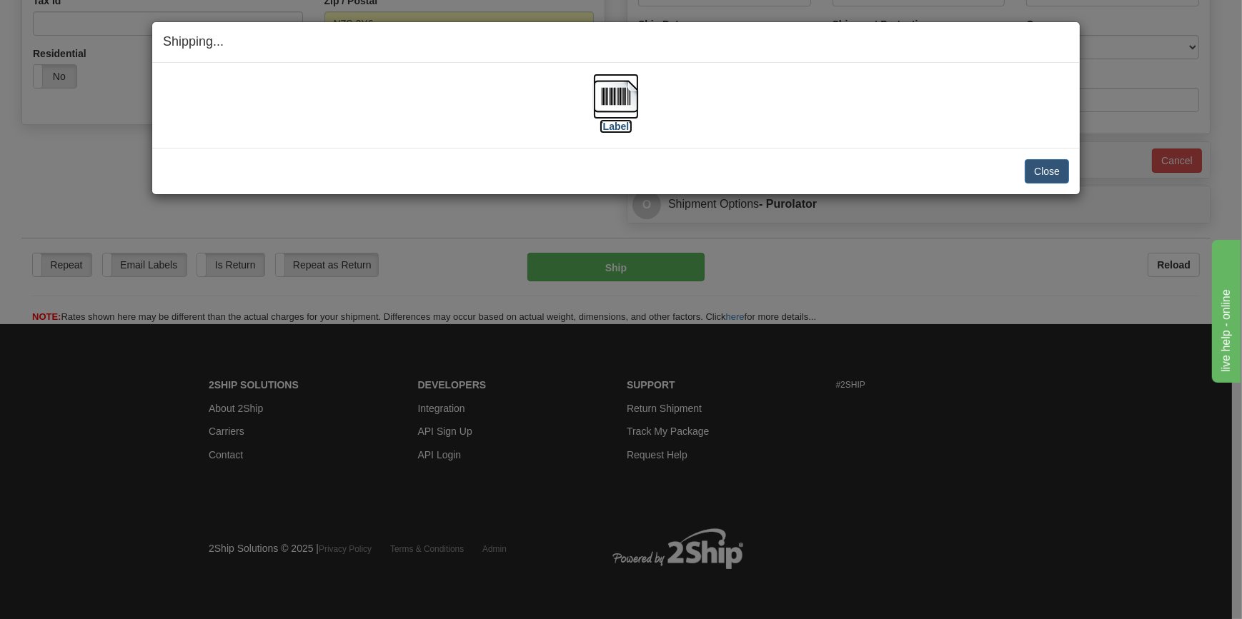
click at [610, 111] on img at bounding box center [616, 97] width 46 height 46
click at [1040, 170] on button "Close" at bounding box center [1047, 171] width 44 height 24
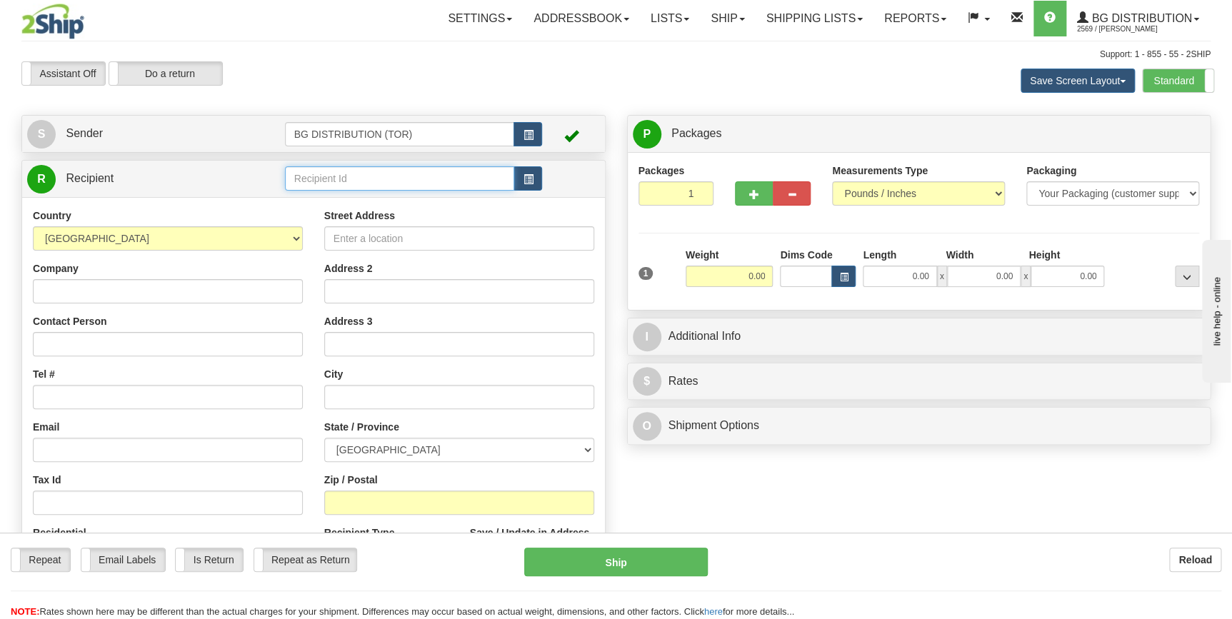
click at [325, 174] on input "text" at bounding box center [400, 178] width 230 height 24
click at [327, 201] on div "60111" at bounding box center [397, 202] width 216 height 16
type input "60111"
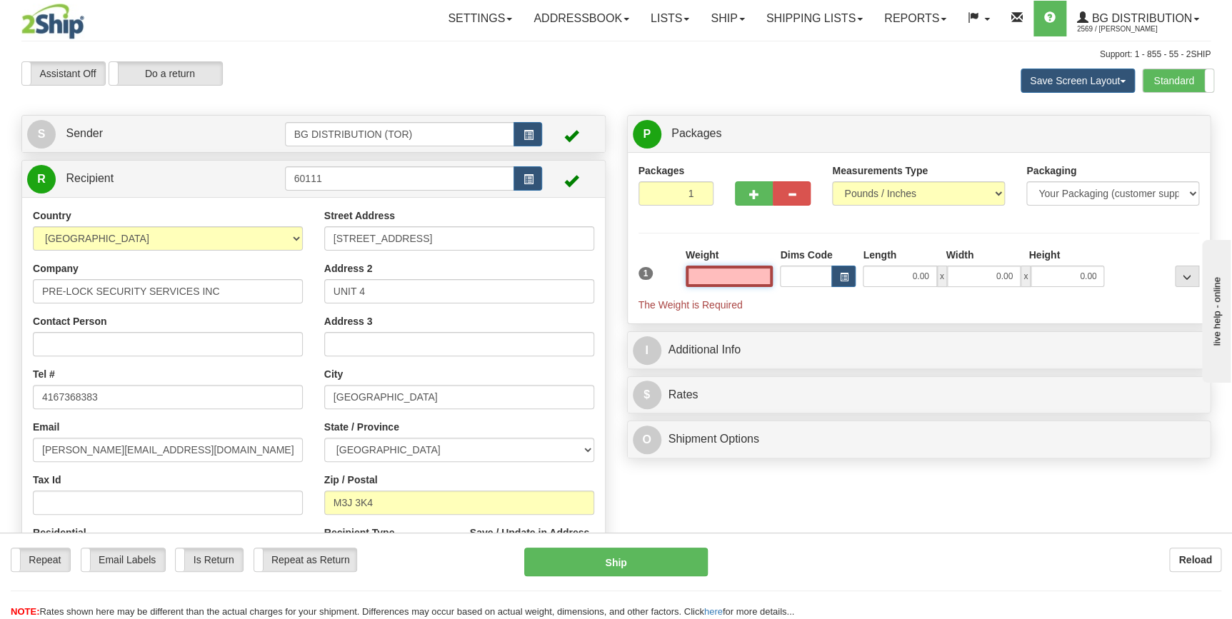
click at [749, 277] on input "text" at bounding box center [730, 276] width 88 height 21
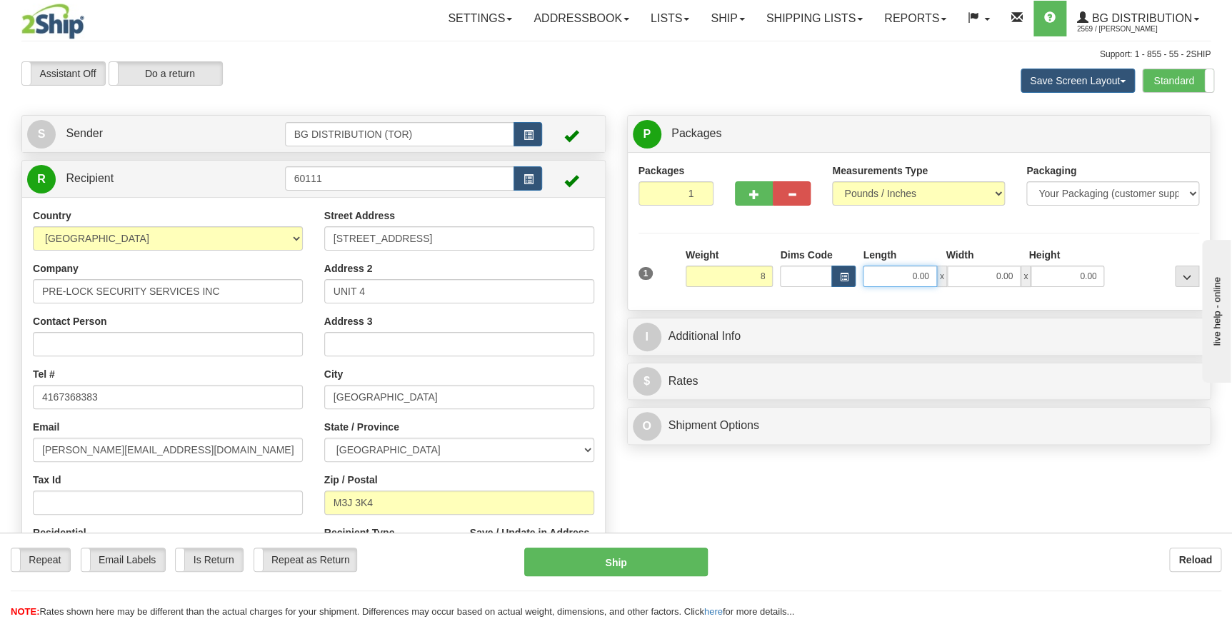
type input "8.00"
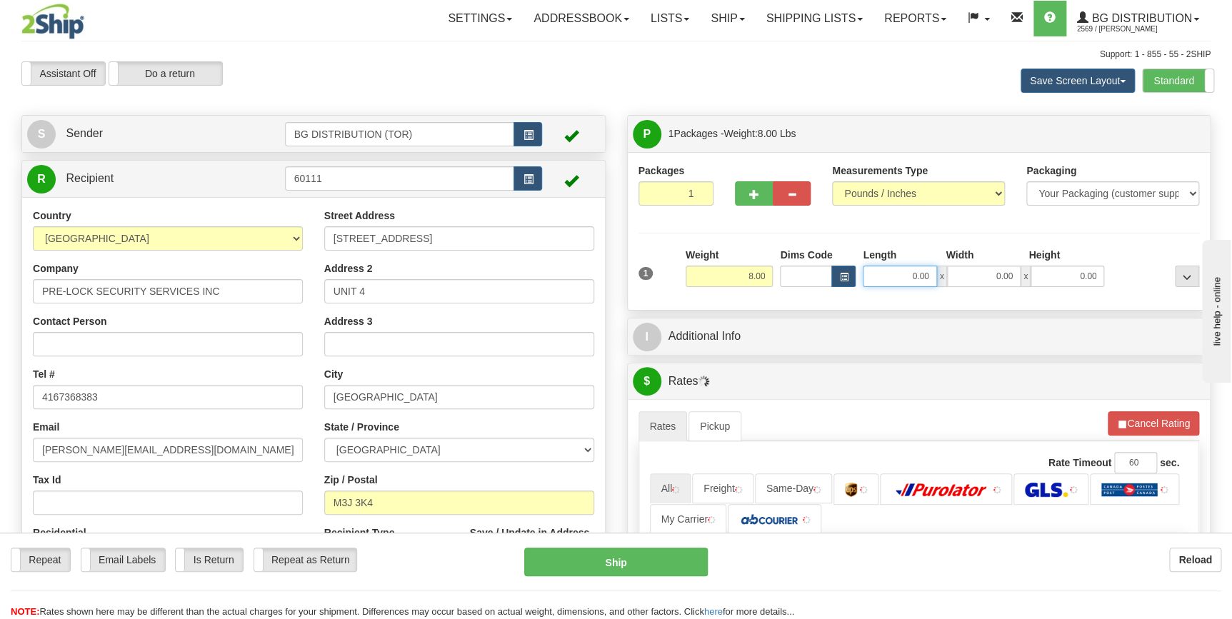
click at [909, 273] on input "0.00" at bounding box center [900, 276] width 74 height 21
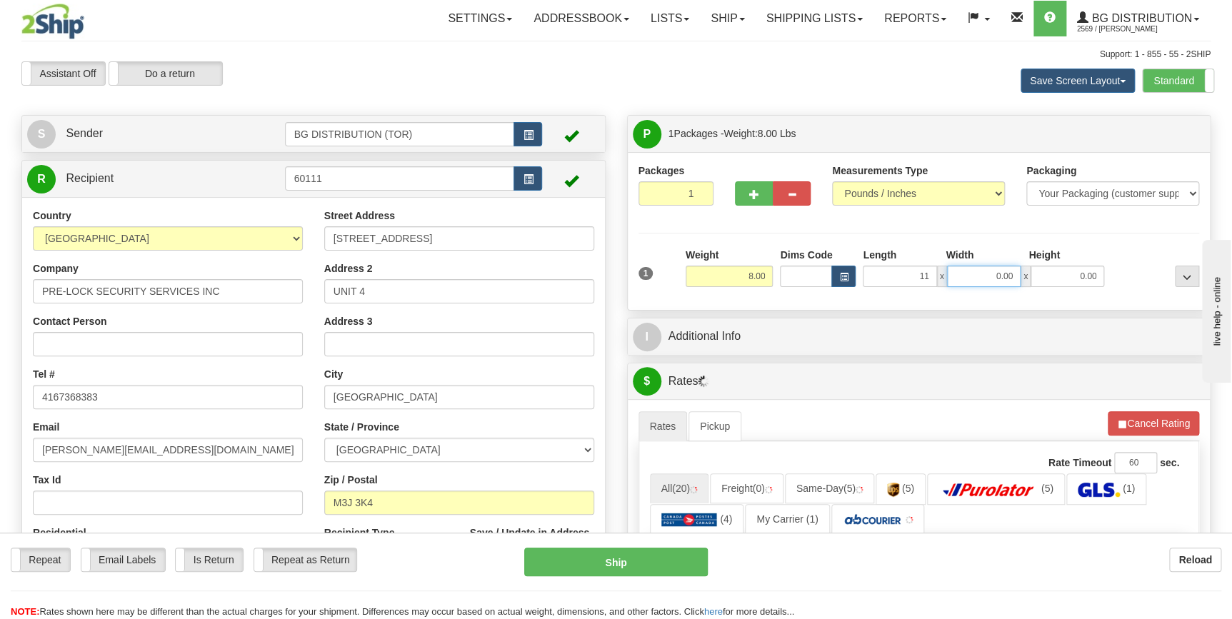
type input "11.00"
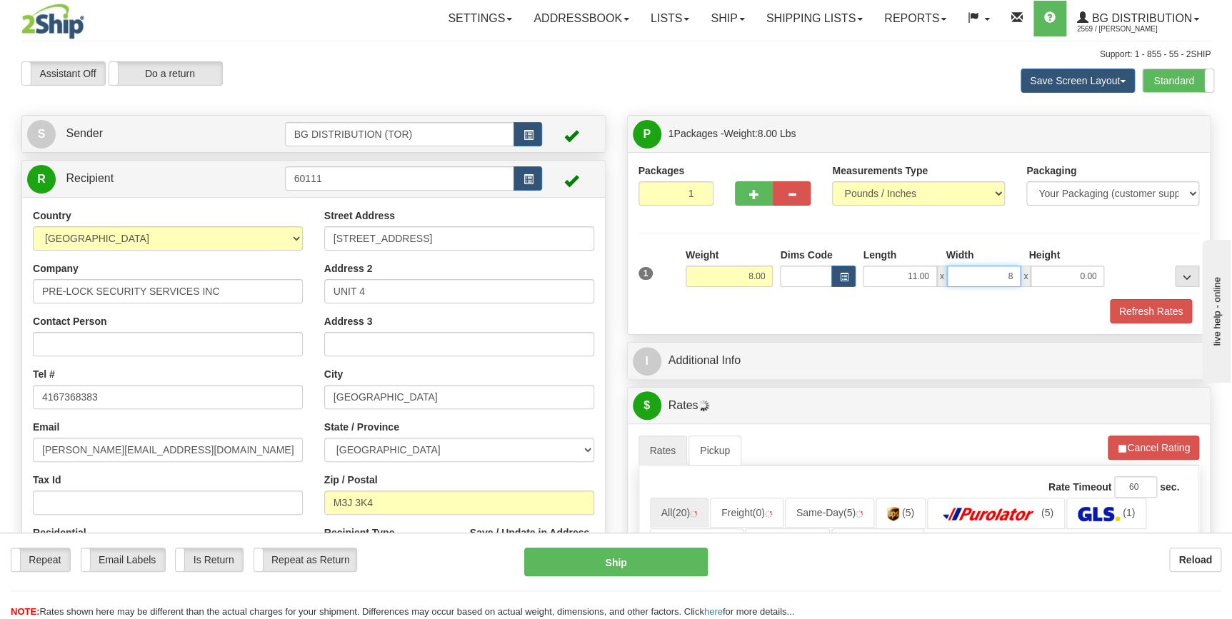
type input "8.00"
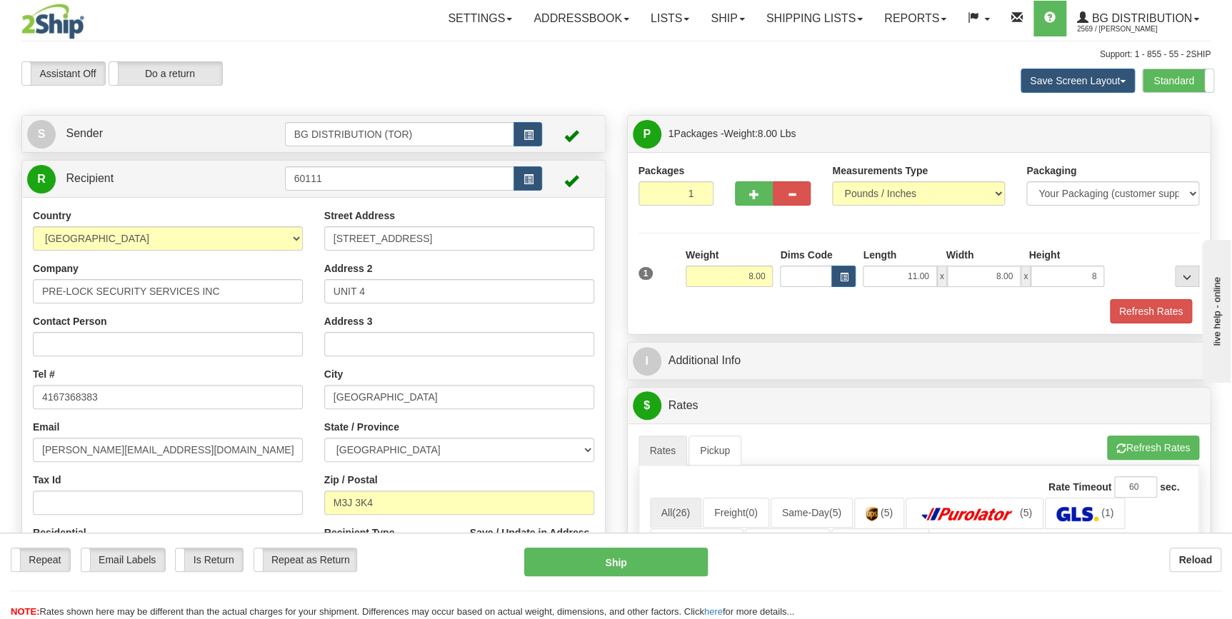
type input "8.00"
click at [843, 318] on div "Refresh Rates" at bounding box center [919, 311] width 569 height 24
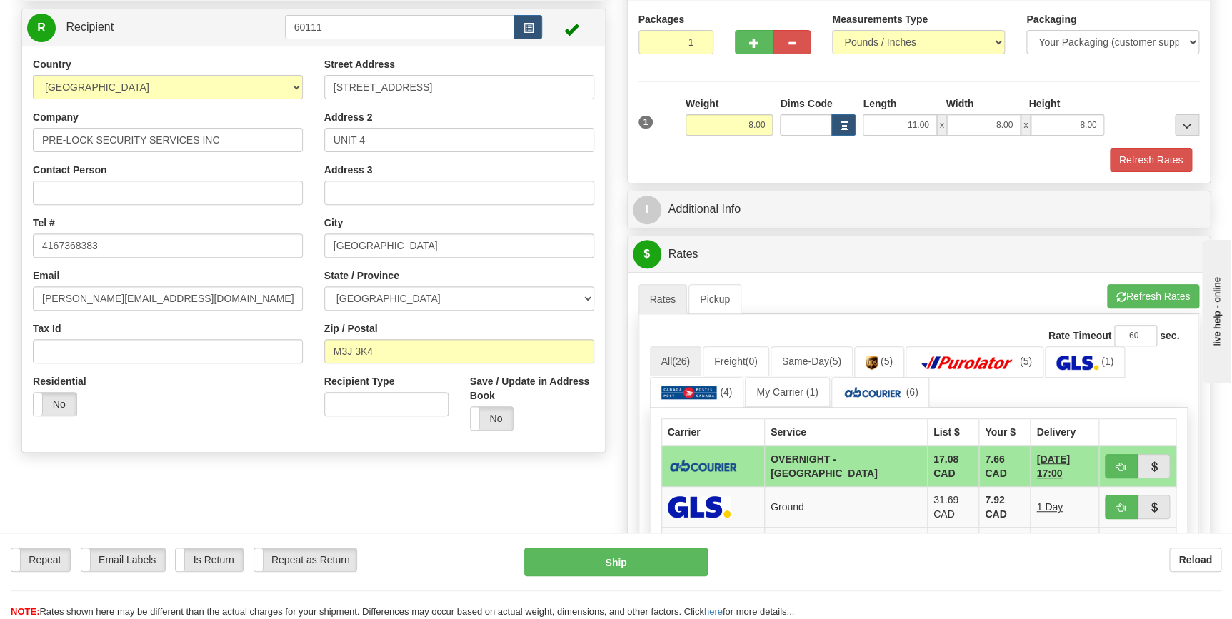
scroll to position [194, 0]
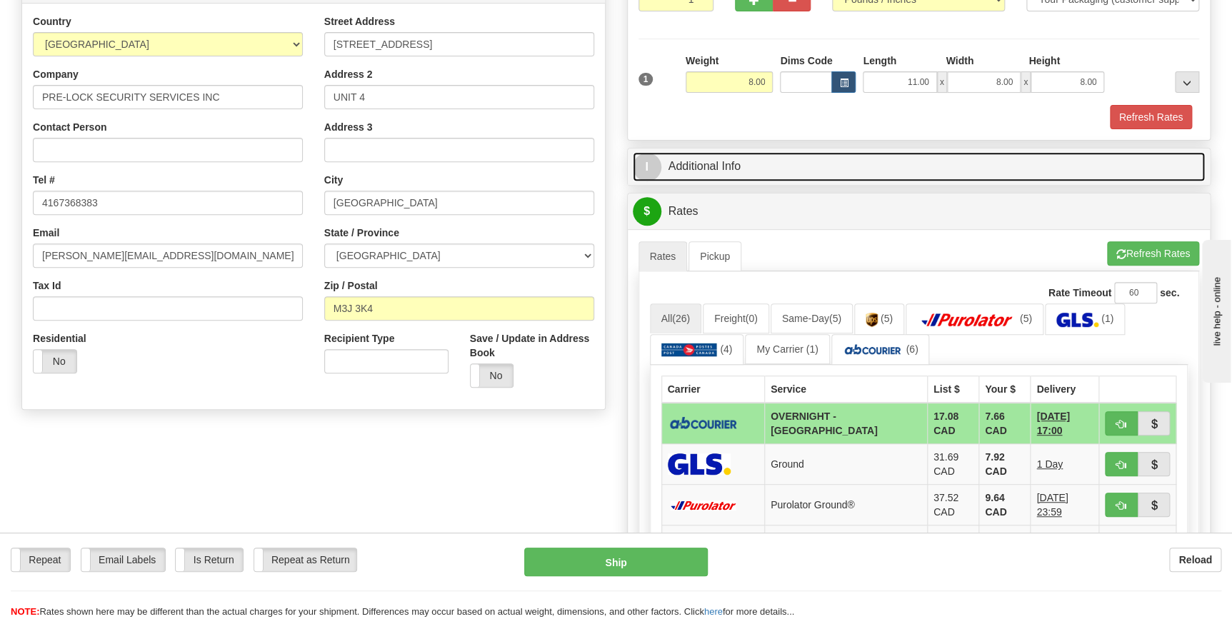
click at [769, 166] on link "I Additional Info" at bounding box center [919, 166] width 573 height 29
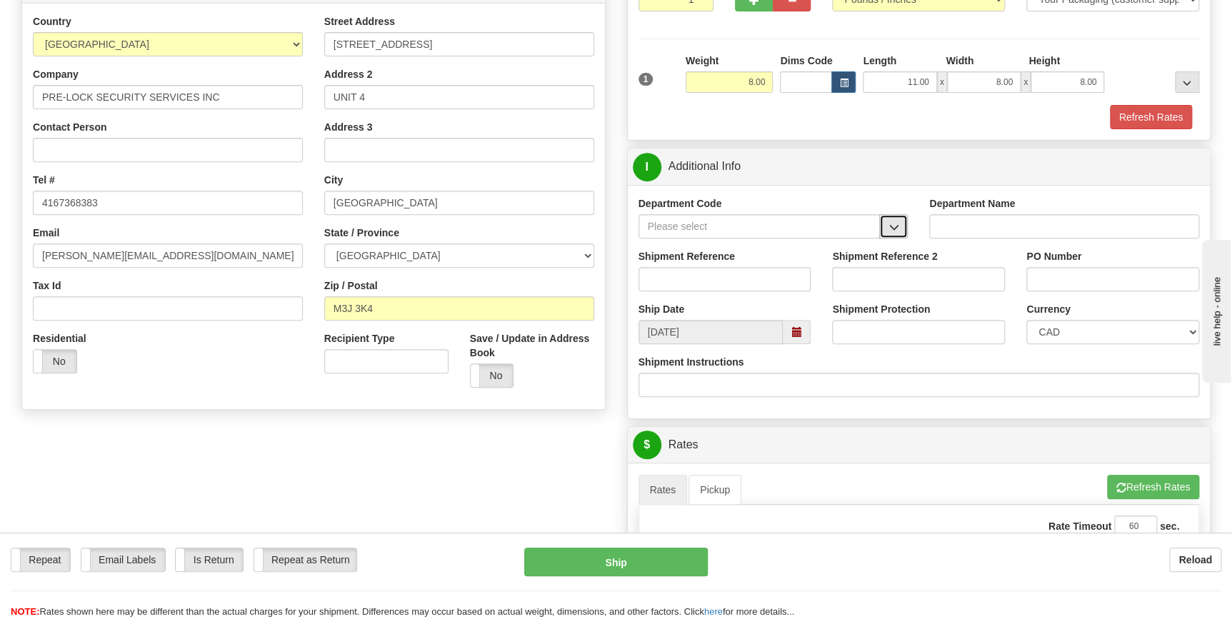
click at [890, 225] on span "button" at bounding box center [894, 227] width 10 height 9
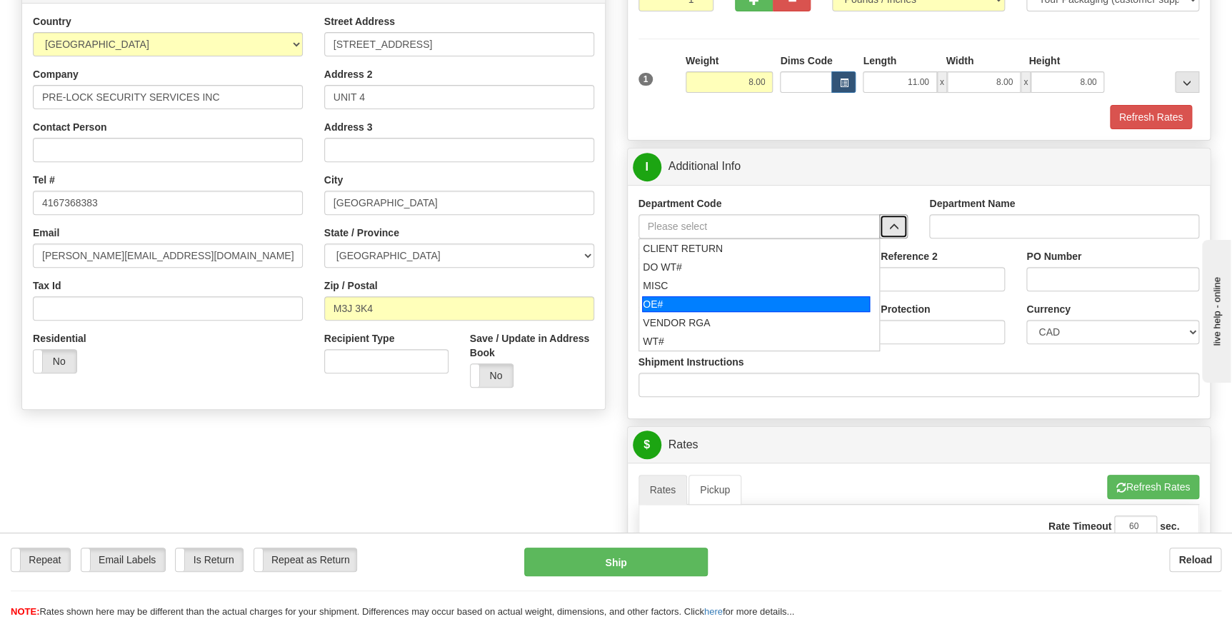
click at [713, 305] on div "OE#" at bounding box center [756, 305] width 228 height 16
type input "OE#"
type input "ORDERS"
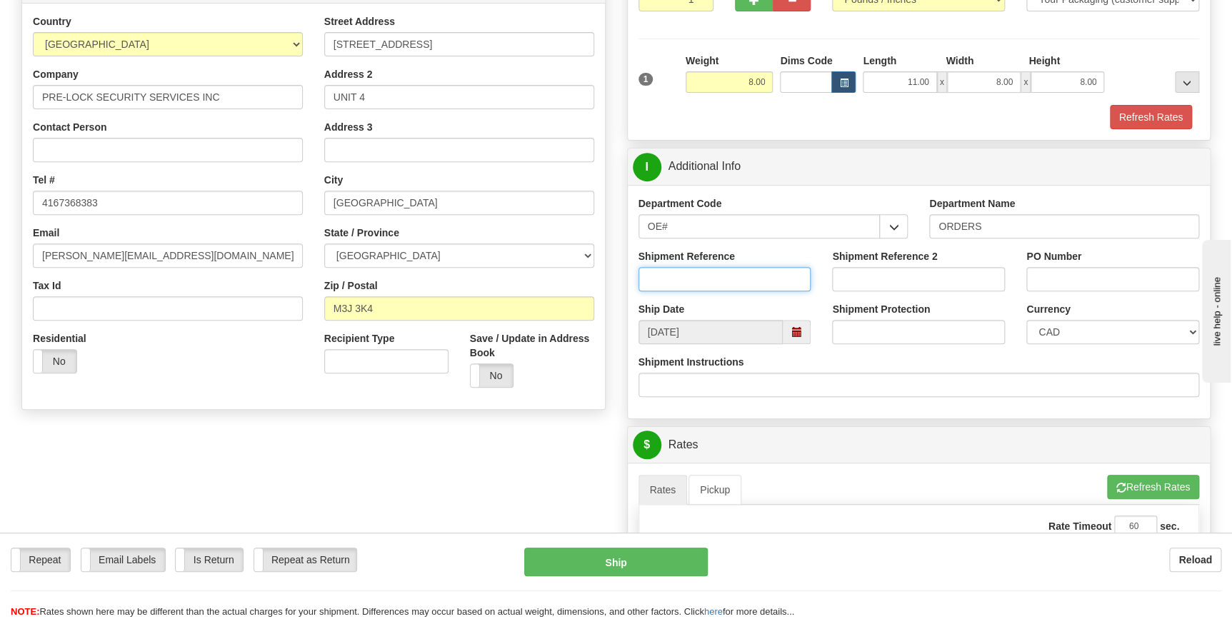
click at [697, 274] on input "Shipment Reference" at bounding box center [725, 279] width 173 height 24
type input "70186101-00"
click at [1052, 283] on input "PO Number" at bounding box center [1113, 279] width 173 height 24
type input "14801"
click at [989, 364] on div "Shipment Instructions" at bounding box center [920, 376] width 562 height 42
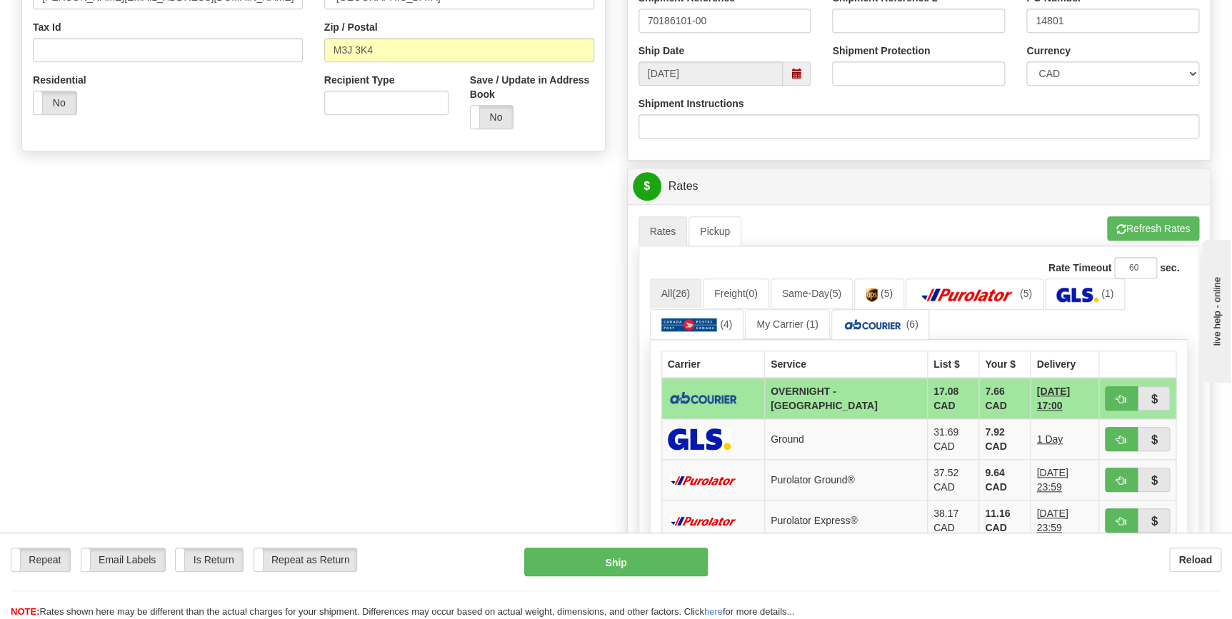
scroll to position [454, 0]
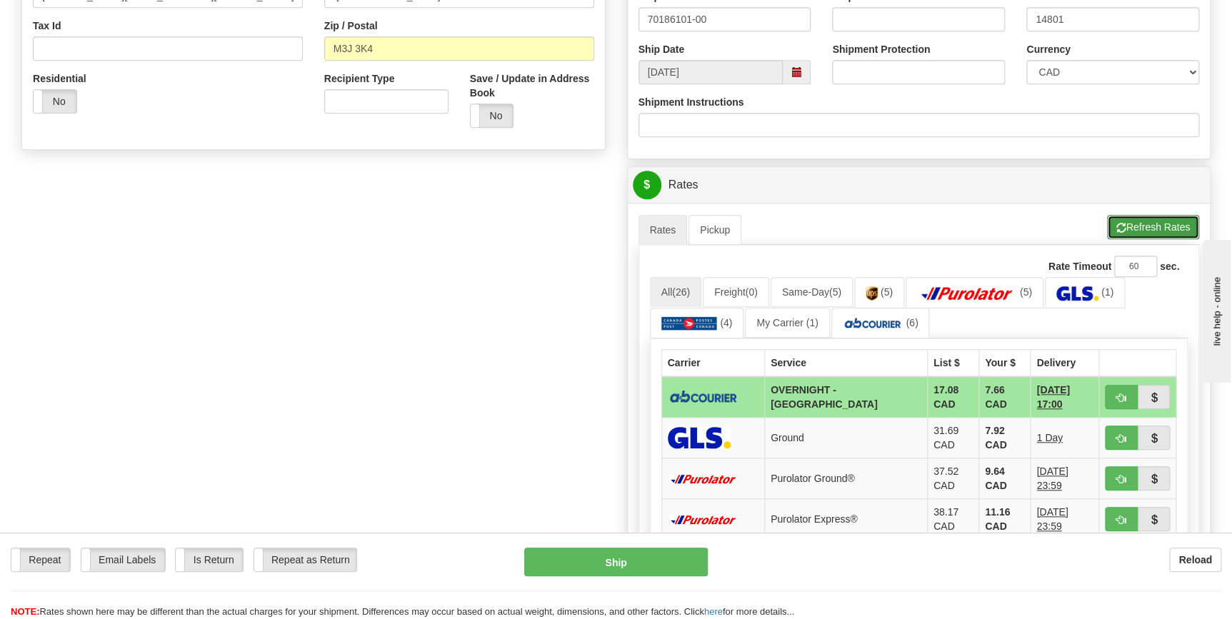
click at [1144, 229] on button "Refresh Rates" at bounding box center [1153, 227] width 92 height 24
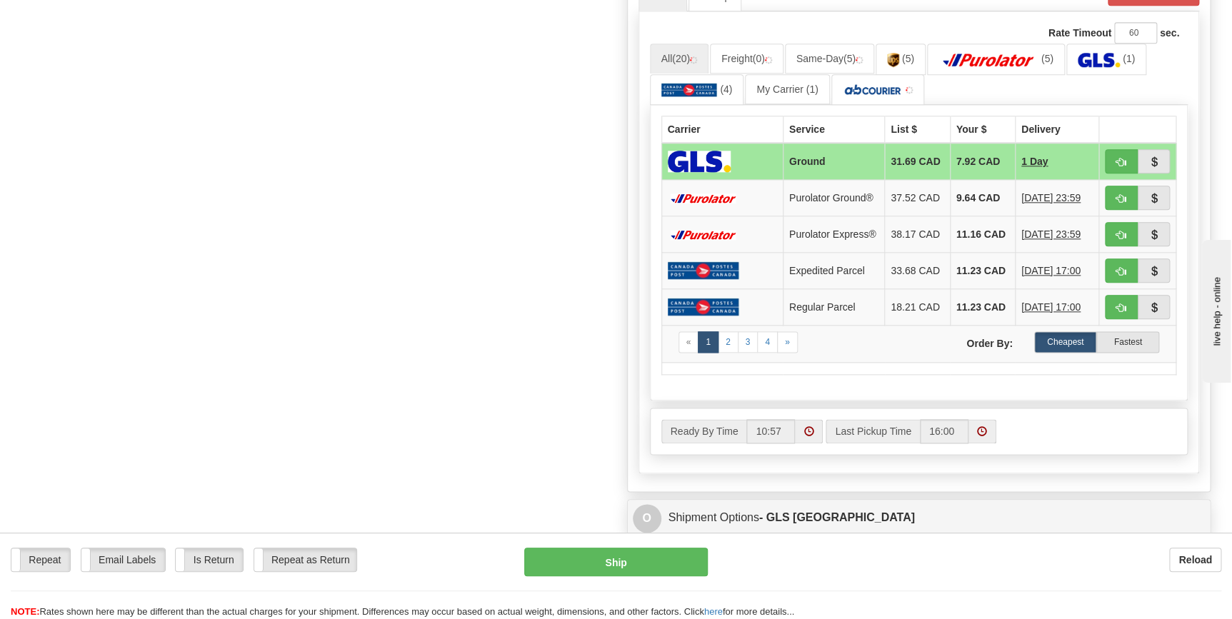
scroll to position [649, 0]
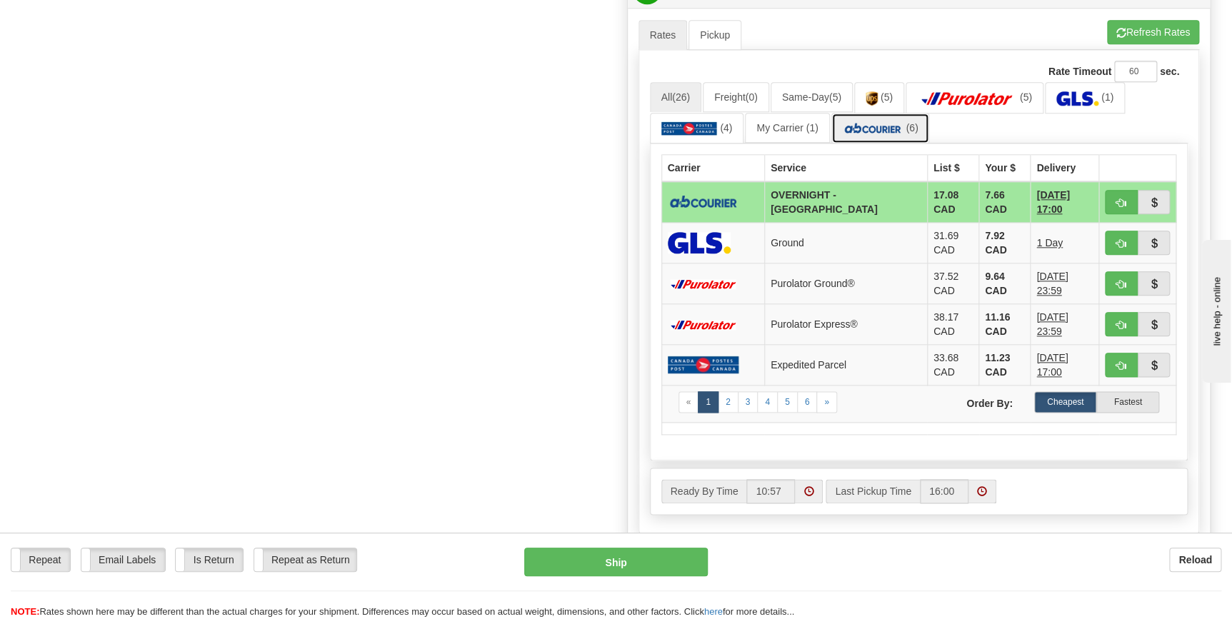
click at [850, 129] on img at bounding box center [873, 128] width 61 height 14
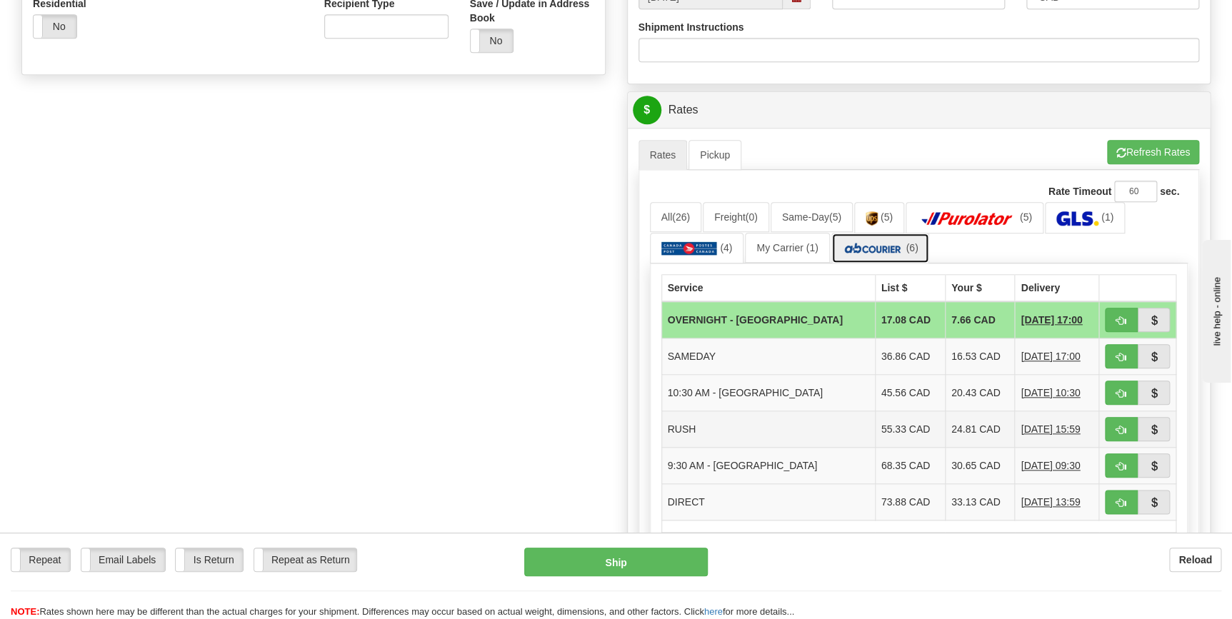
scroll to position [519, 0]
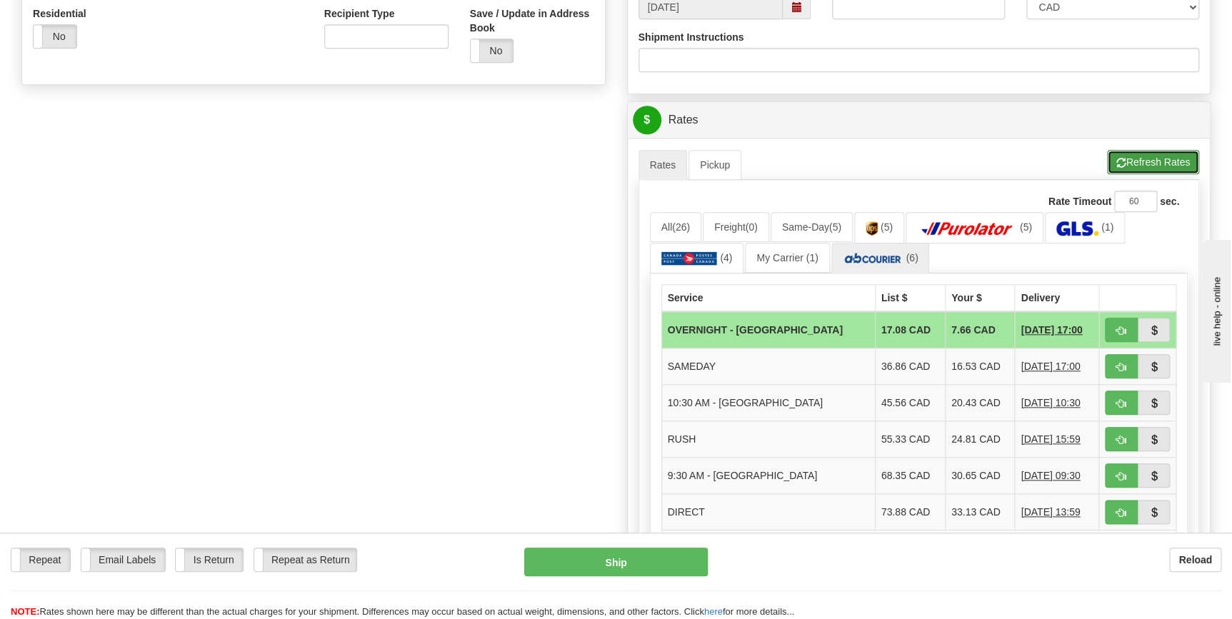
click at [1130, 163] on button "Refresh Rates" at bounding box center [1153, 162] width 92 height 24
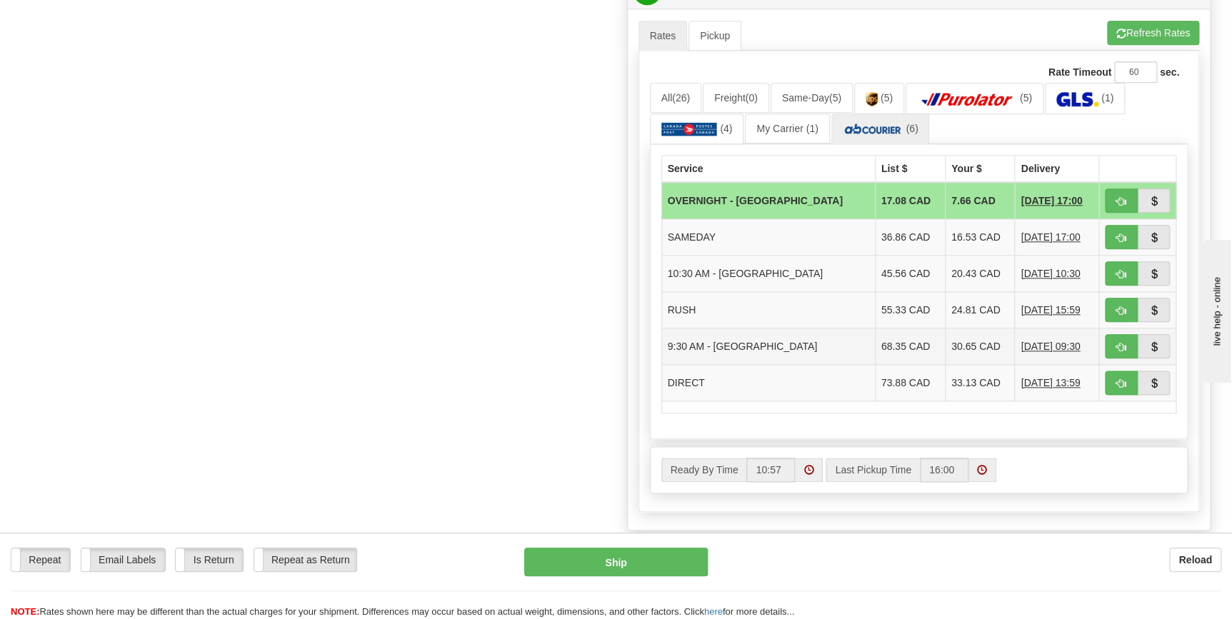
scroll to position [649, 0]
click at [679, 98] on span "(26)" at bounding box center [681, 96] width 18 height 11
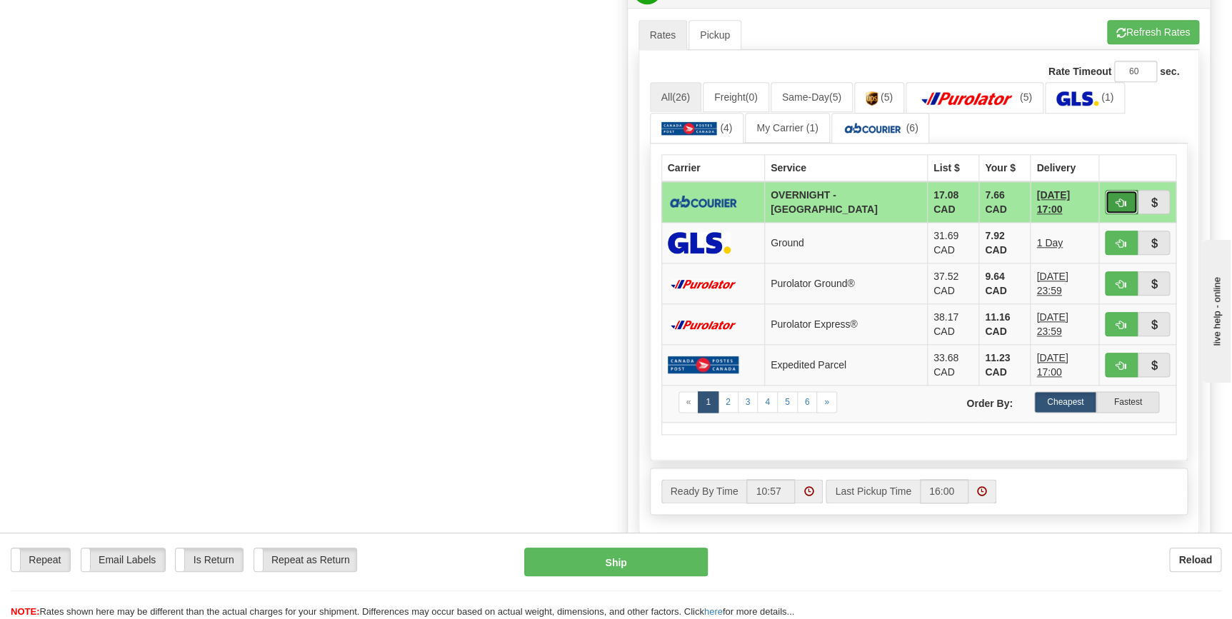
click at [1114, 203] on button "button" at bounding box center [1121, 202] width 33 height 24
type input "4"
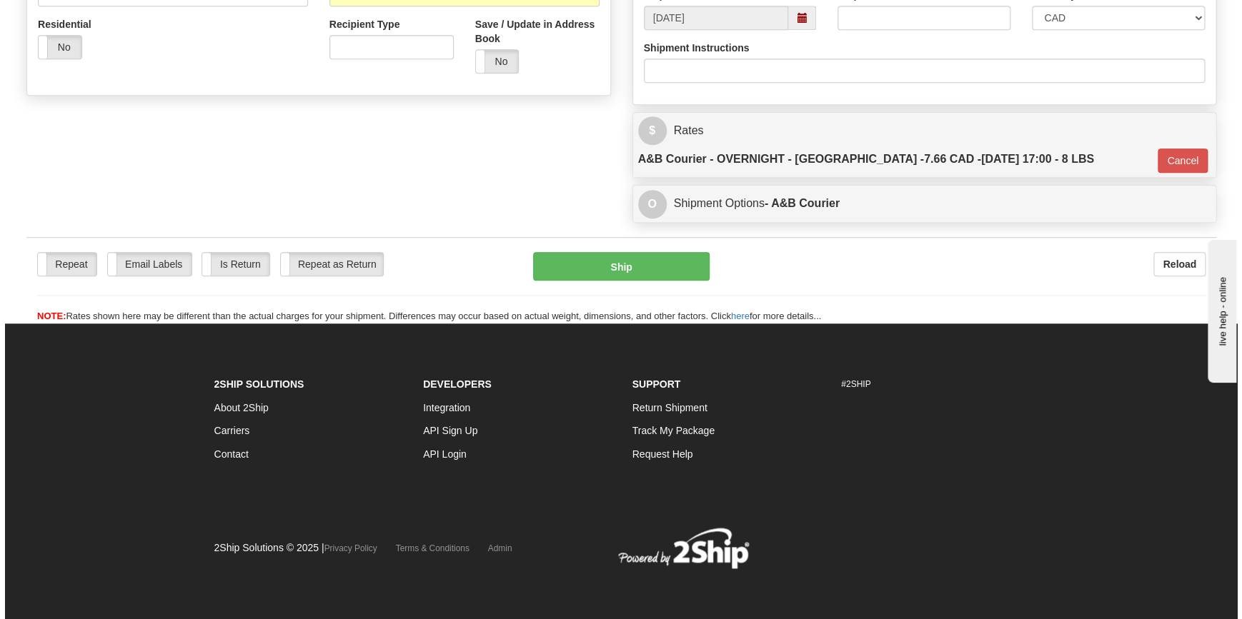
scroll to position [479, 0]
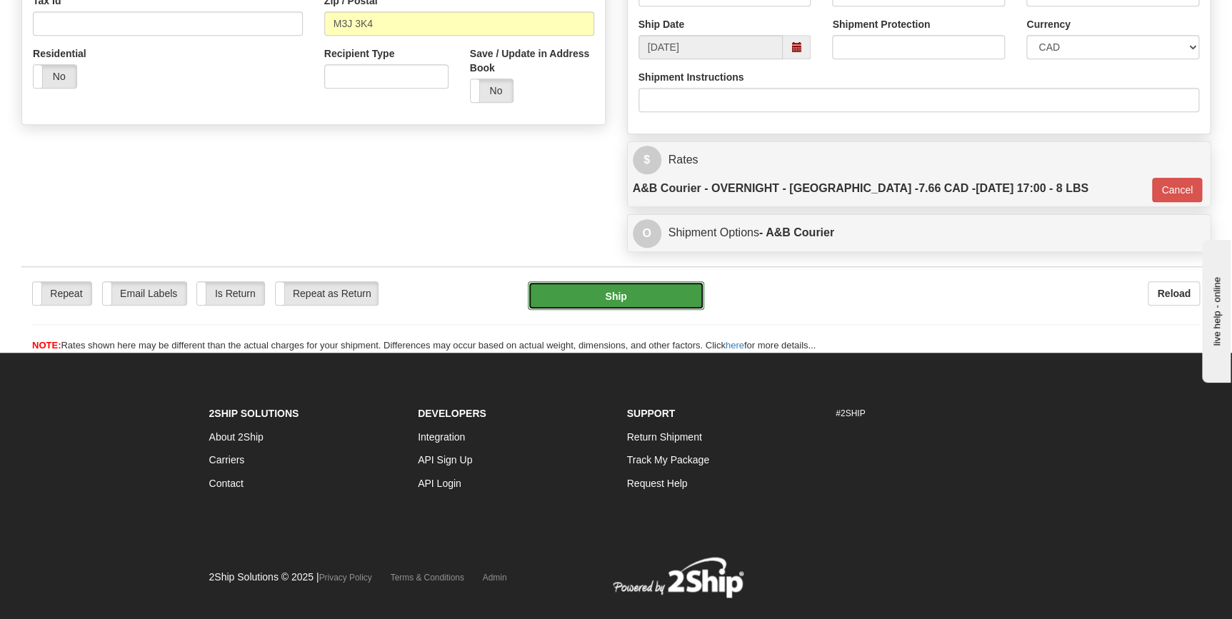
click at [635, 282] on button "Ship" at bounding box center [616, 296] width 176 height 29
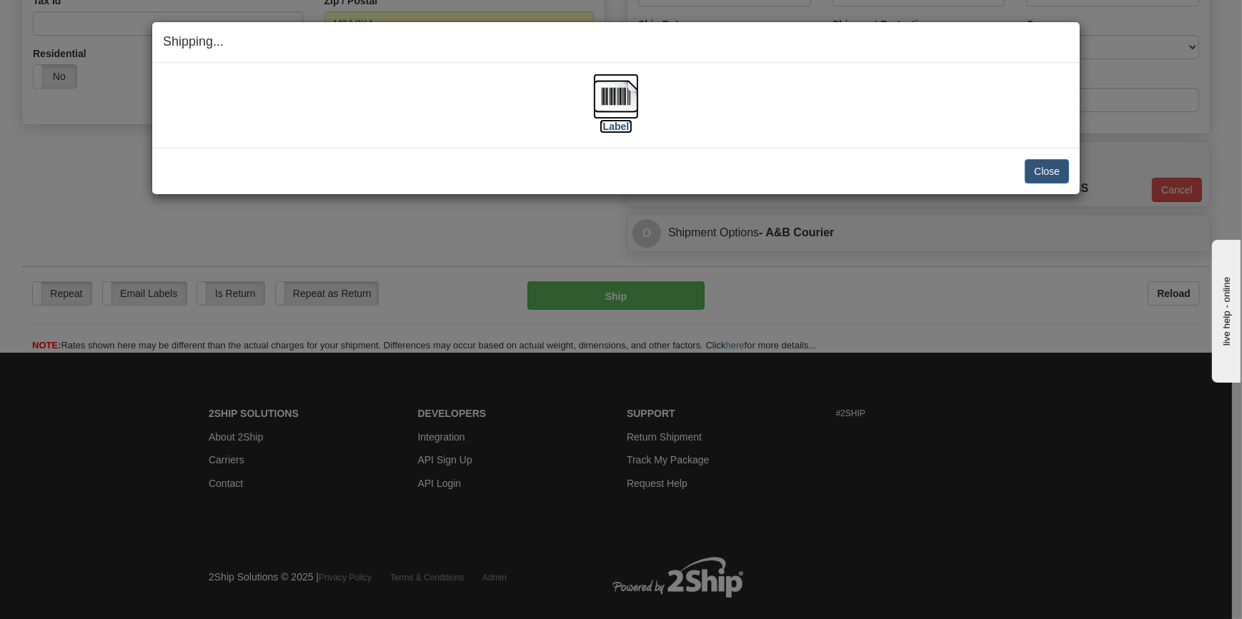
click at [616, 104] on img at bounding box center [616, 97] width 46 height 46
